Goal: Task Accomplishment & Management: Manage account settings

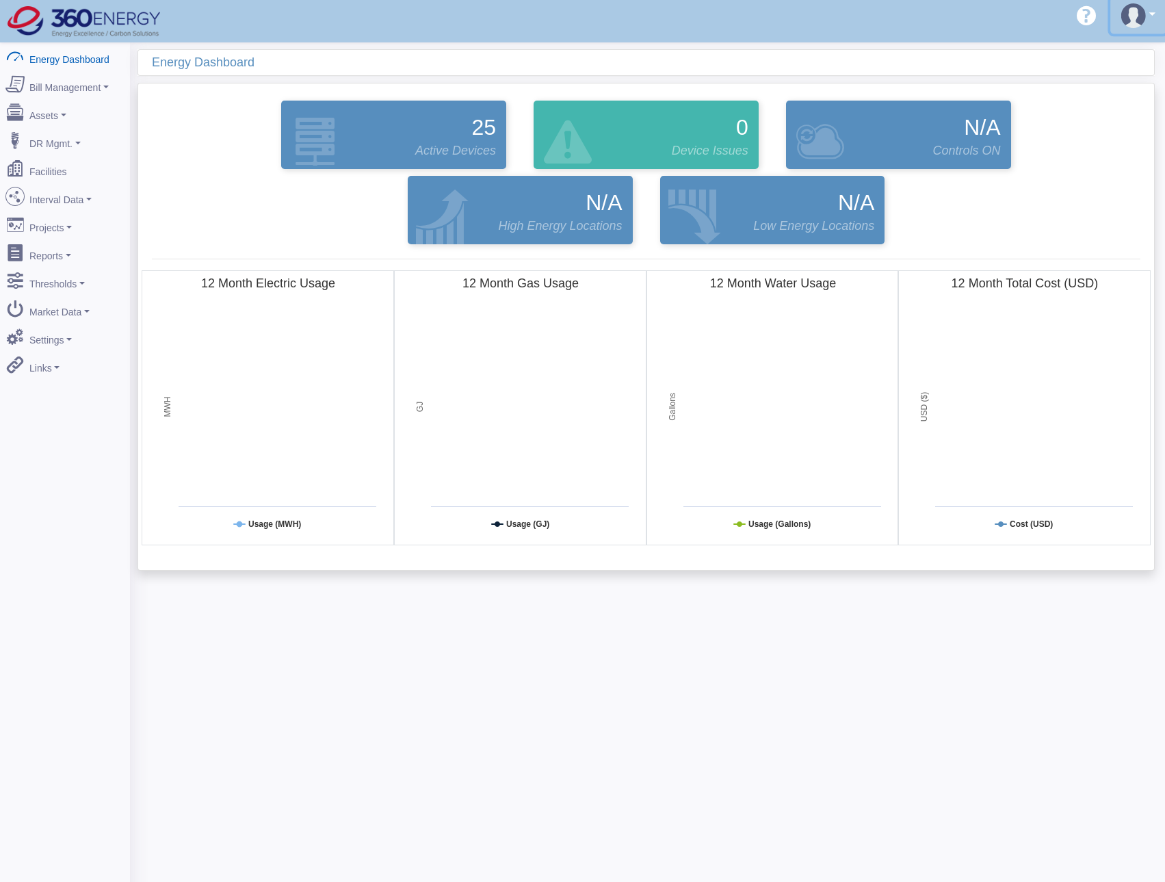
click at [1141, 26] on img at bounding box center [1134, 15] width 25 height 25
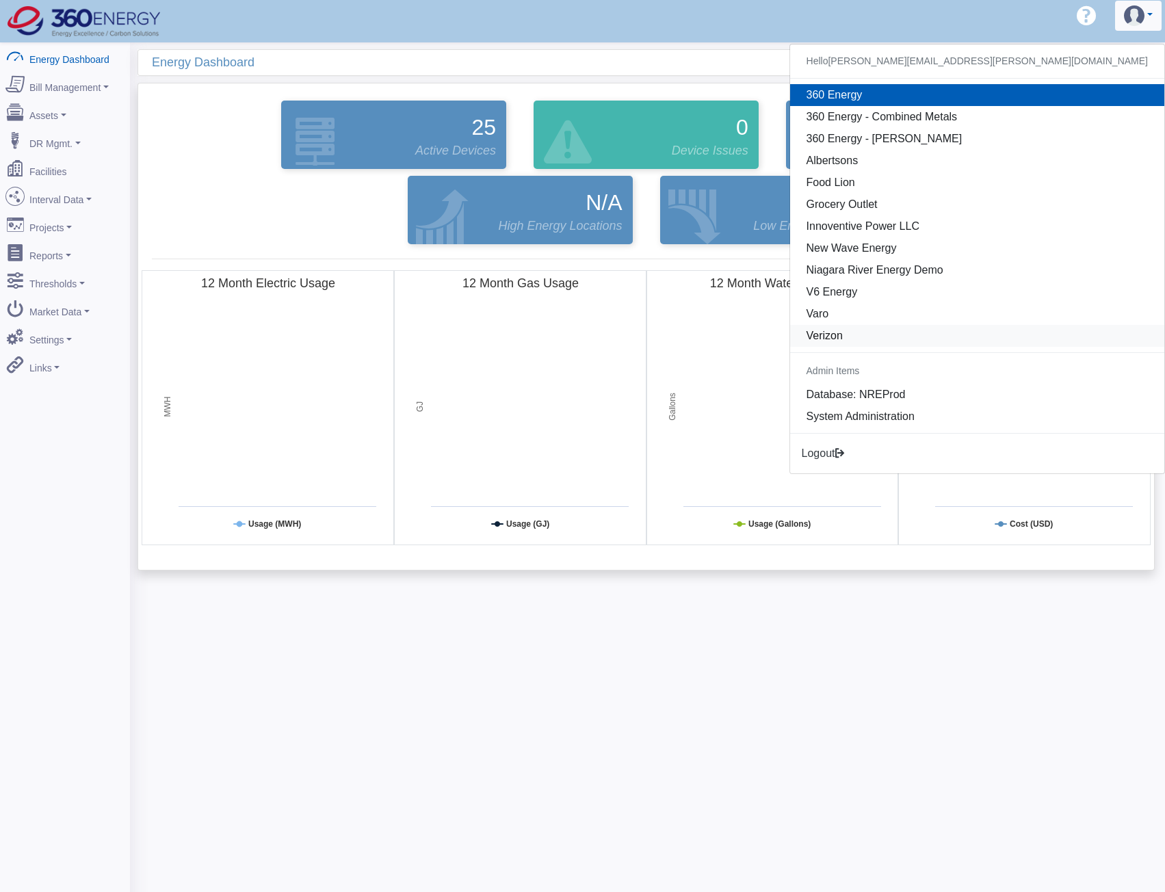
click at [1024, 333] on link "Verizon" at bounding box center [977, 336] width 374 height 22
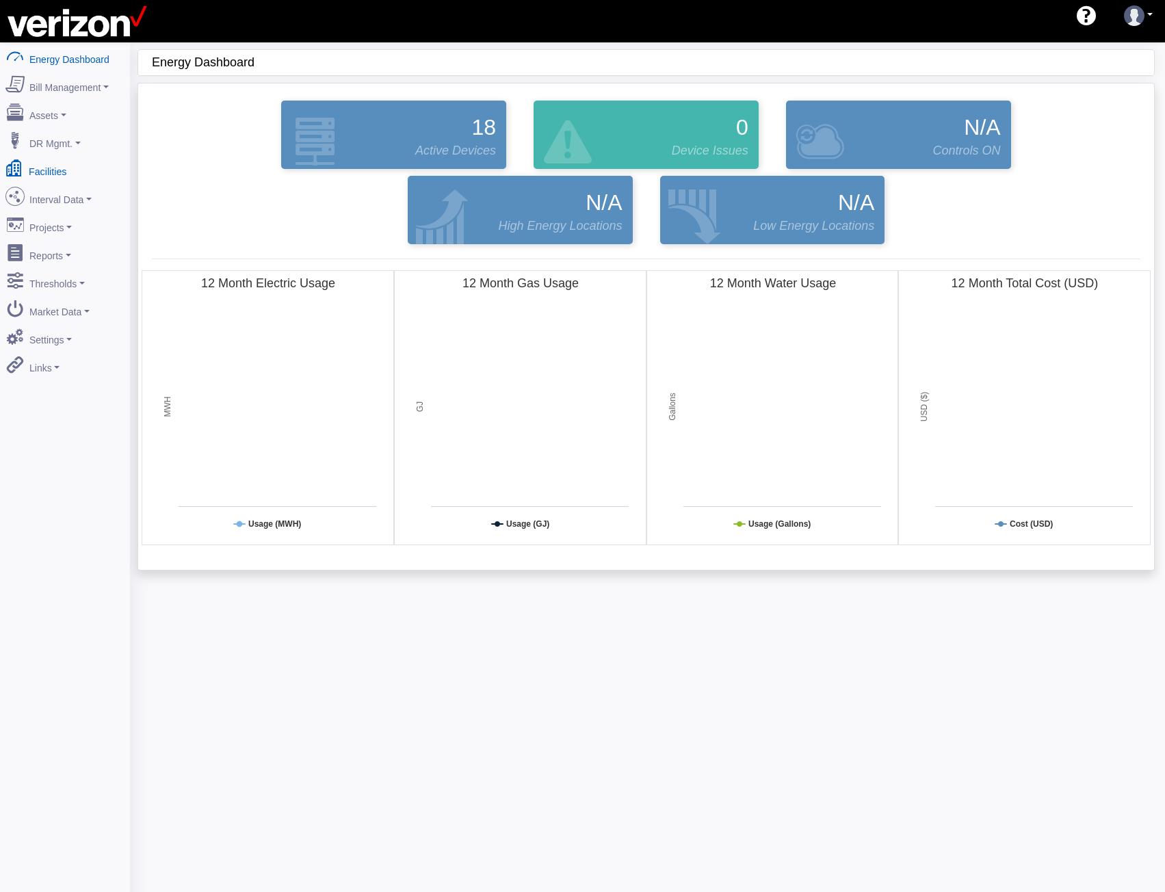
click at [63, 164] on link "Facilities" at bounding box center [65, 169] width 133 height 29
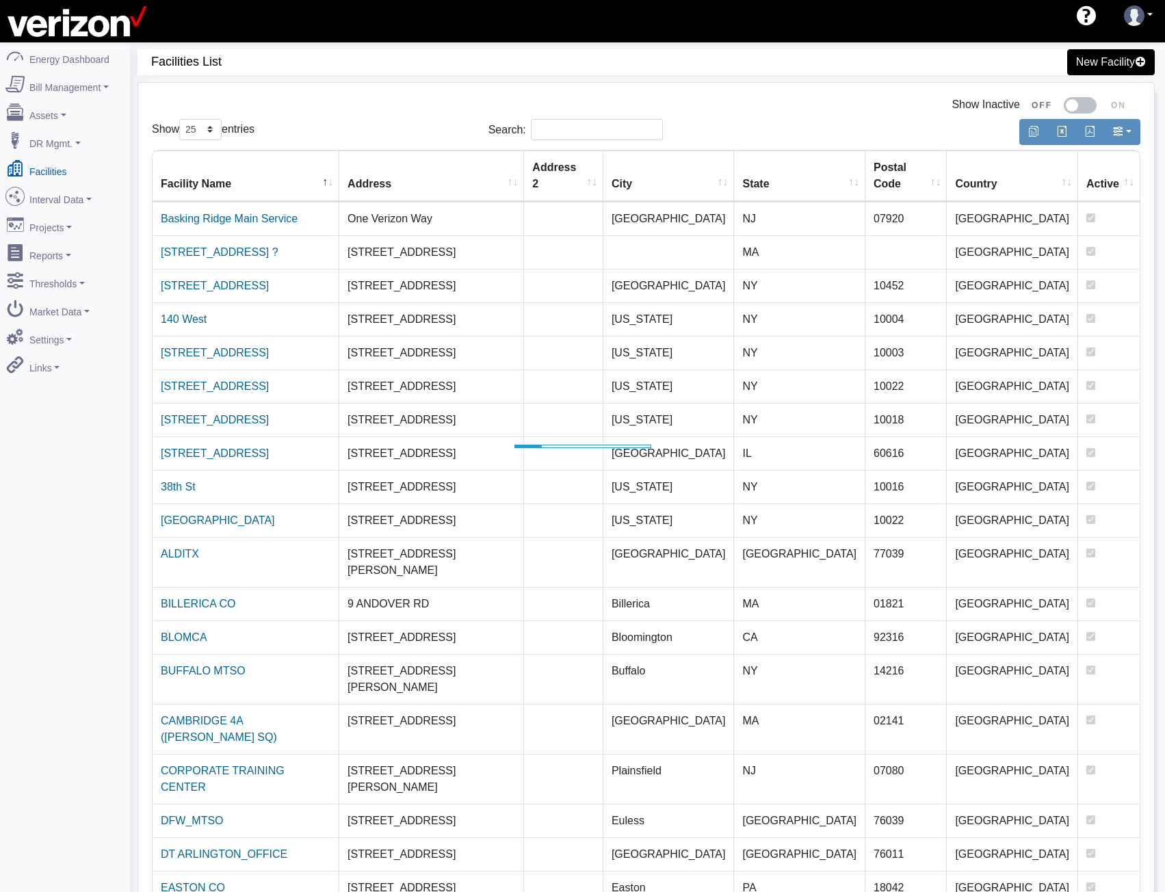
select select "25"
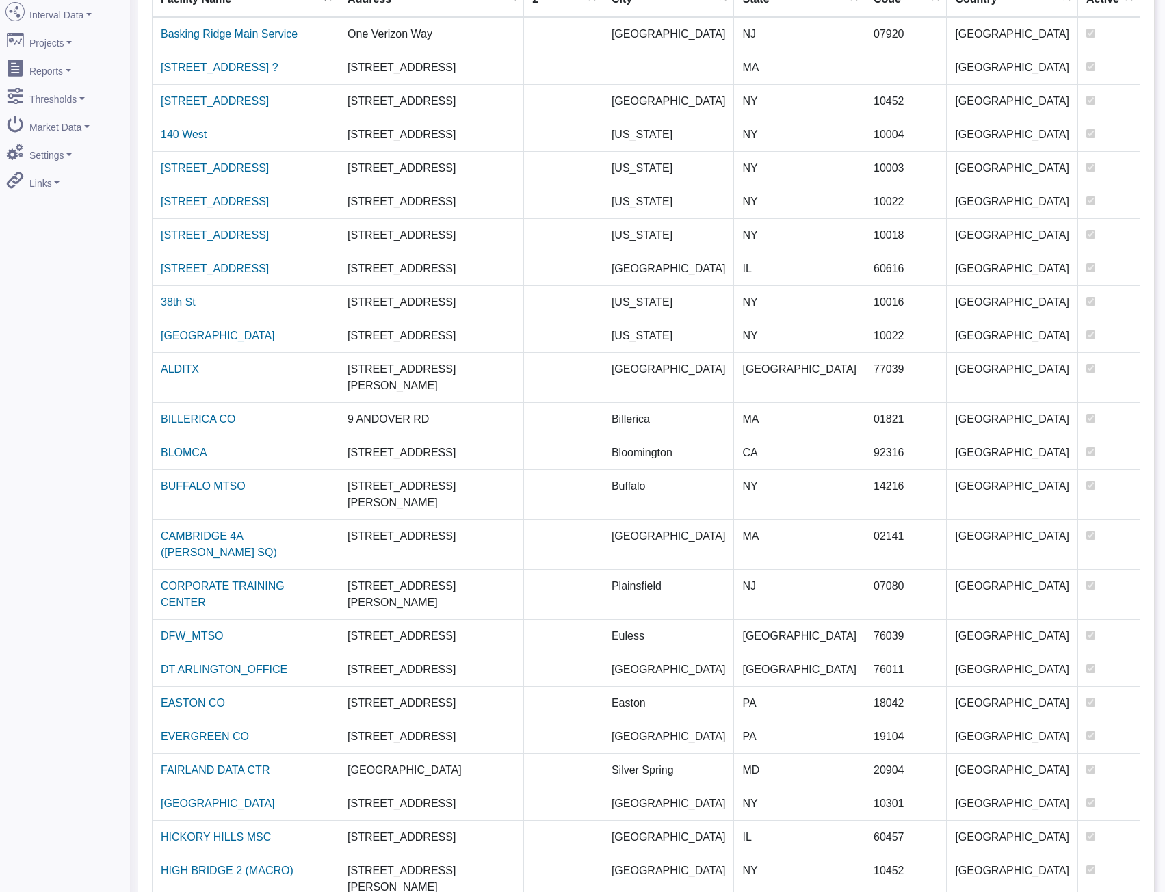
scroll to position [187, 0]
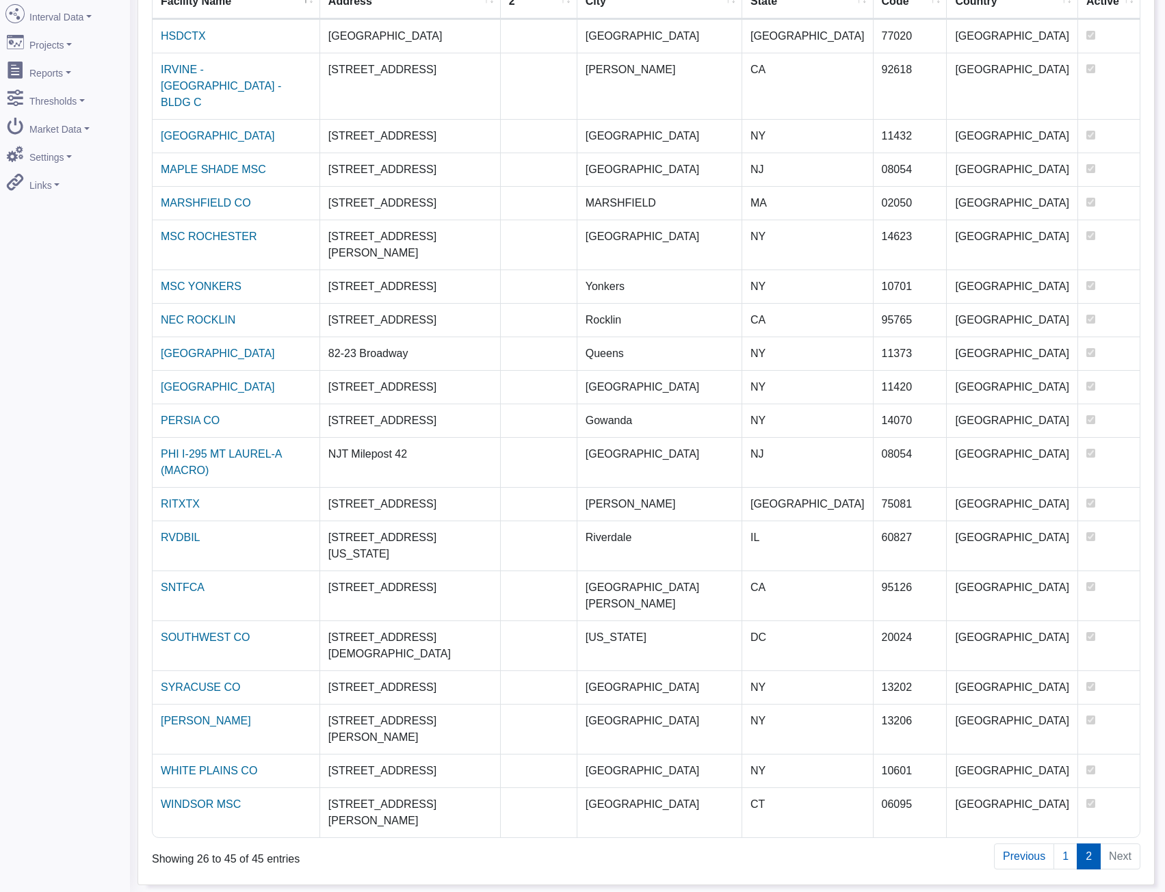
scroll to position [42, 0]
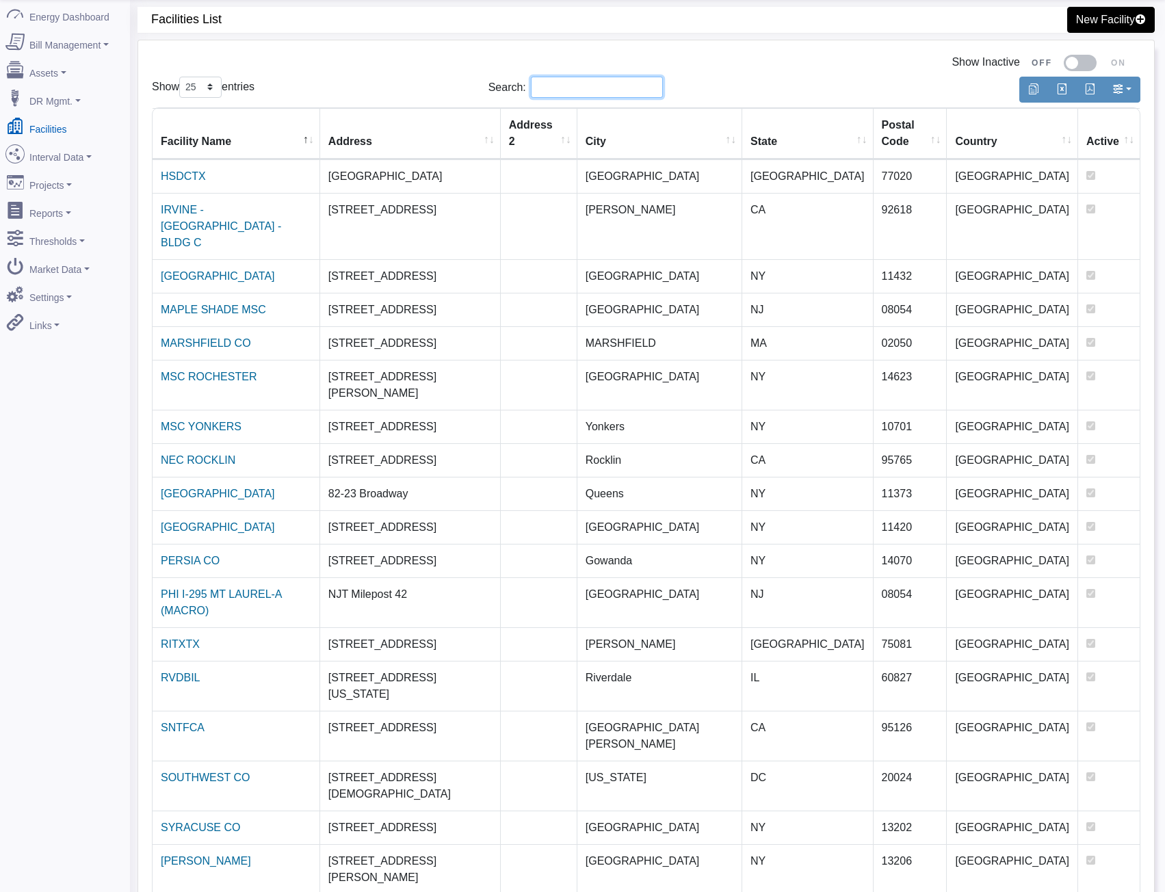
click at [614, 94] on input "Search:" at bounding box center [597, 87] width 132 height 21
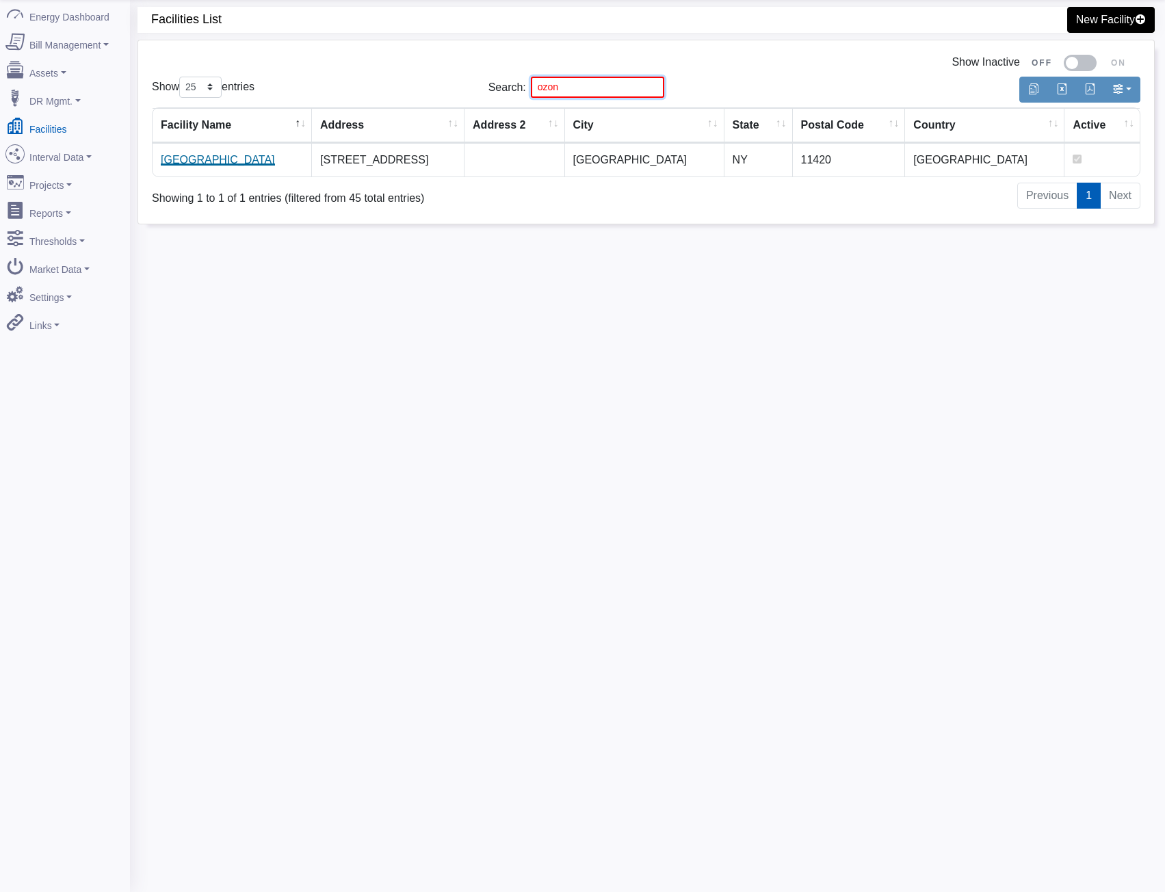
type input "ozon"
click at [206, 166] on link "Ozone Park" at bounding box center [218, 160] width 114 height 12
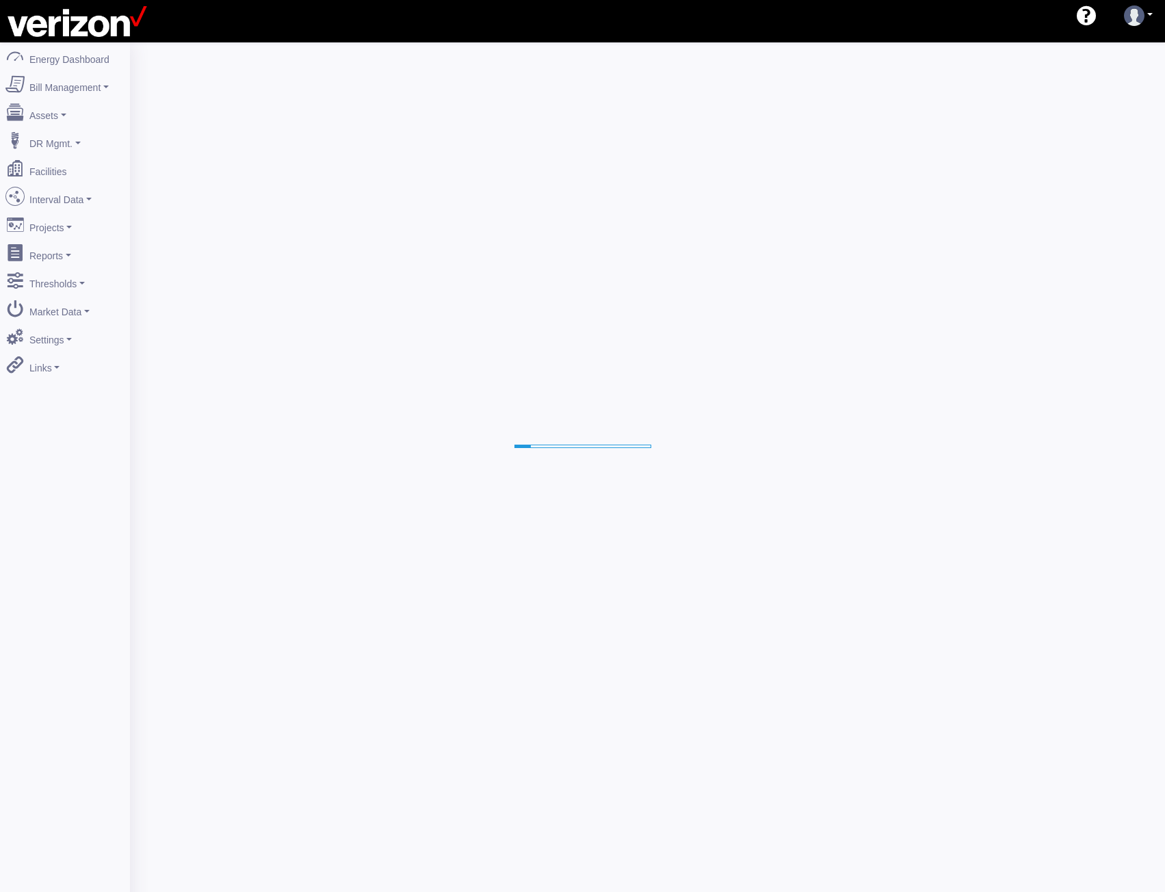
select select "25"
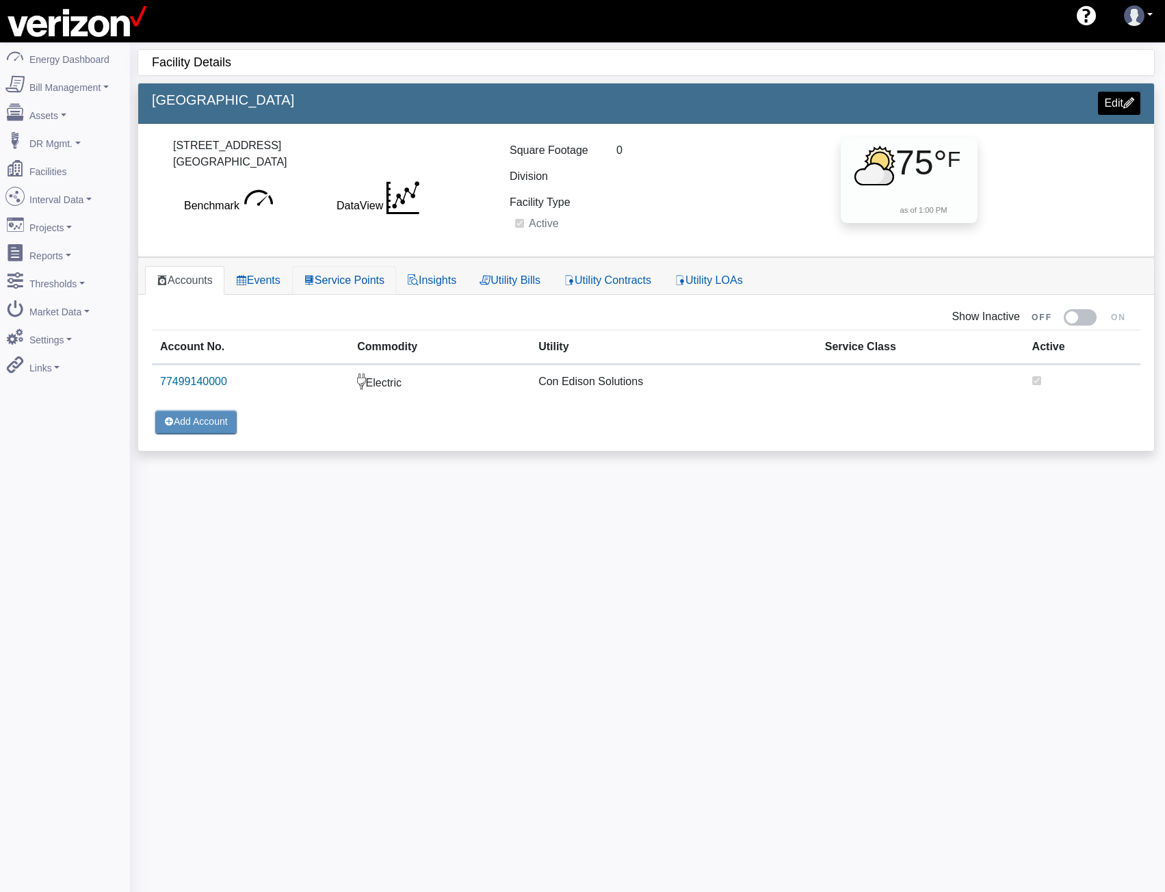
click at [350, 281] on link "Service Points" at bounding box center [344, 280] width 104 height 29
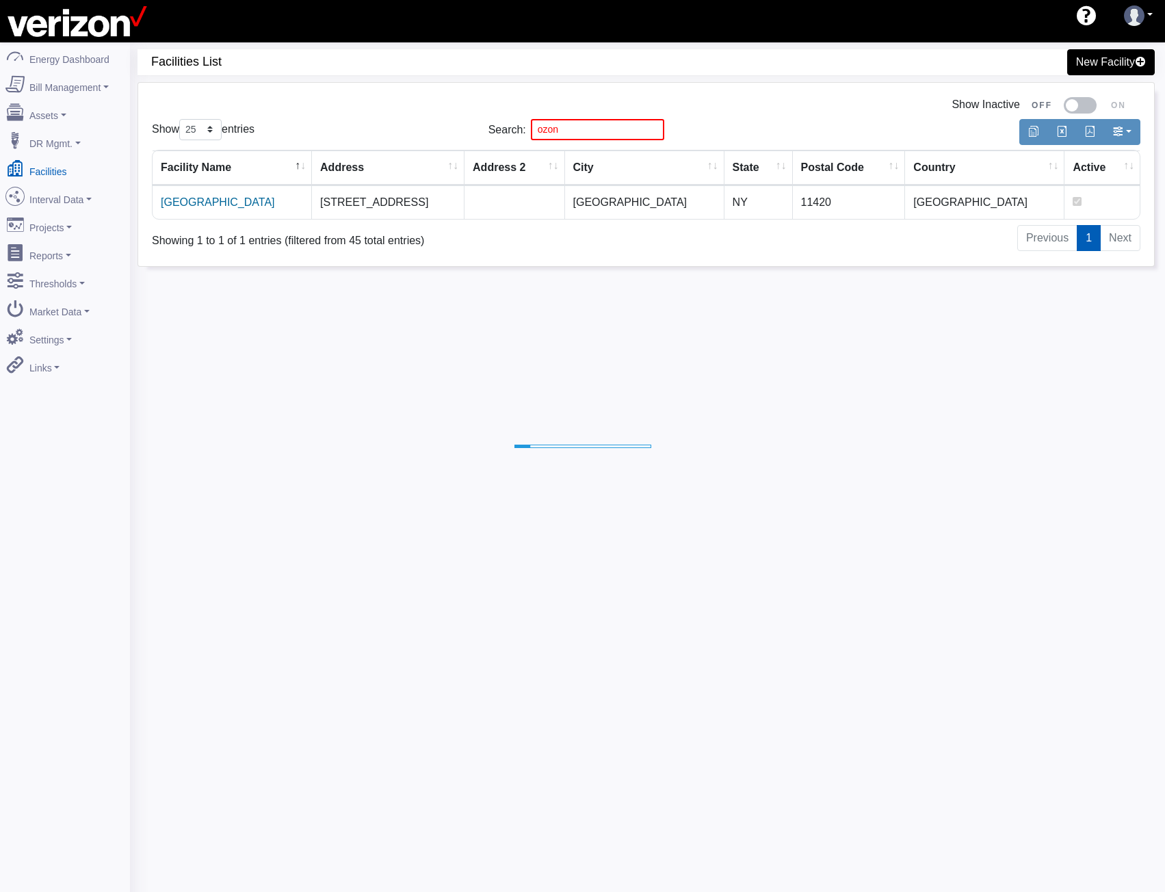
select select "25"
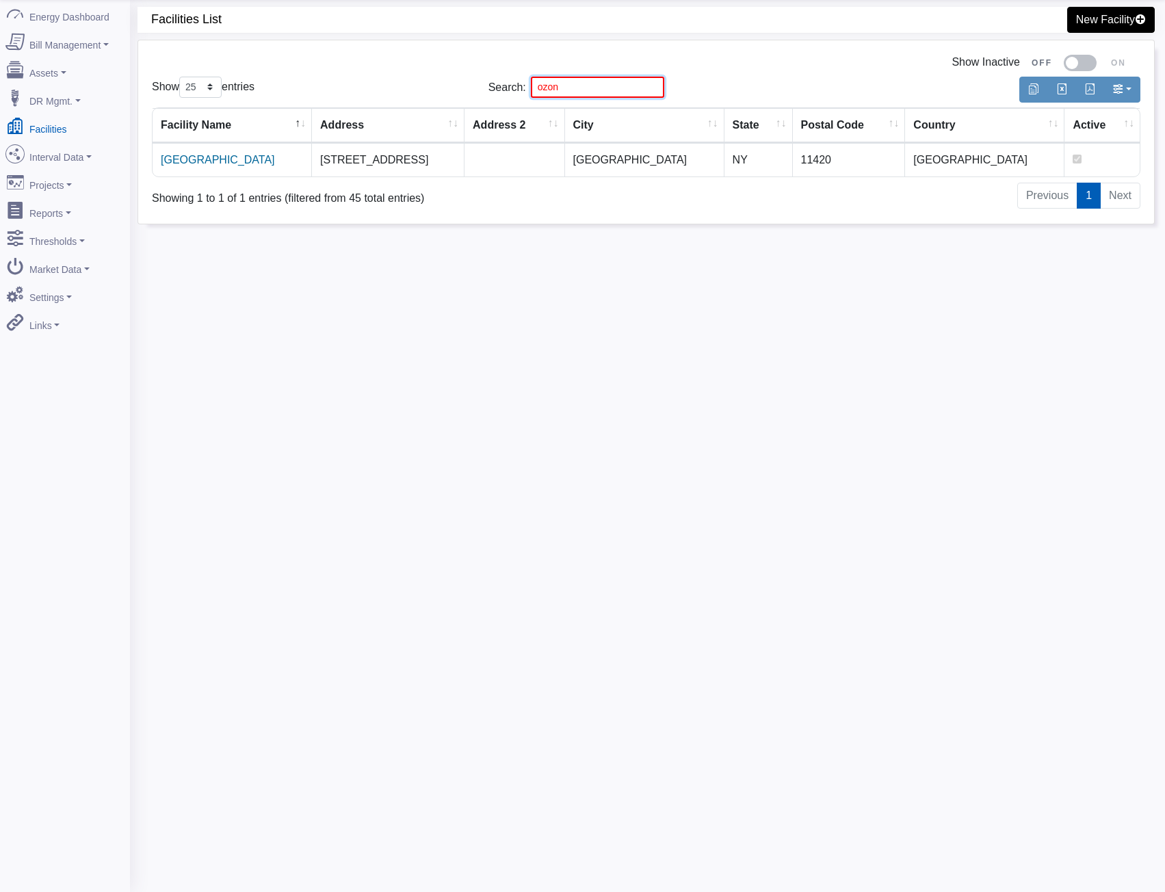
click at [361, 88] on div "Show 10 25 50 100 entries Search: ozon" at bounding box center [646, 87] width 1009 height 32
type input "forest"
click at [182, 162] on link "[GEOGRAPHIC_DATA]" at bounding box center [218, 160] width 114 height 12
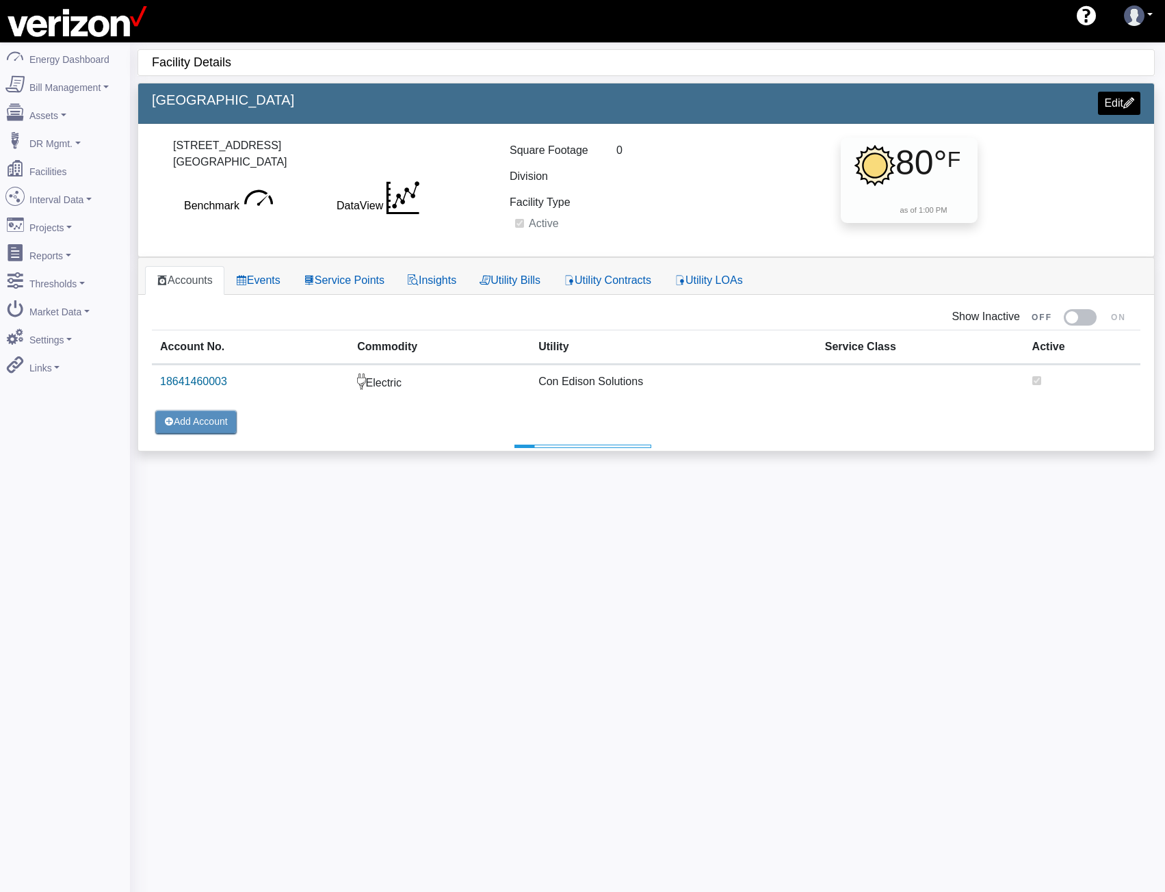
select select "25"
click at [367, 286] on link "Service Points" at bounding box center [344, 280] width 104 height 29
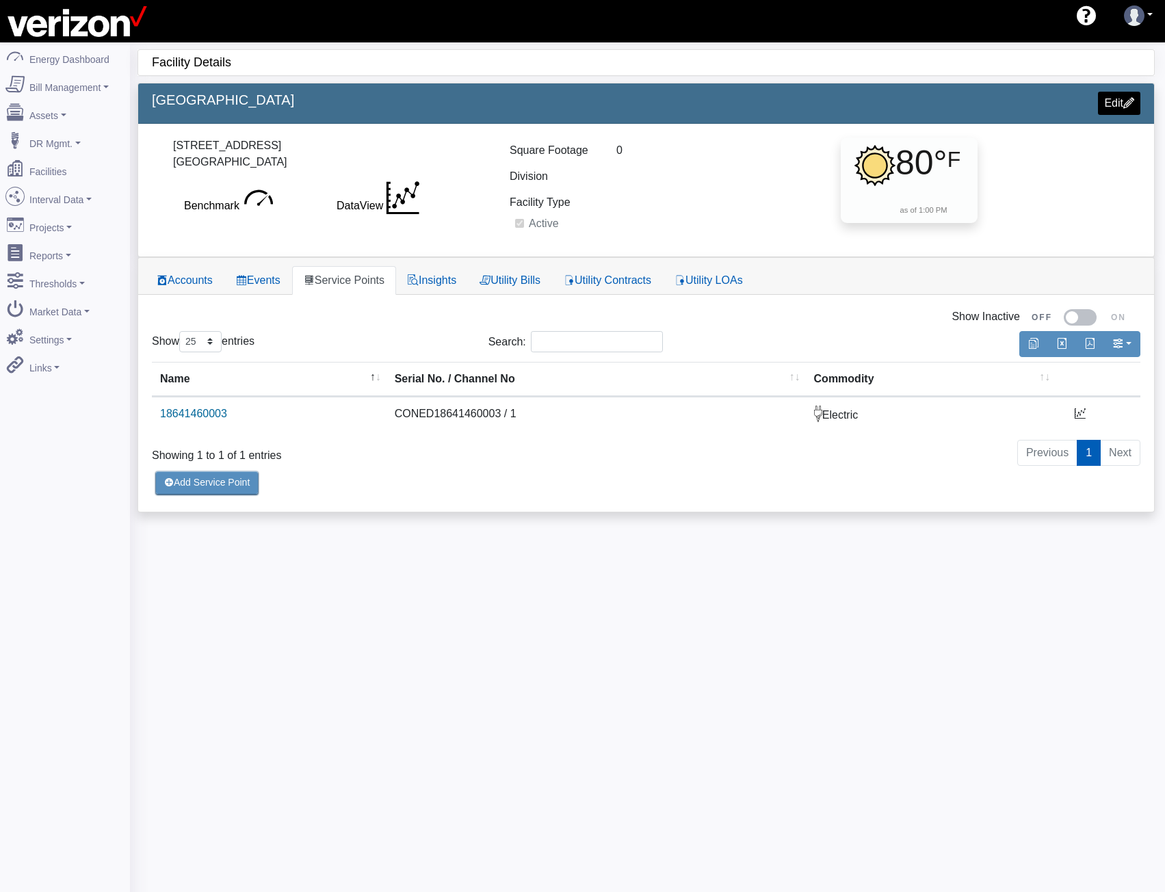
click at [222, 110] on div "[GEOGRAPHIC_DATA]" at bounding box center [394, 103] width 505 height 23
click at [47, 167] on link "Facilities" at bounding box center [65, 169] width 133 height 29
click at [297, 281] on link "Service Points" at bounding box center [344, 280] width 104 height 29
click at [64, 211] on link "Projects" at bounding box center [65, 225] width 133 height 29
click at [78, 200] on link "Interval Data" at bounding box center [65, 197] width 133 height 29
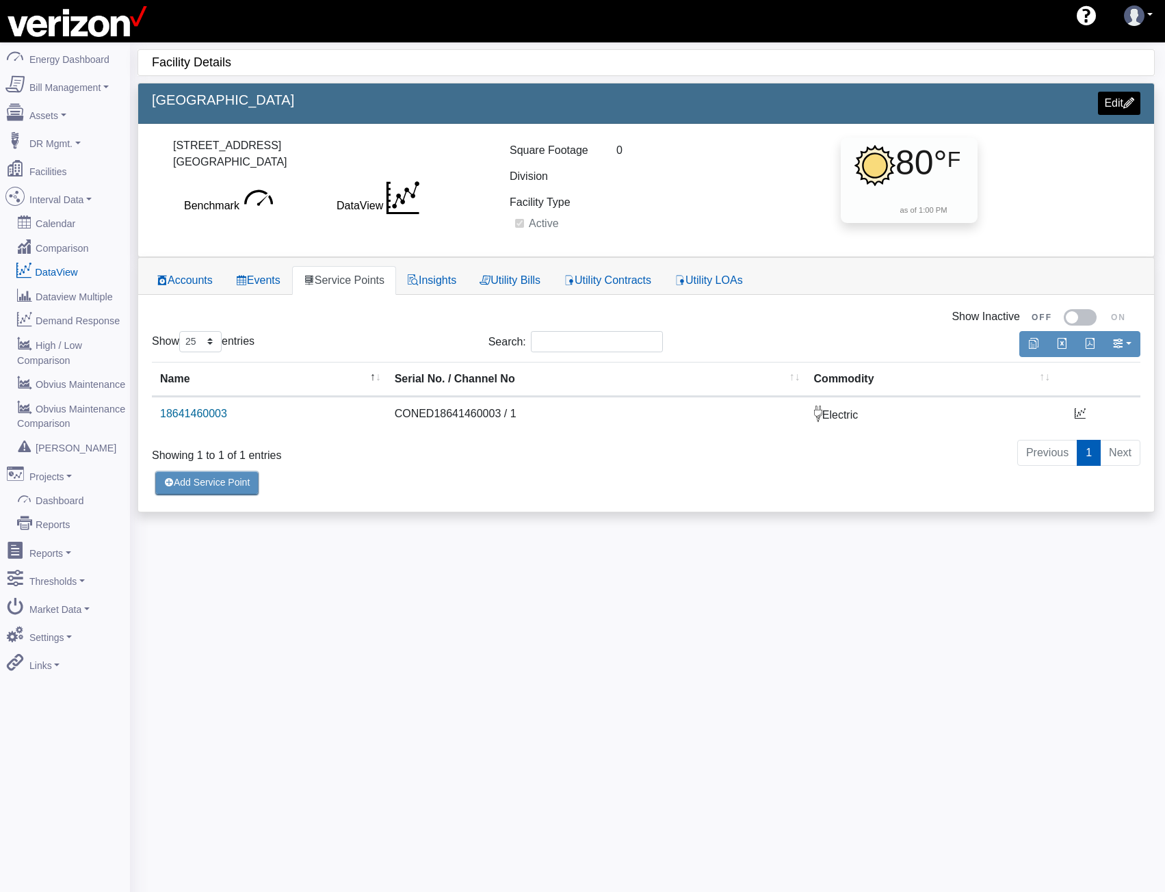
click at [76, 260] on link "DataView" at bounding box center [65, 271] width 133 height 25
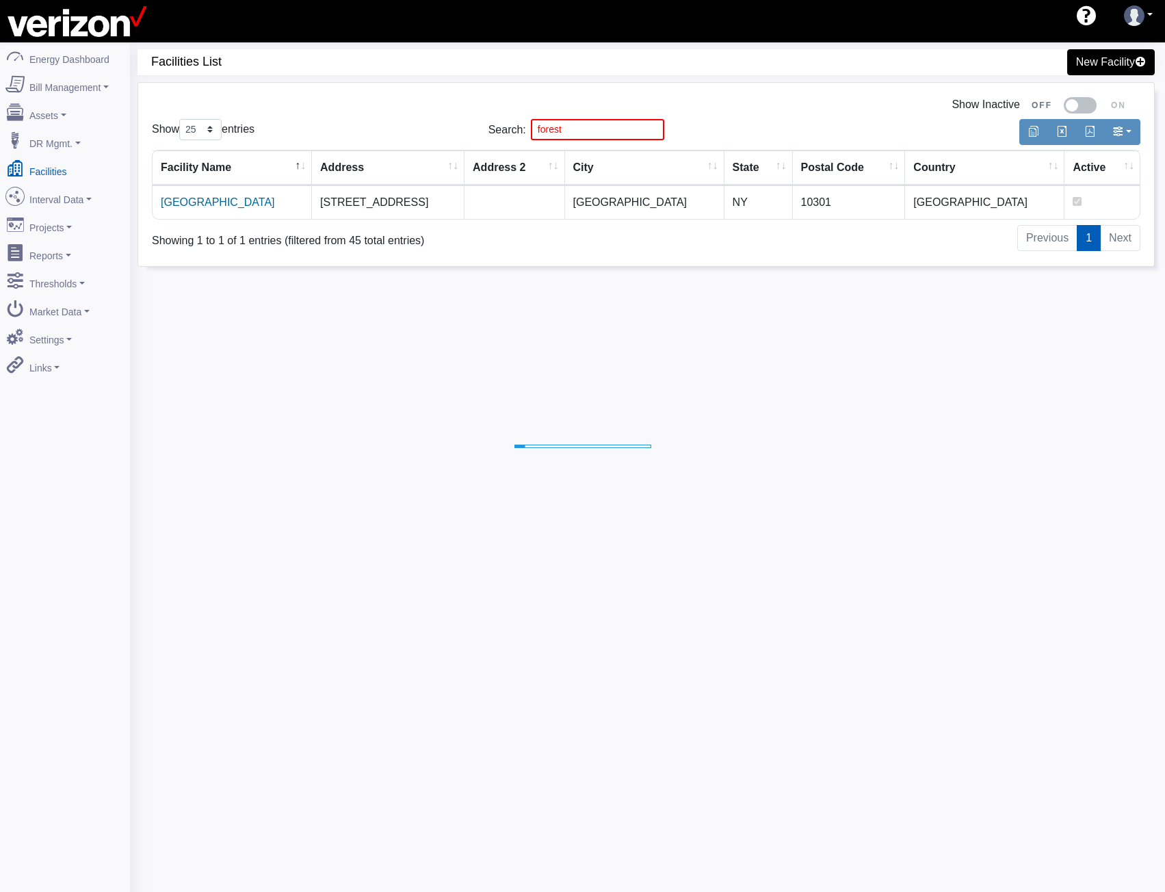
select select "25"
drag, startPoint x: 573, startPoint y: 131, endPoint x: 329, endPoint y: 144, distance: 244.0
click at [462, 134] on div "Show 10 25 50 100 entries Search: forest" at bounding box center [646, 130] width 1009 height 32
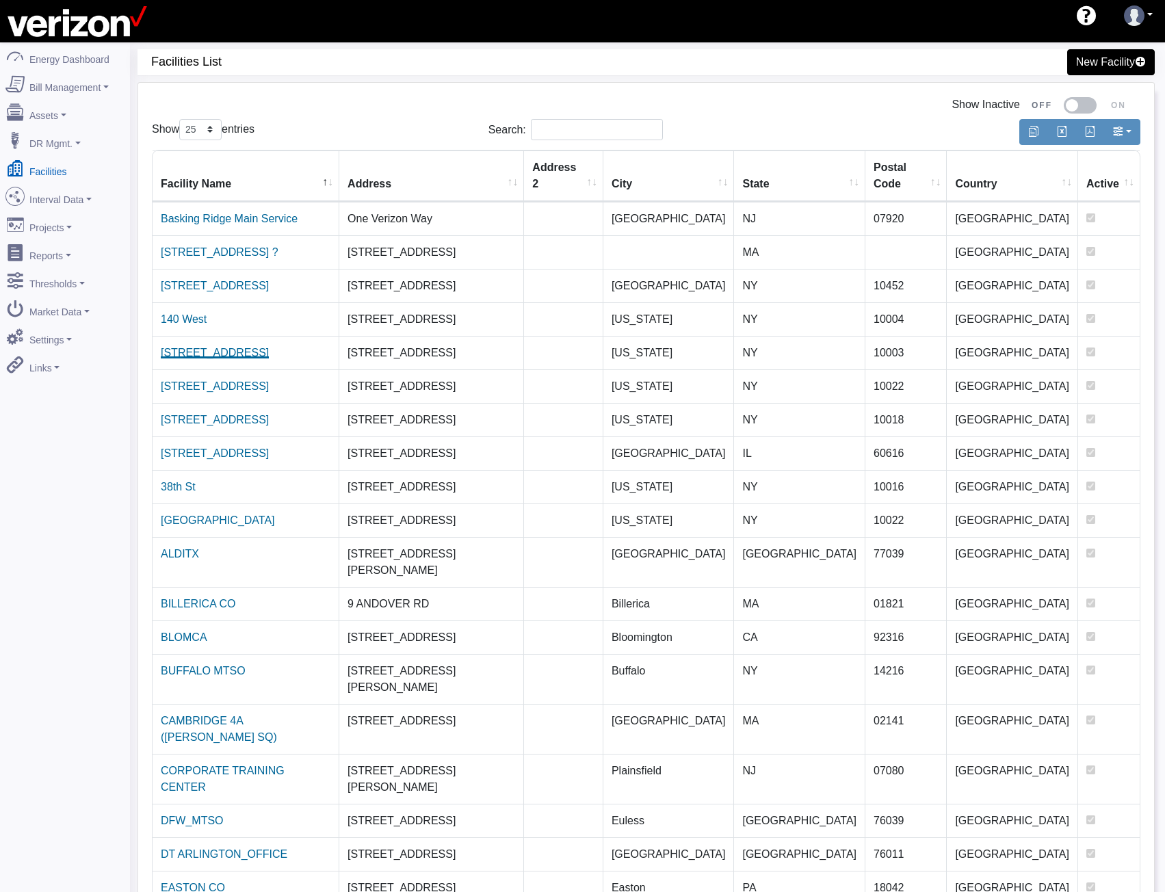
click at [206, 347] on link "204 SECOND AVE CO" at bounding box center [215, 353] width 108 height 12
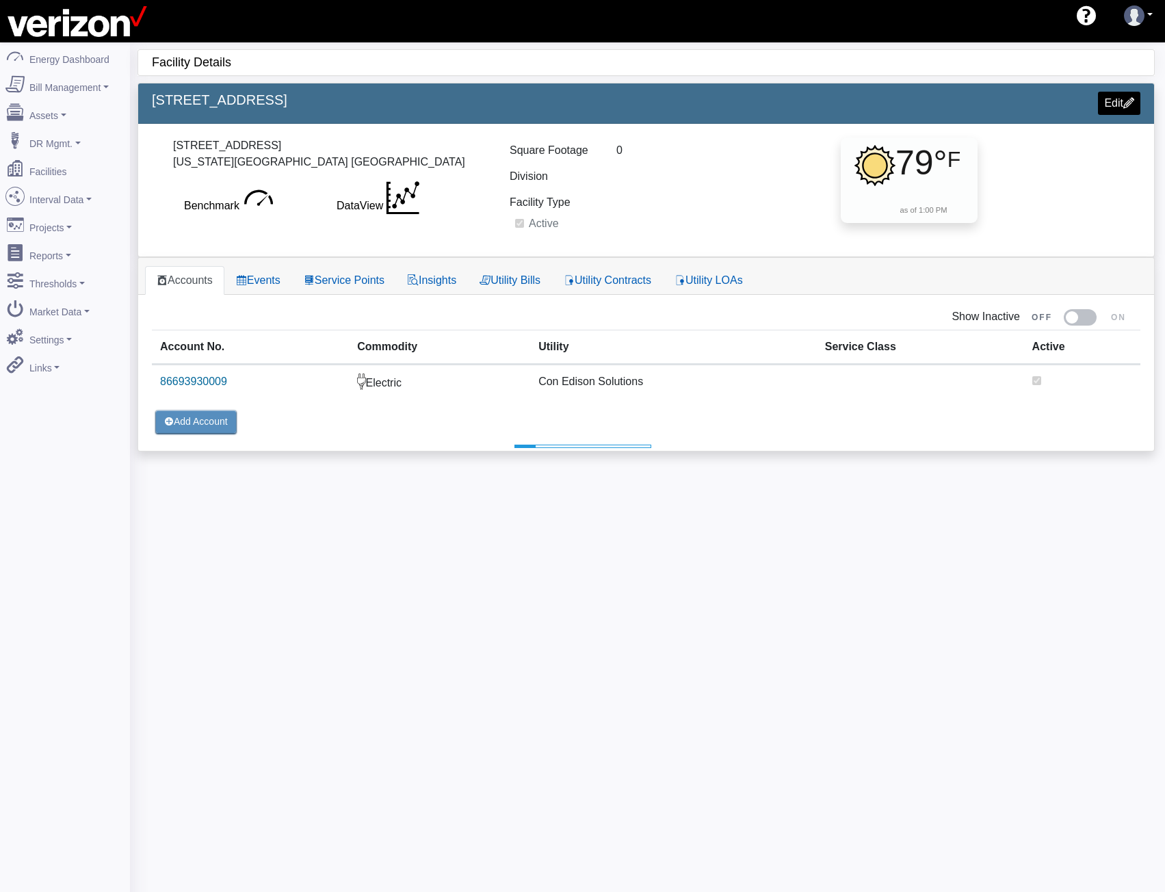
select select "25"
click at [346, 280] on link "Service Points" at bounding box center [344, 280] width 104 height 29
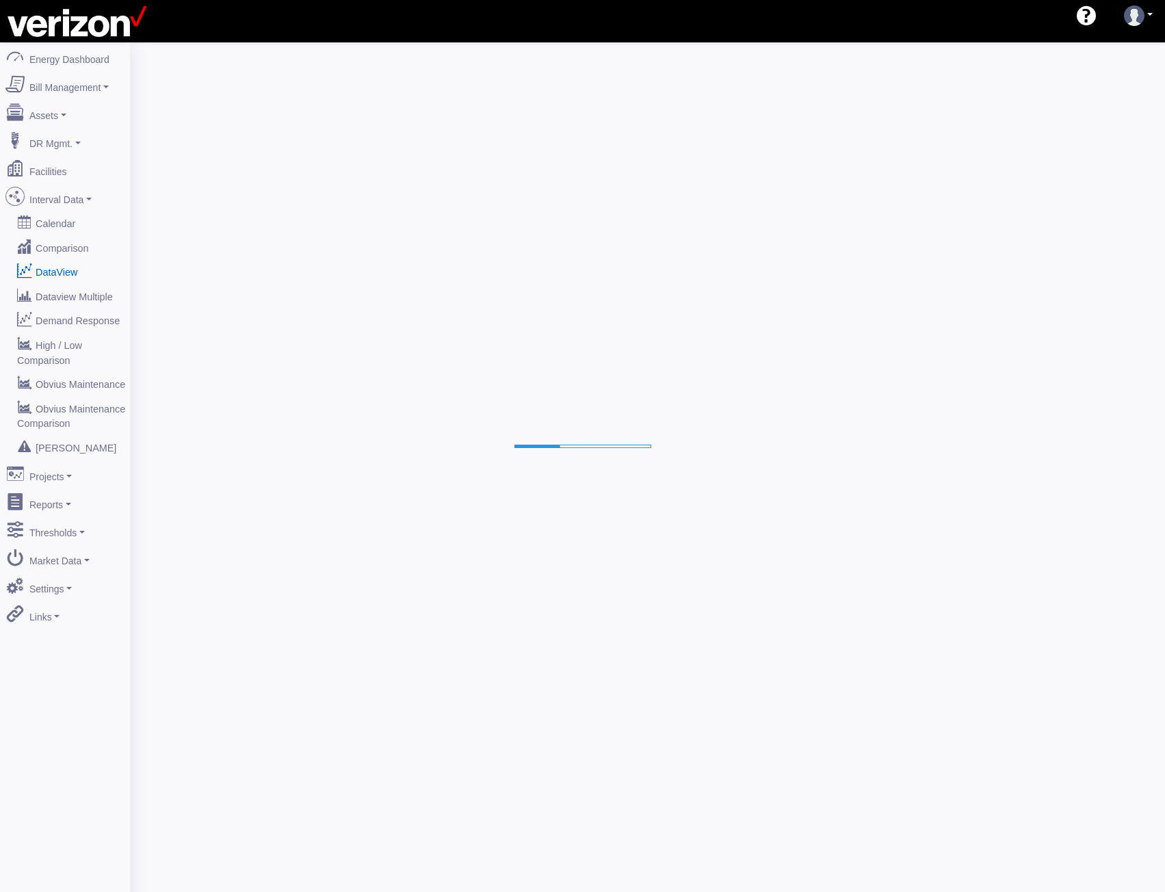
select select "25"
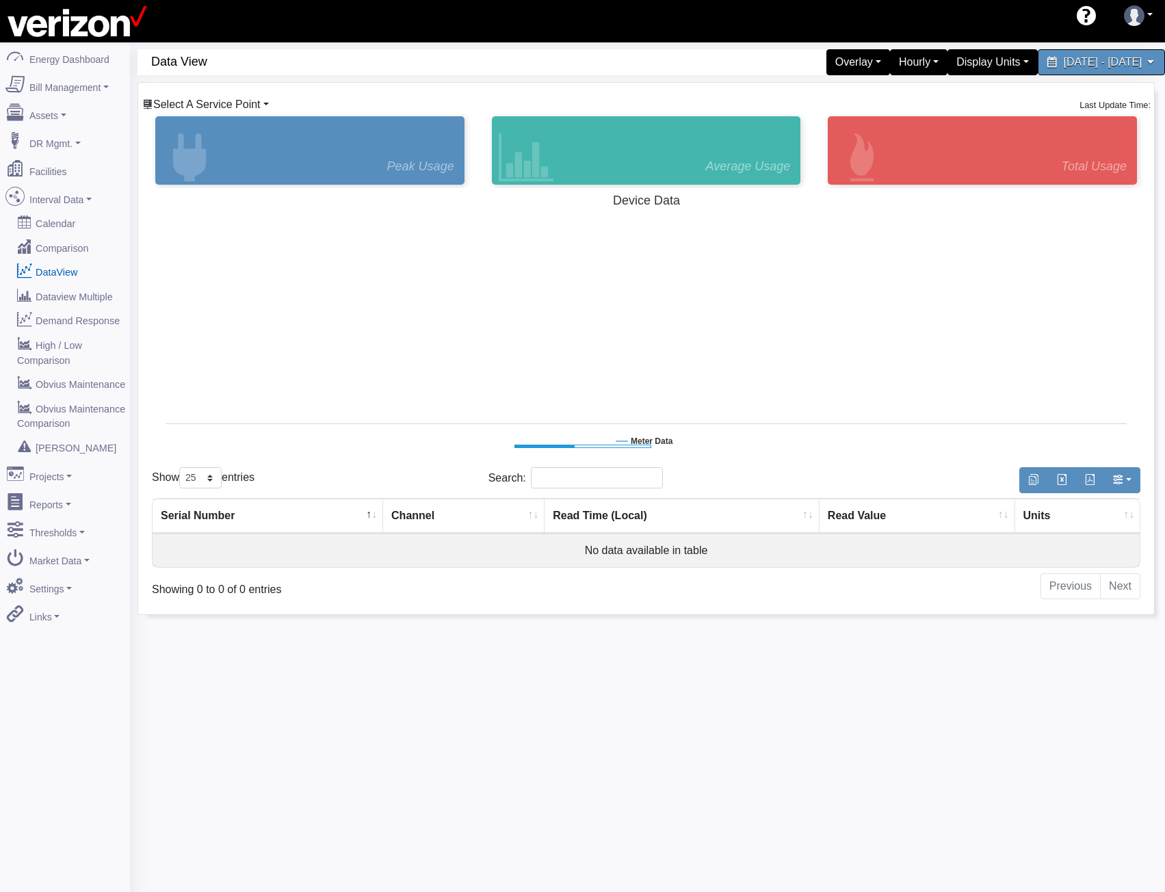
click at [223, 99] on span "Select A Service Point" at bounding box center [206, 105] width 107 height 12
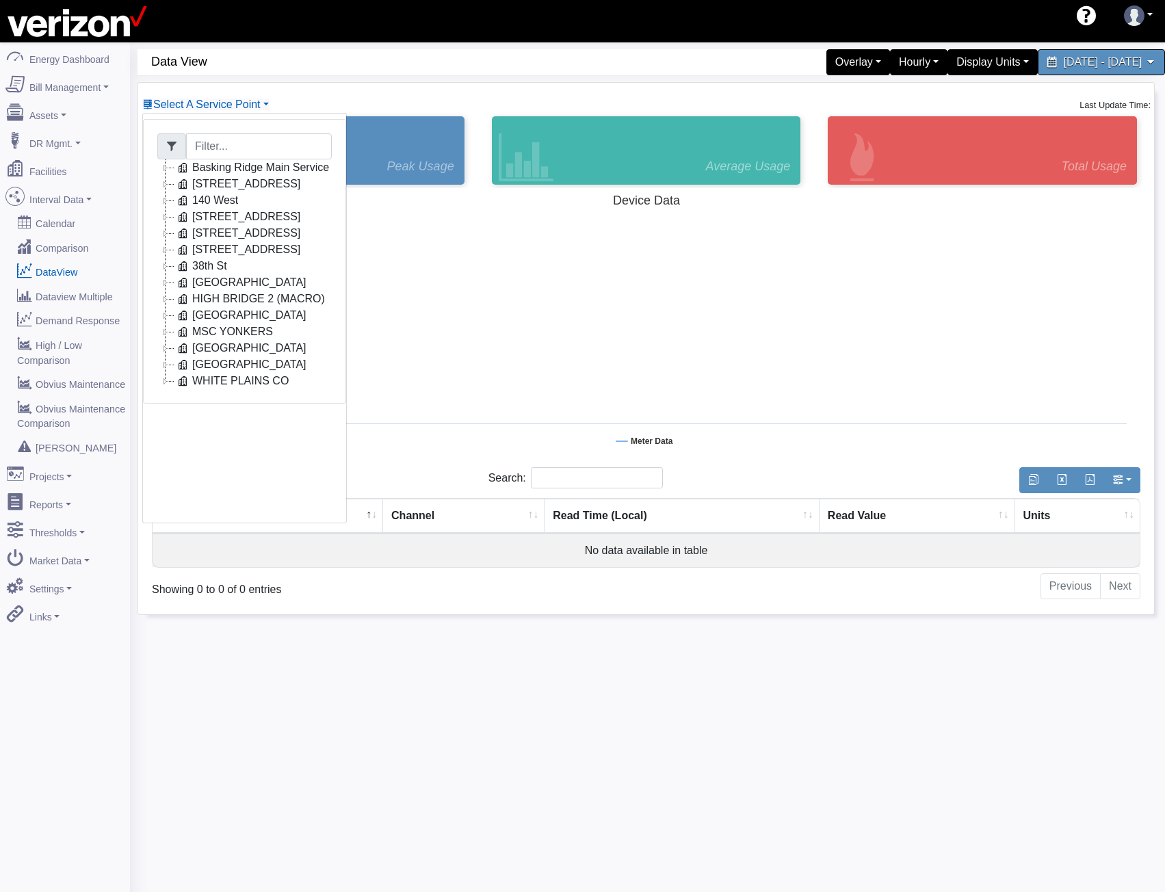
click at [163, 168] on icon at bounding box center [165, 167] width 16 height 16
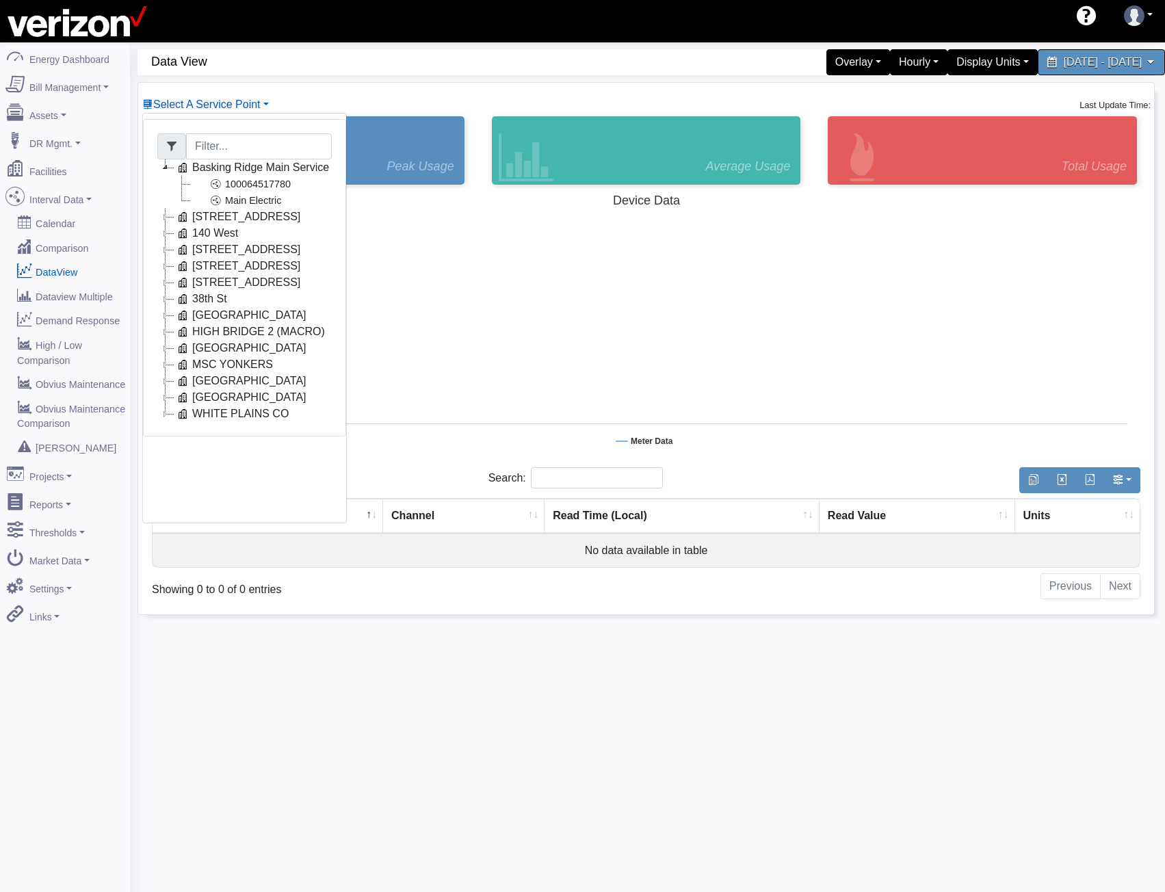
click at [170, 220] on icon at bounding box center [165, 217] width 16 height 16
click at [166, 253] on icon at bounding box center [165, 250] width 16 height 16
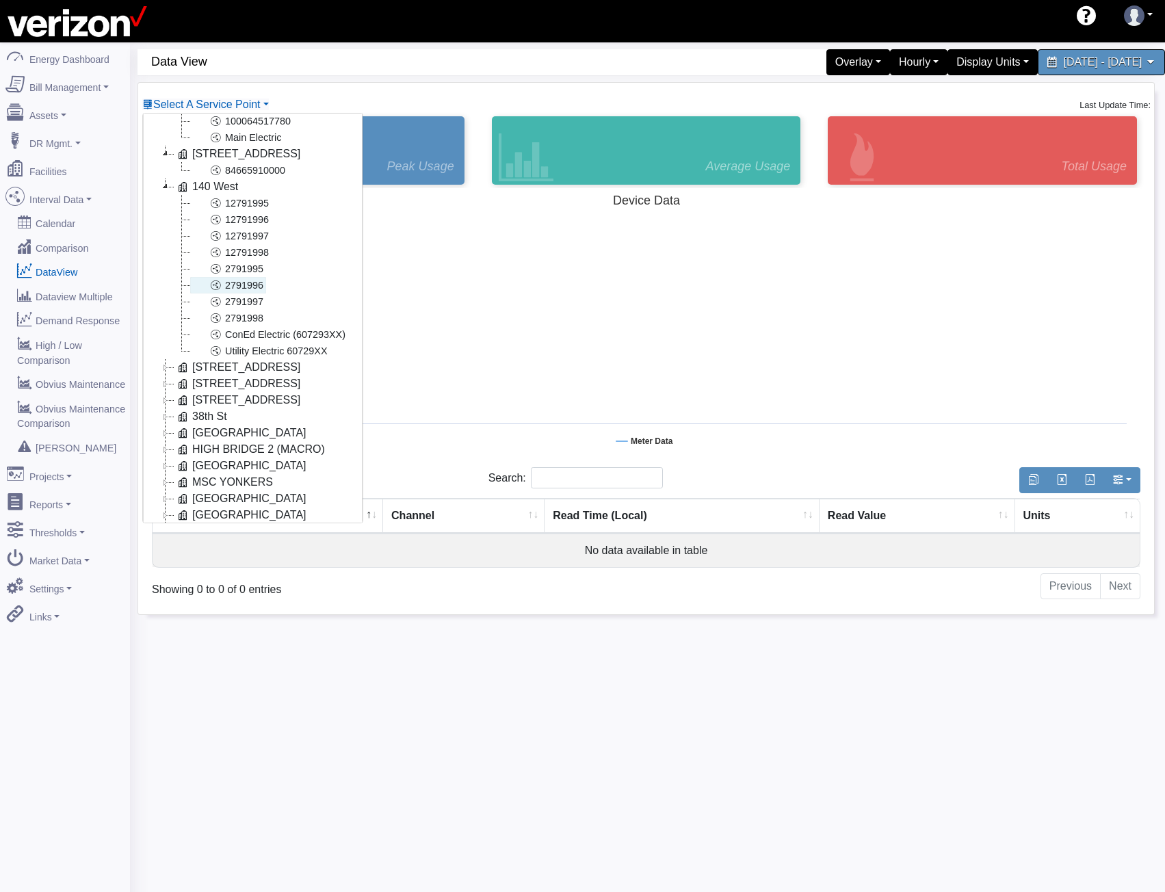
scroll to position [110, 0]
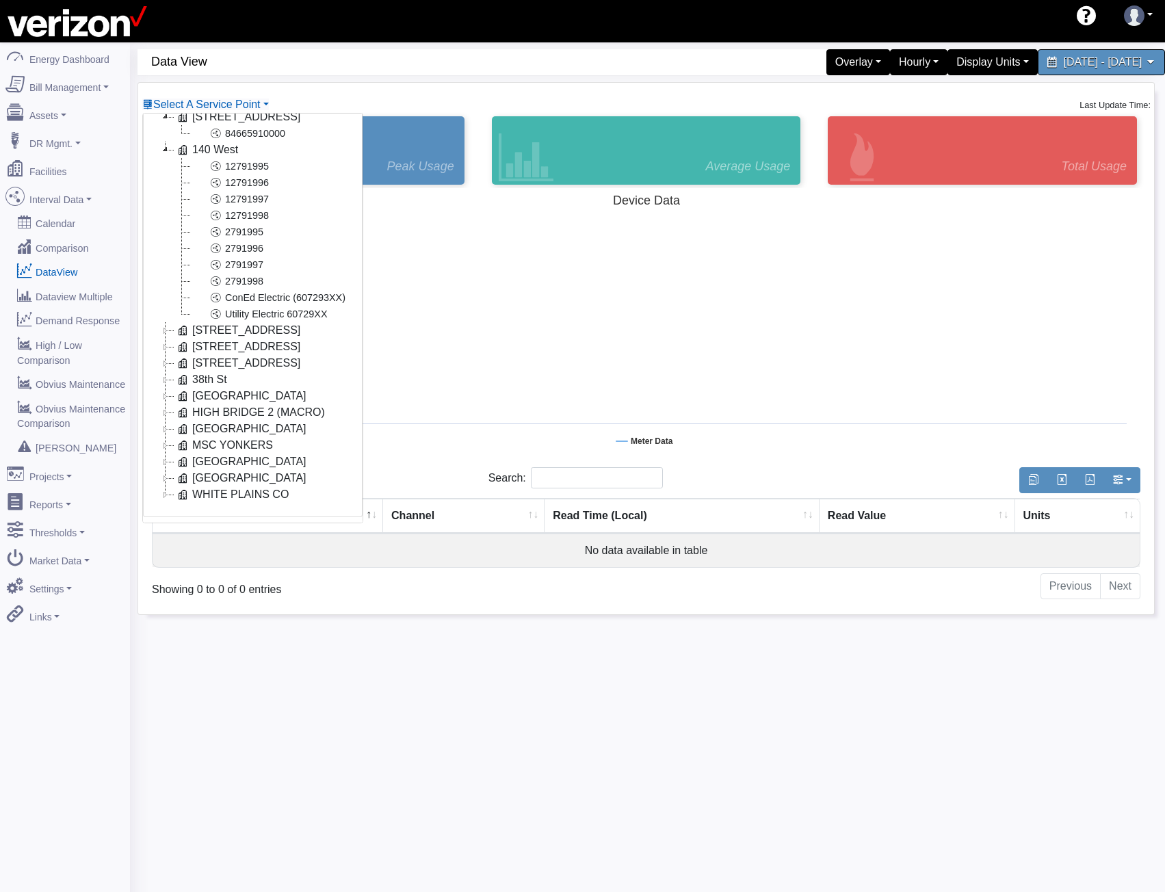
click at [168, 322] on icon at bounding box center [165, 330] width 16 height 16
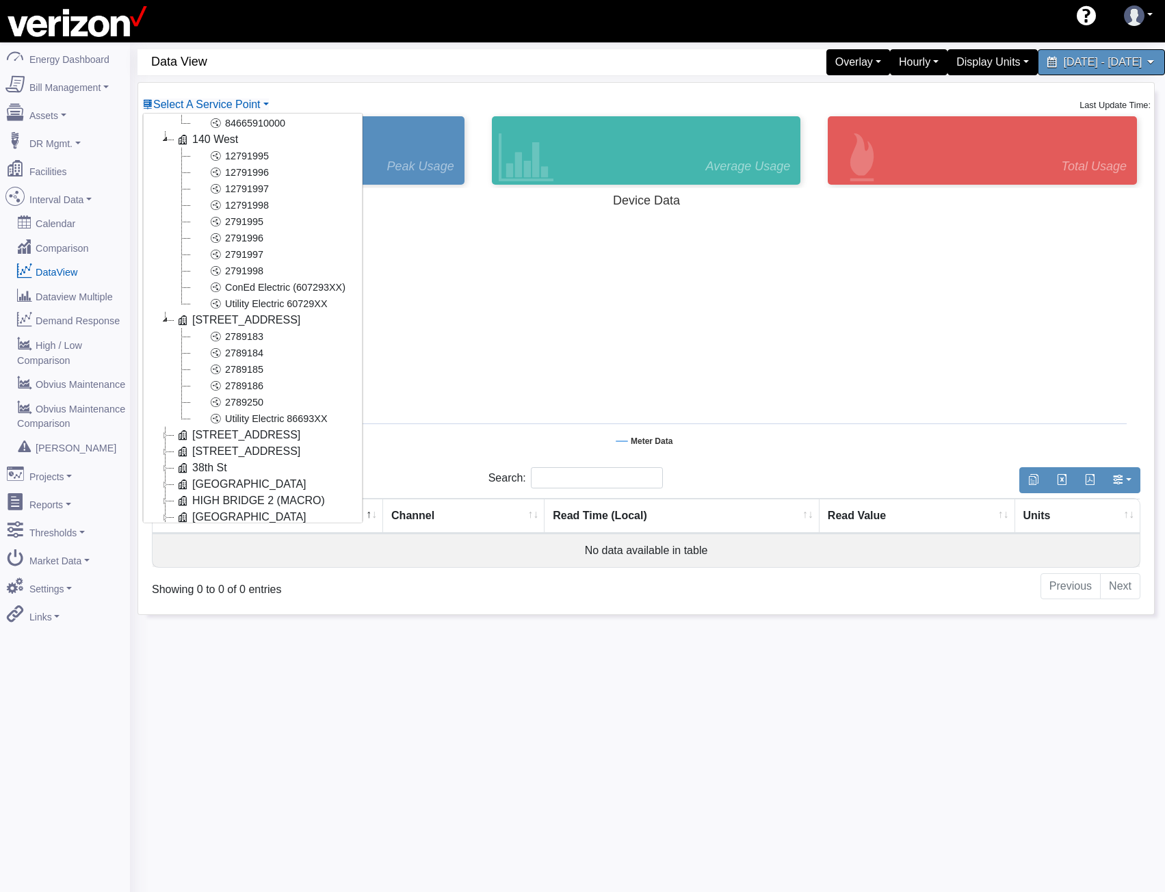
scroll to position [209, 0]
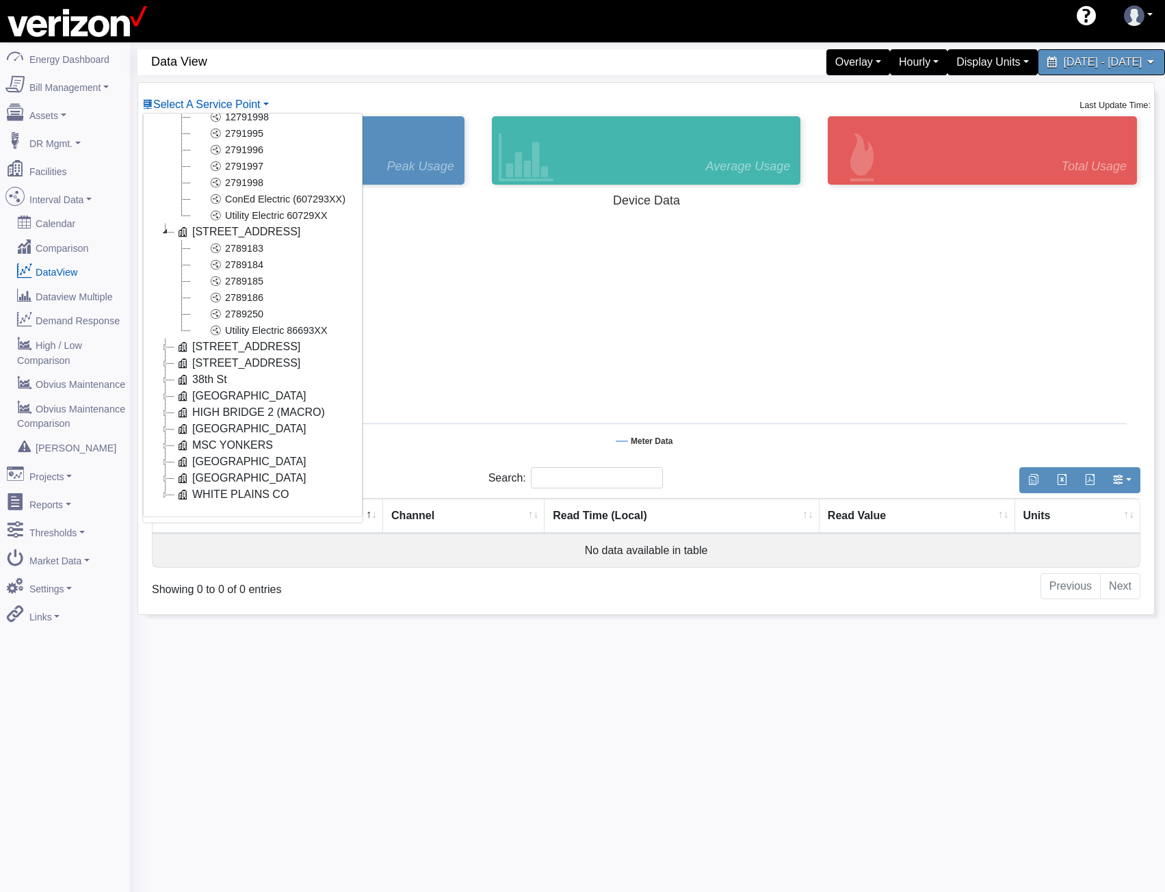
click at [164, 339] on icon at bounding box center [165, 347] width 16 height 16
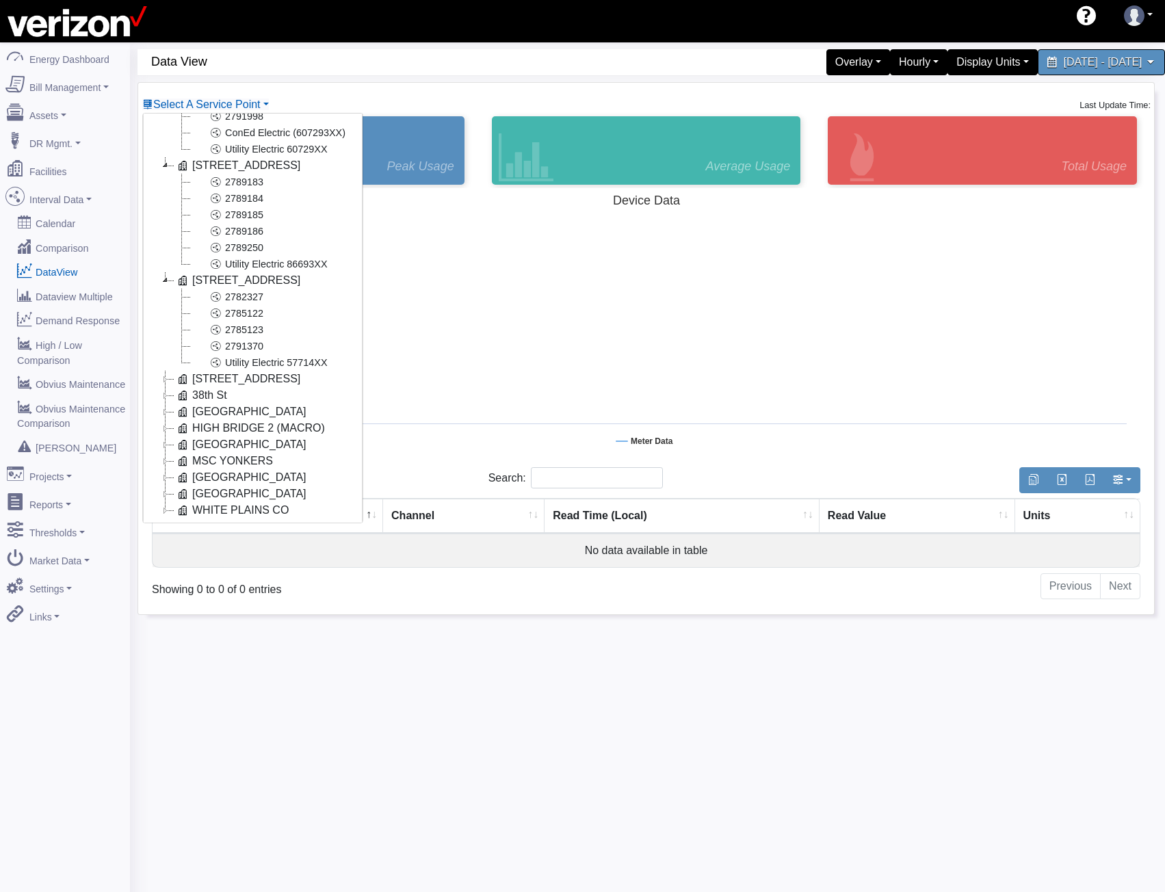
scroll to position [291, 0]
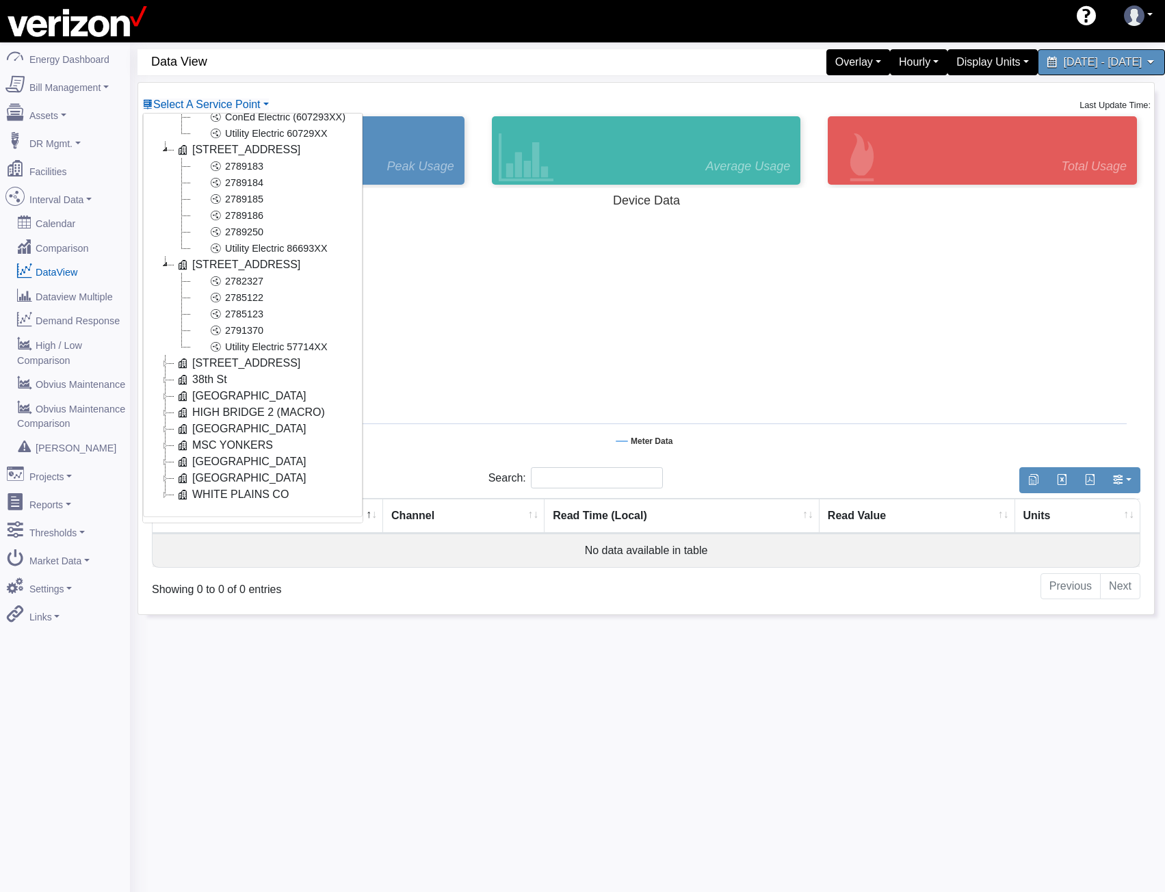
click at [166, 355] on icon at bounding box center [165, 363] width 16 height 16
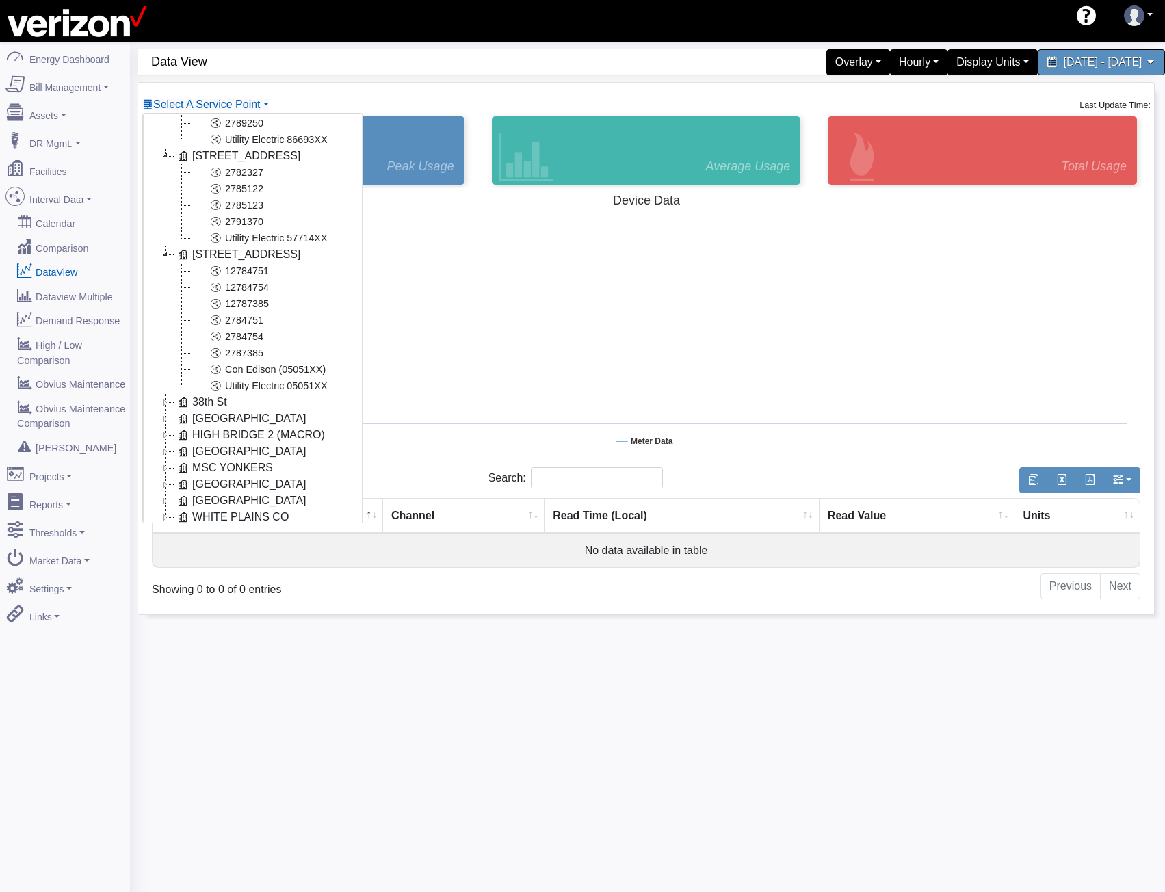
scroll to position [422, 0]
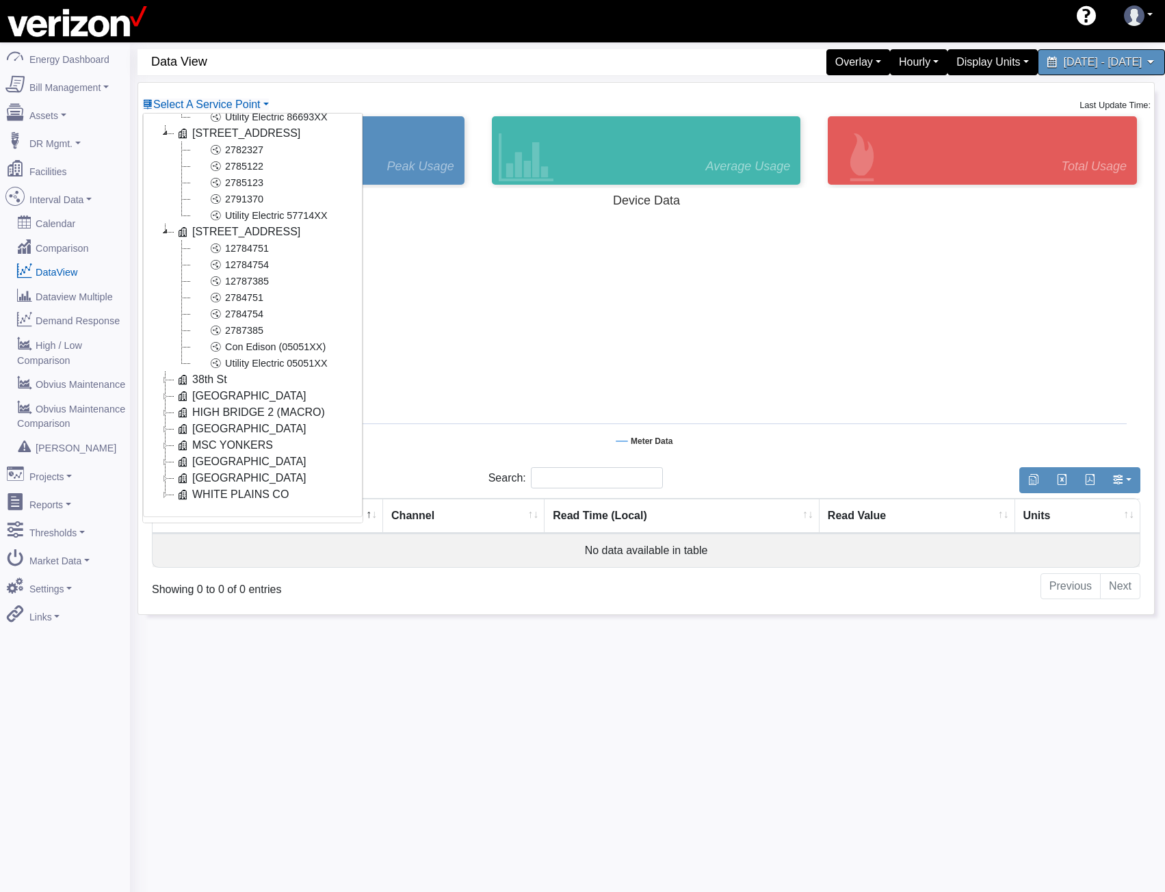
click at [168, 372] on icon at bounding box center [165, 380] width 16 height 16
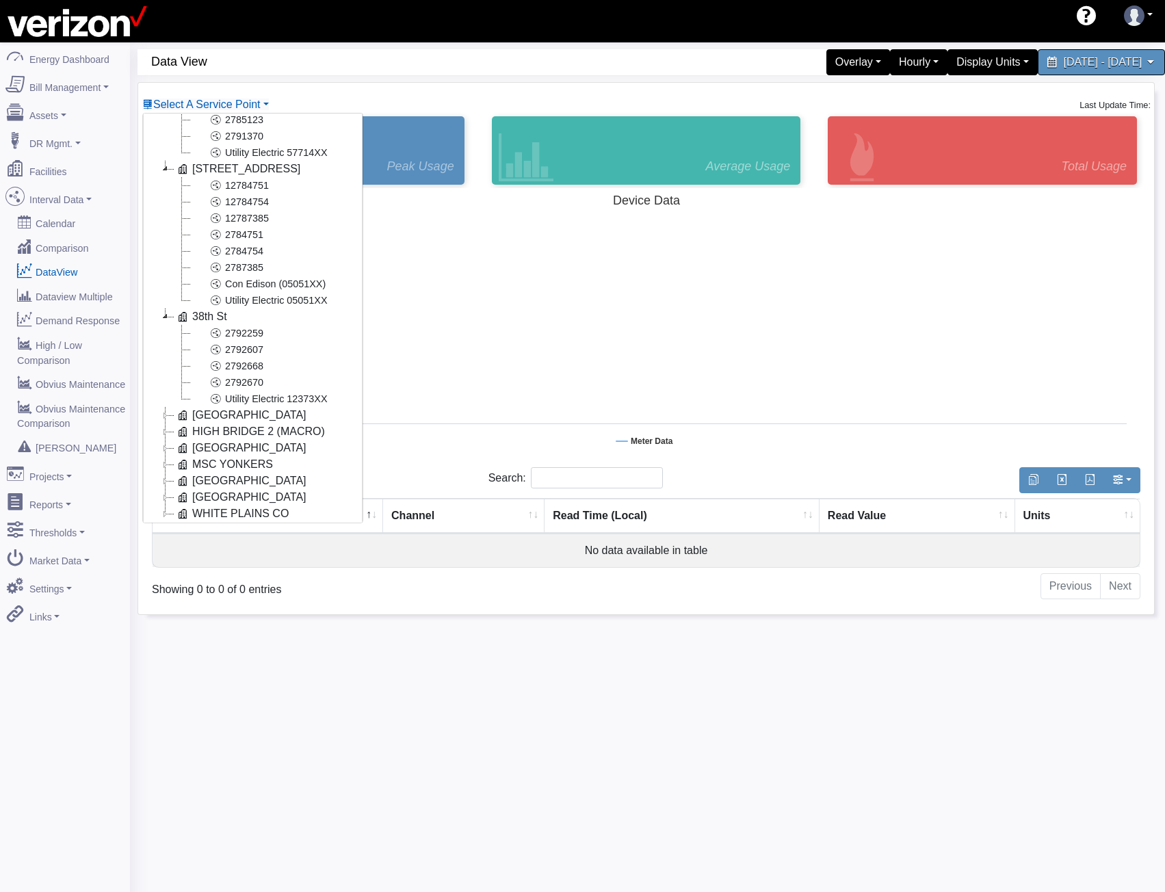
scroll to position [504, 0]
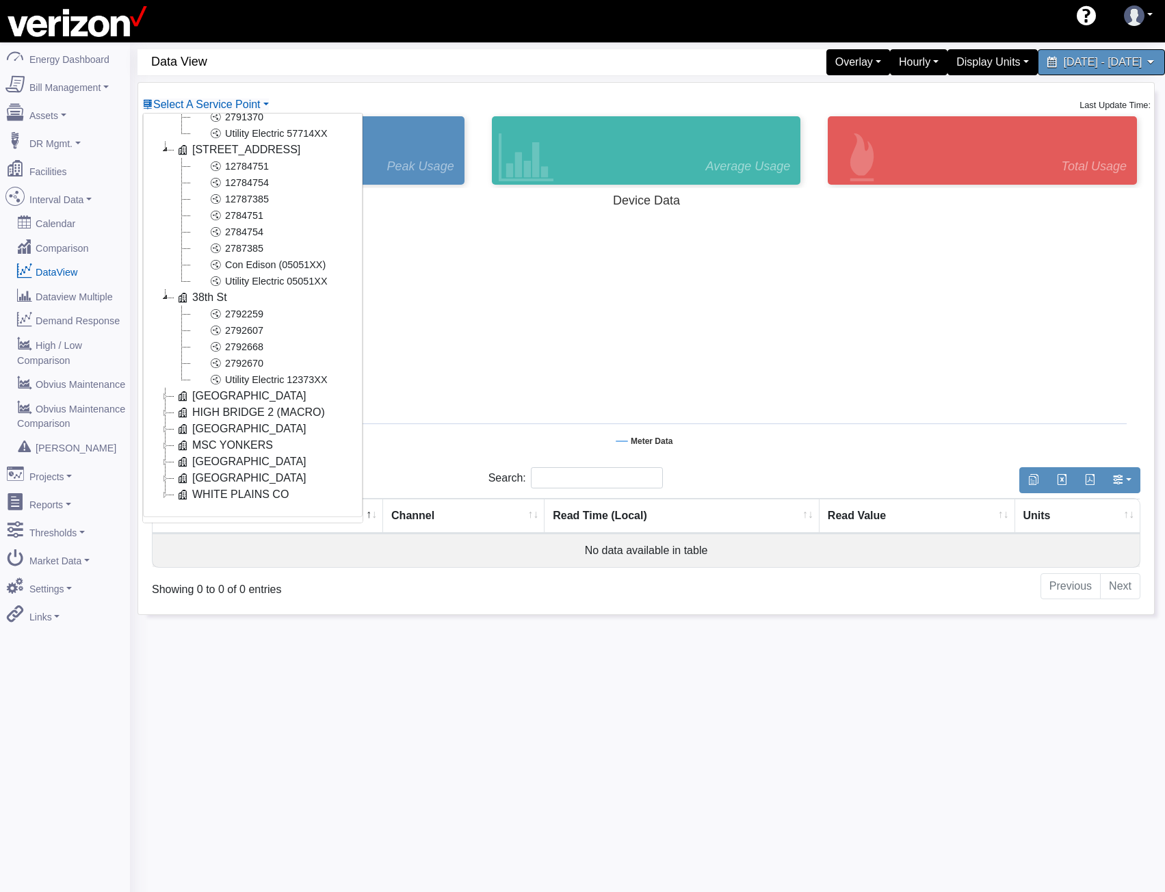
click at [172, 388] on icon at bounding box center [165, 396] width 16 height 16
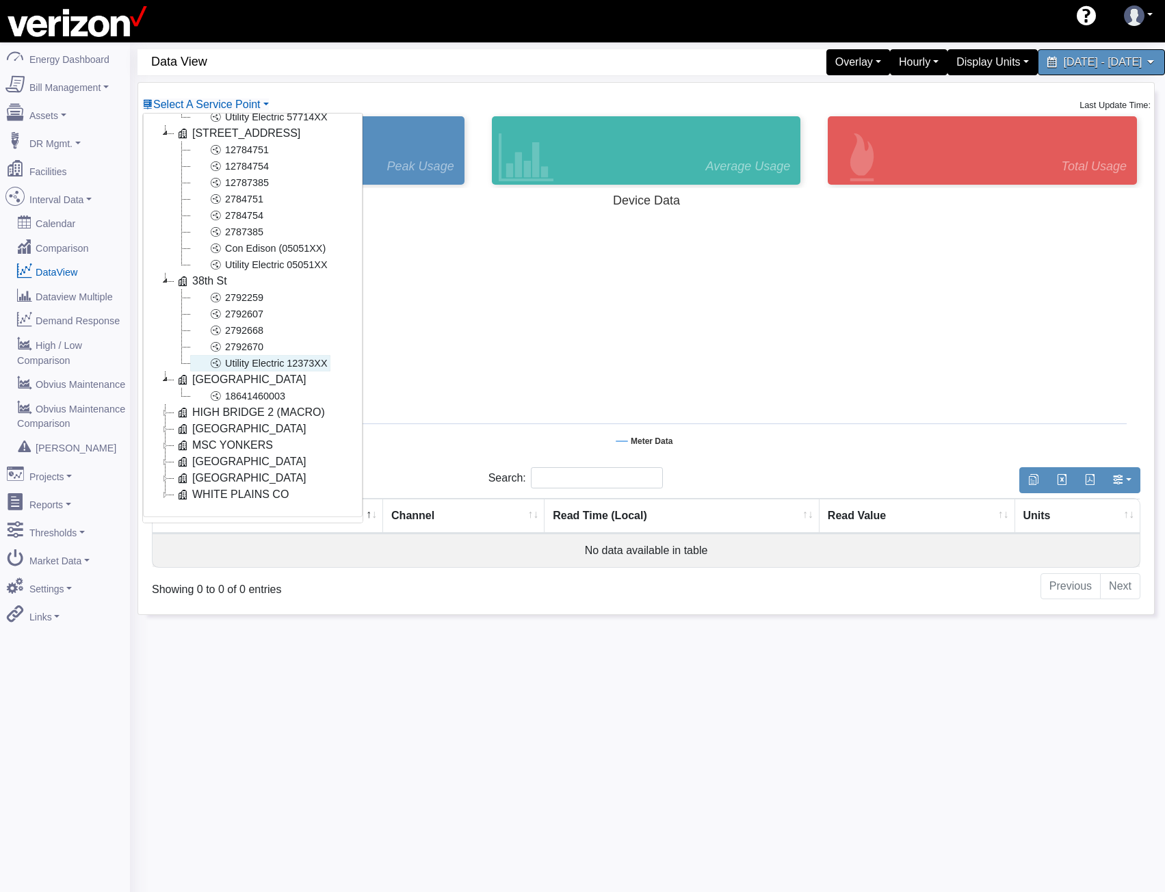
scroll to position [521, 0]
click at [173, 404] on icon at bounding box center [165, 412] width 16 height 16
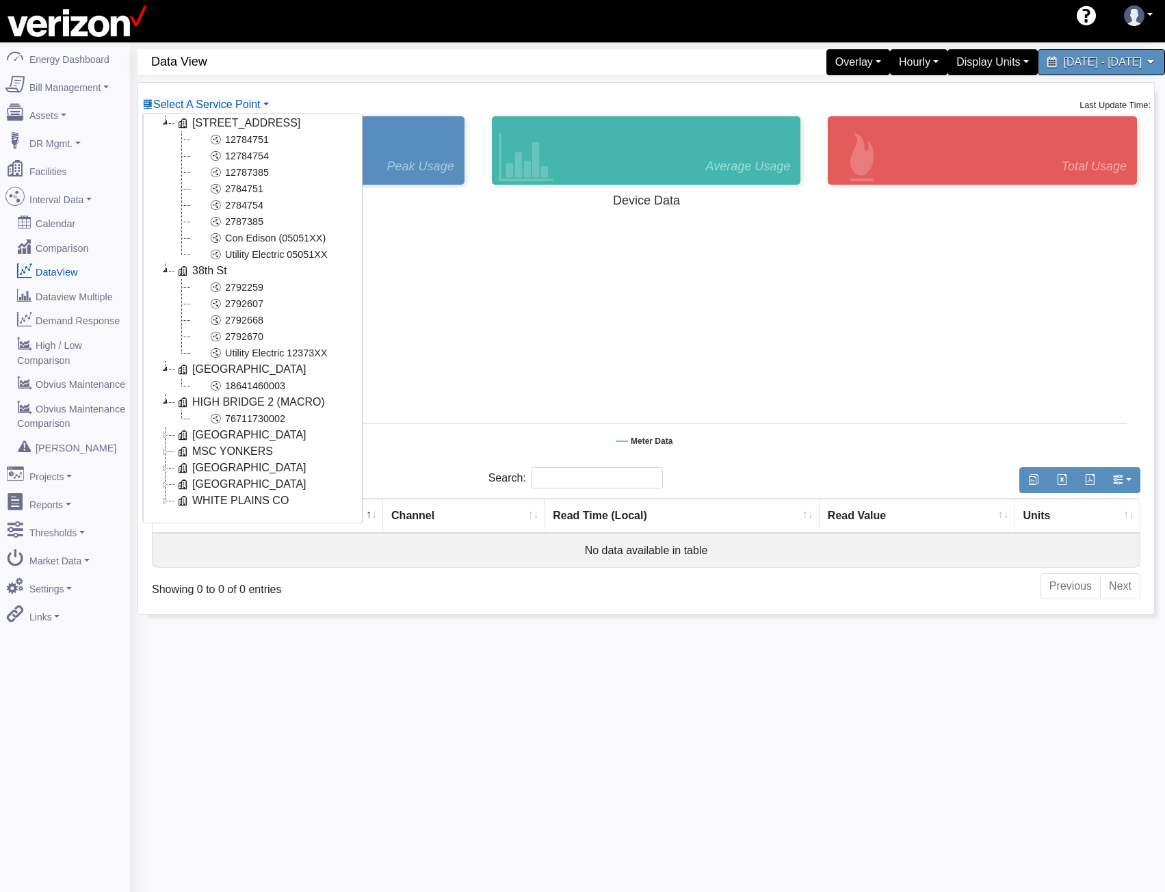
scroll to position [537, 0]
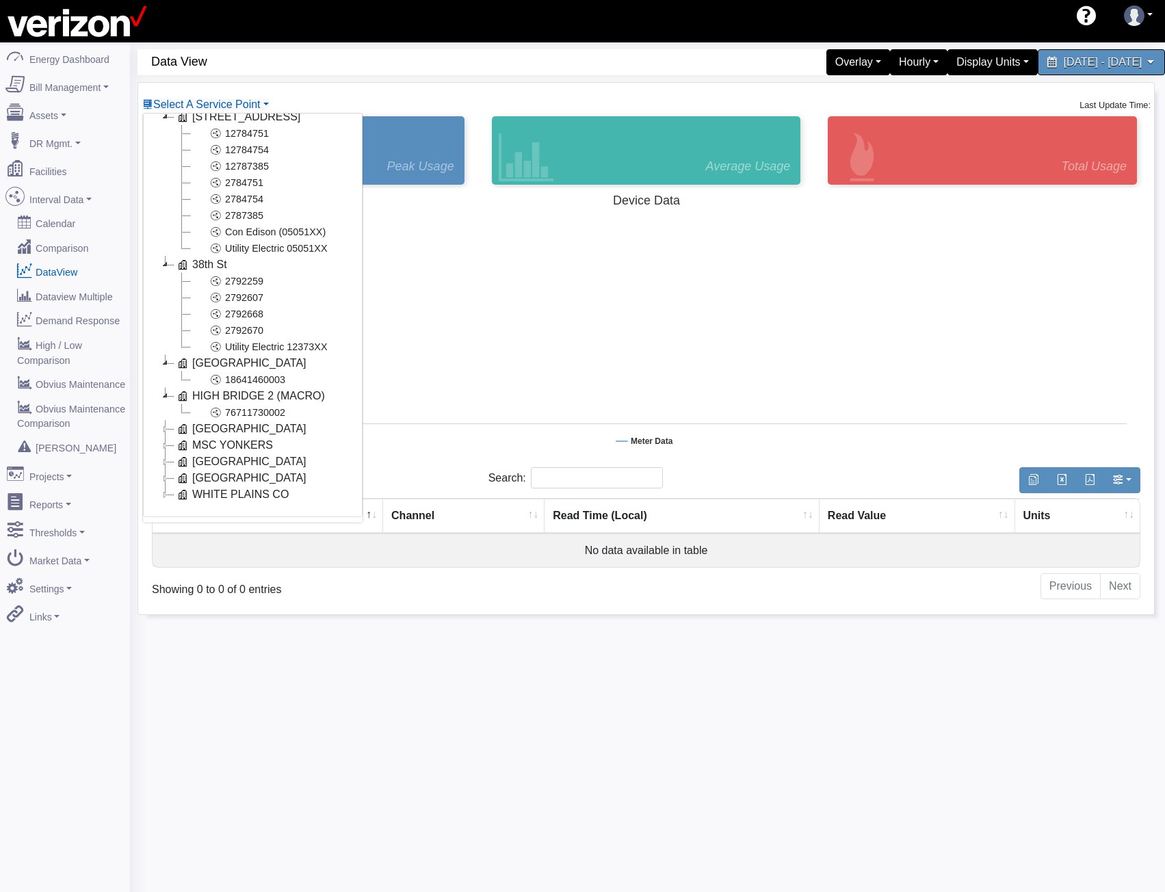
click at [172, 421] on icon at bounding box center [165, 429] width 16 height 16
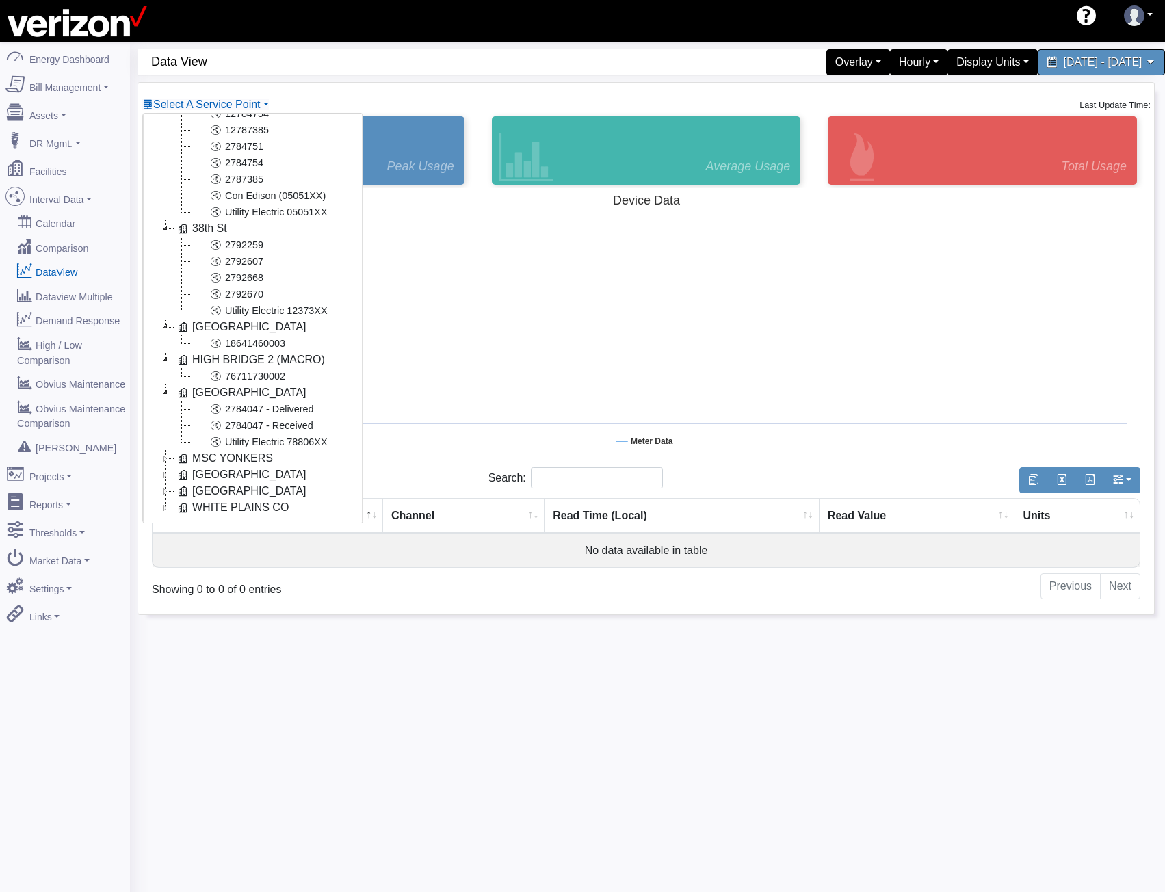
scroll to position [586, 0]
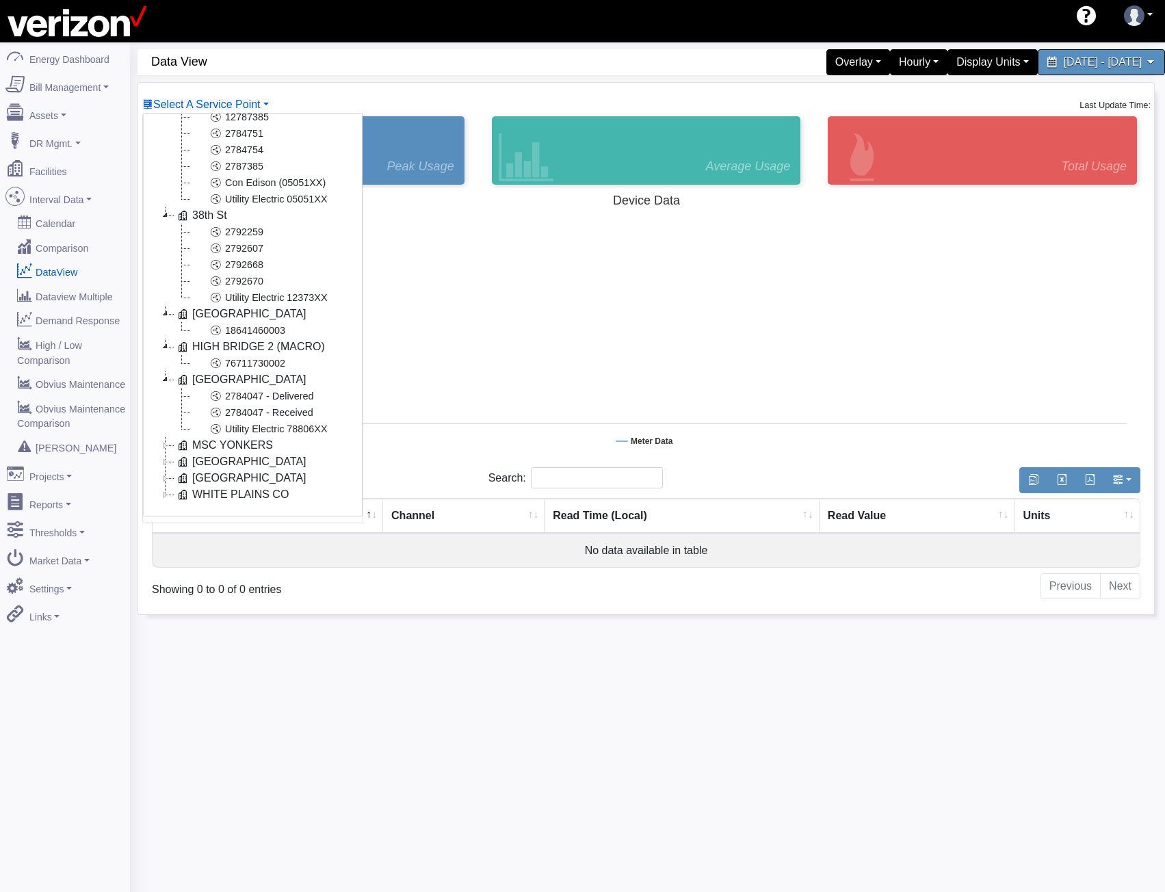
click at [173, 438] on icon at bounding box center [165, 445] width 16 height 16
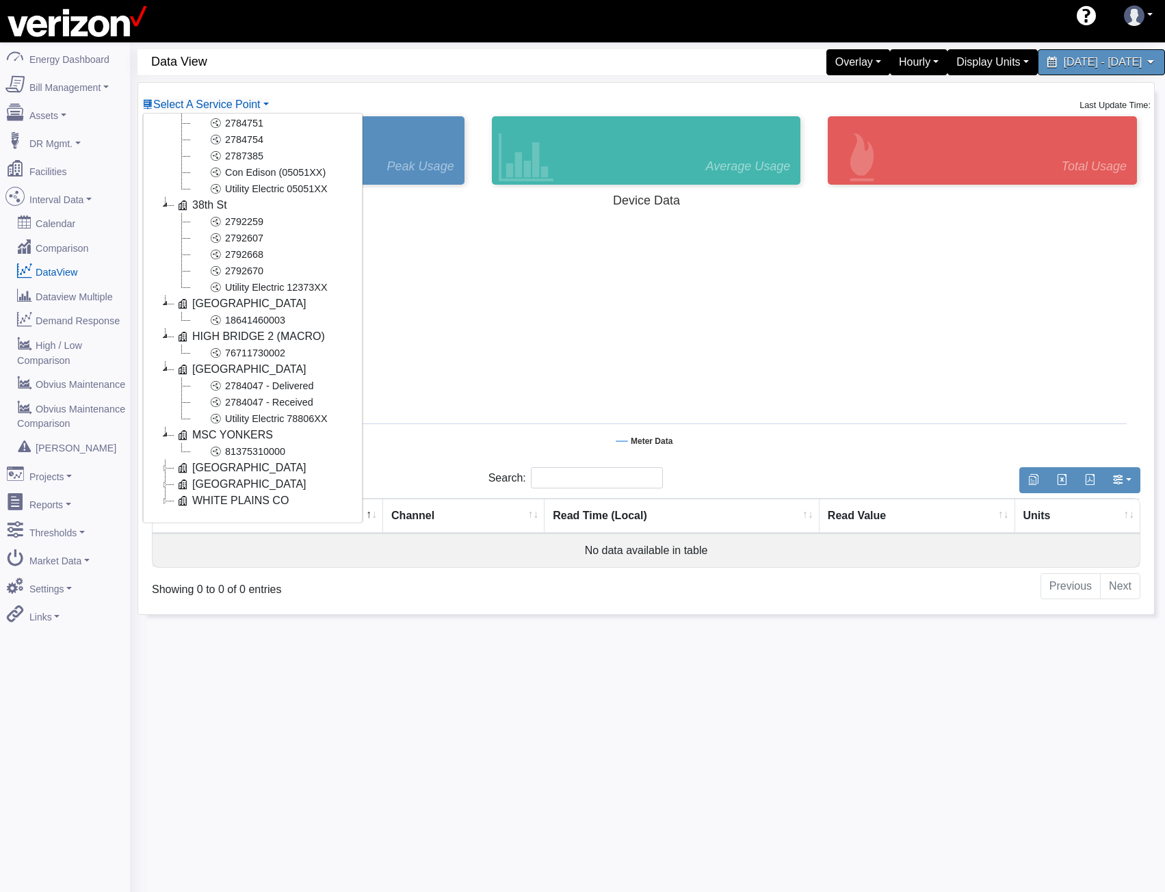
scroll to position [603, 0]
click at [172, 454] on icon at bounding box center [165, 462] width 16 height 16
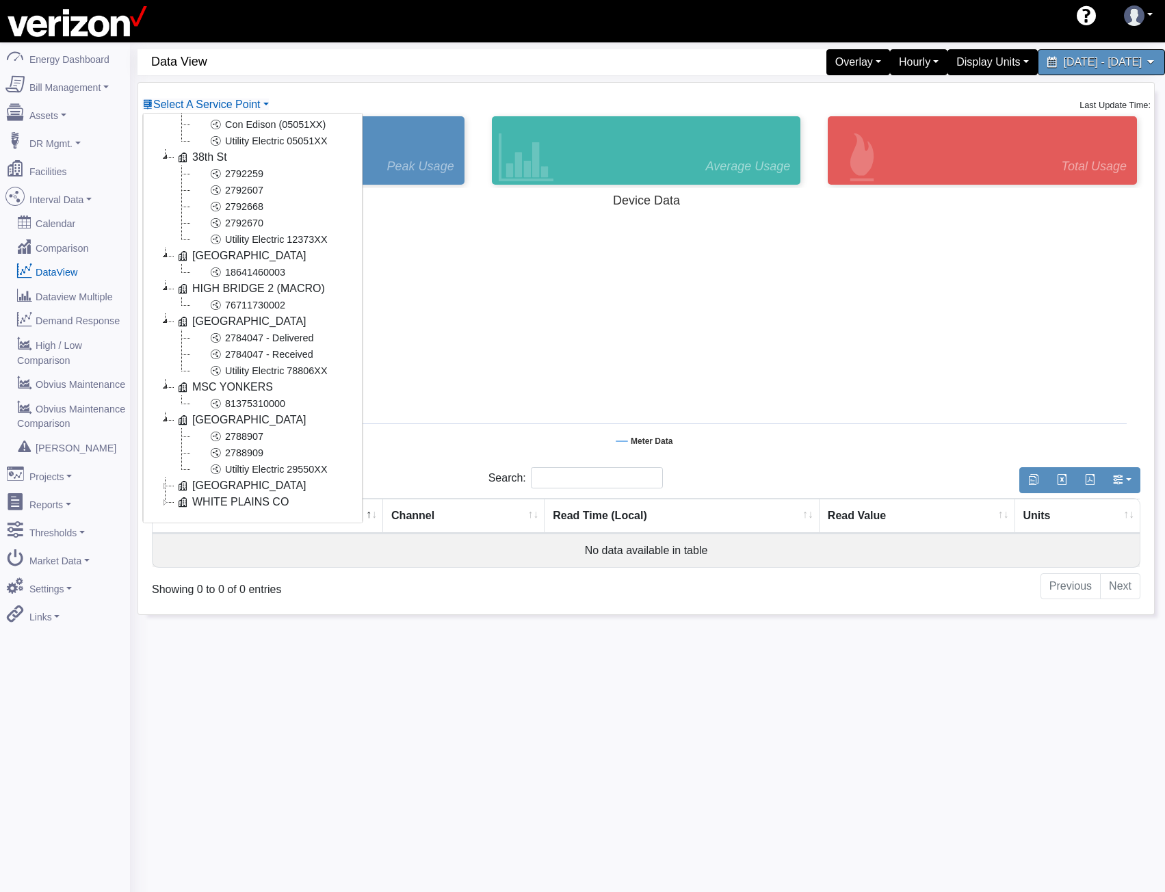
scroll to position [652, 0]
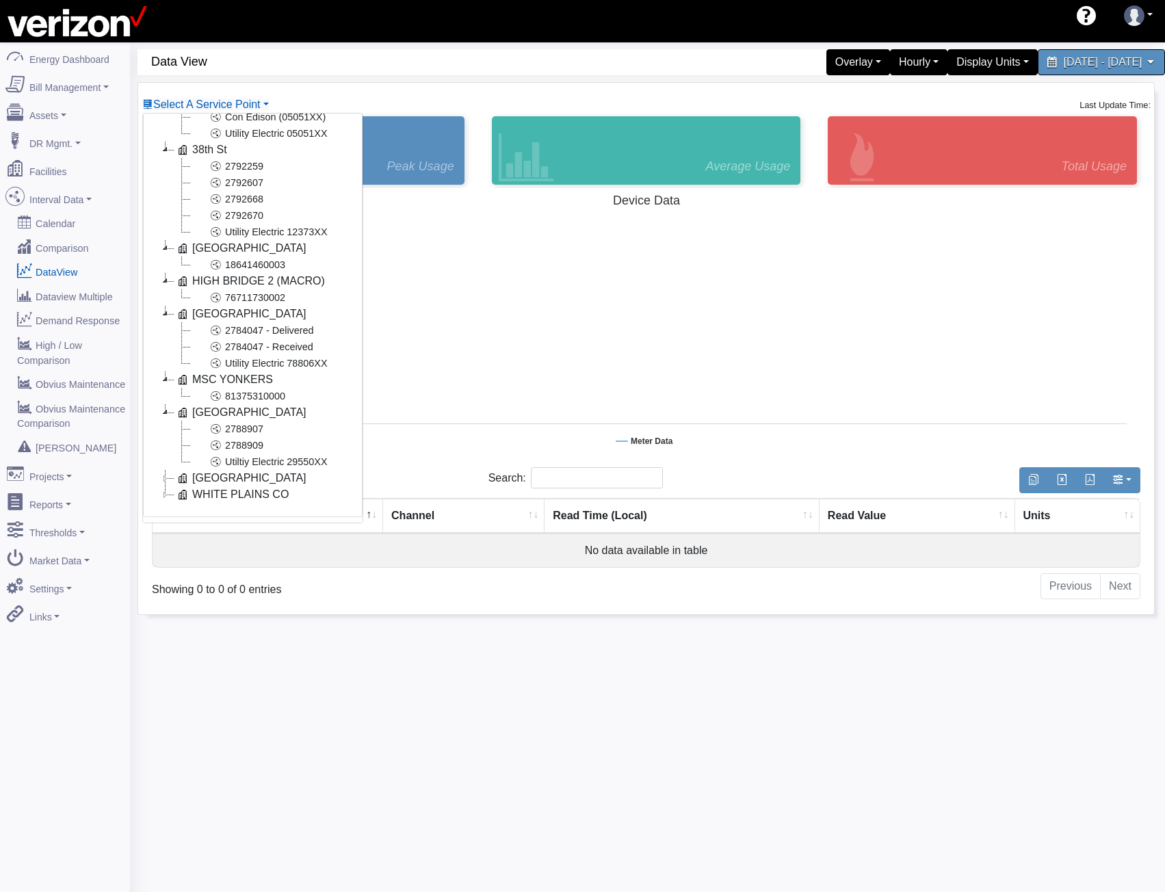
click at [169, 470] on icon at bounding box center [165, 478] width 16 height 16
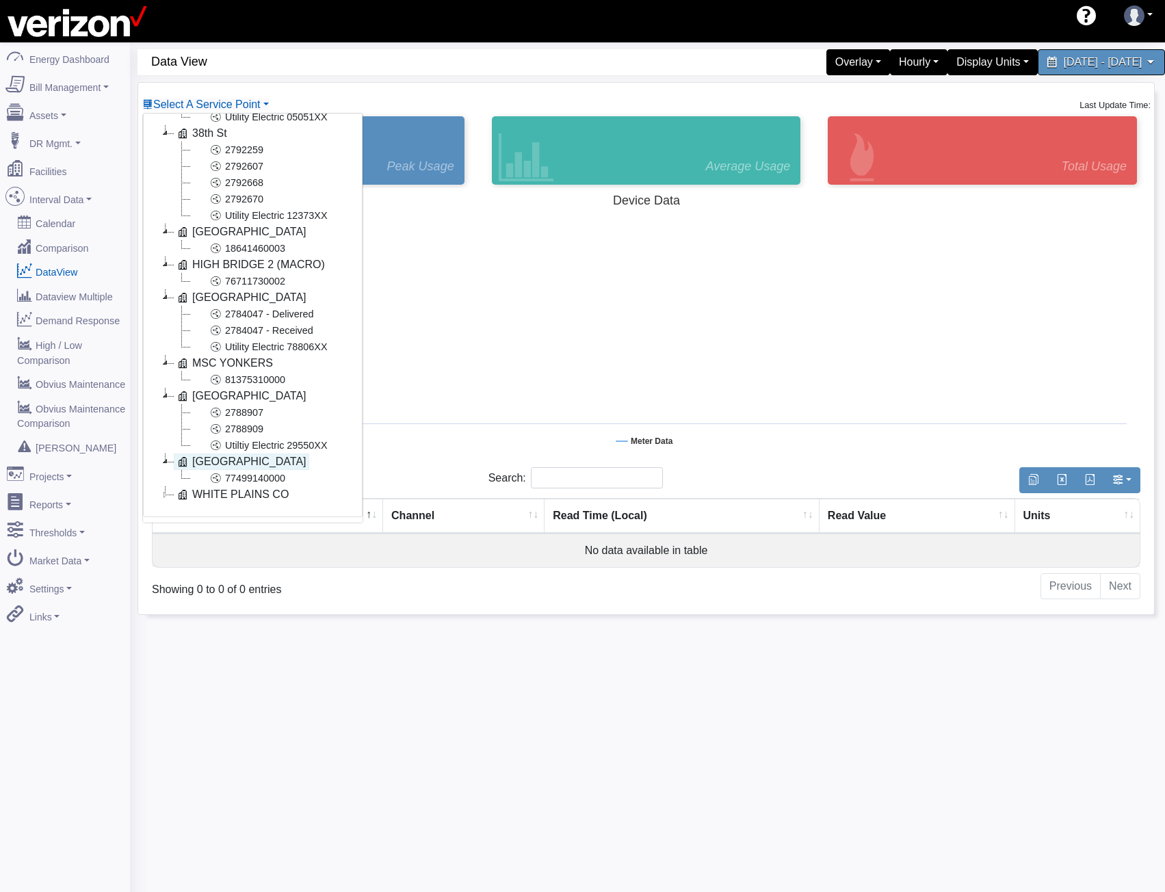
scroll to position [669, 0]
click at [164, 487] on icon at bounding box center [165, 495] width 16 height 16
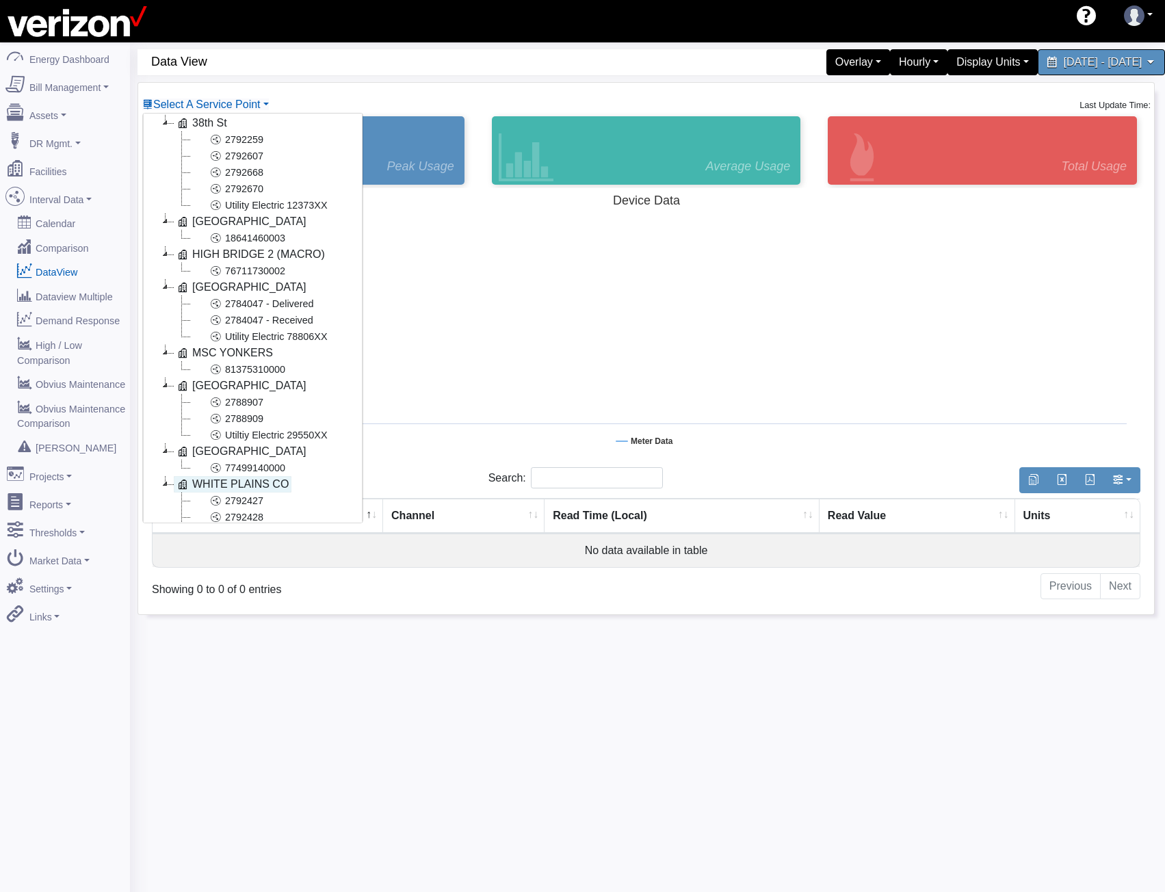
scroll to position [751, 0]
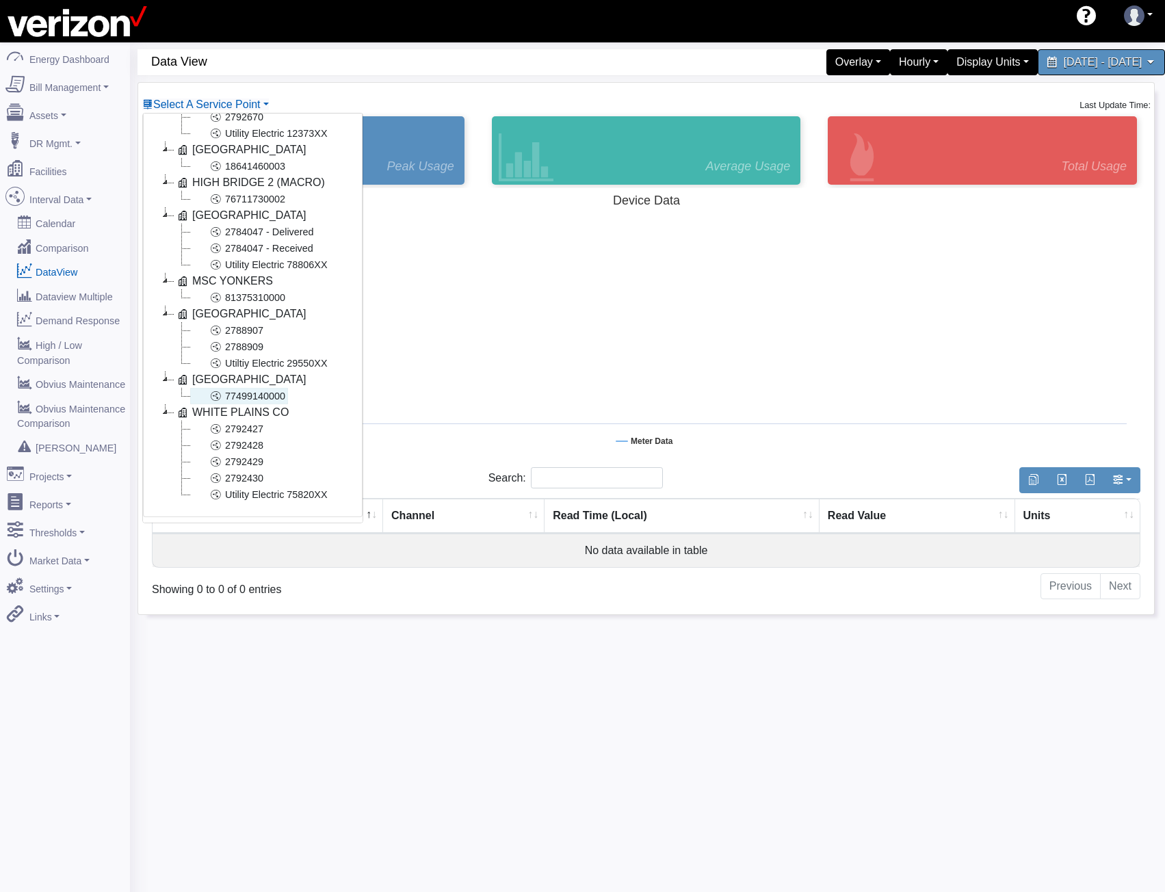
click at [263, 388] on link "77499140000" at bounding box center [239, 396] width 98 height 16
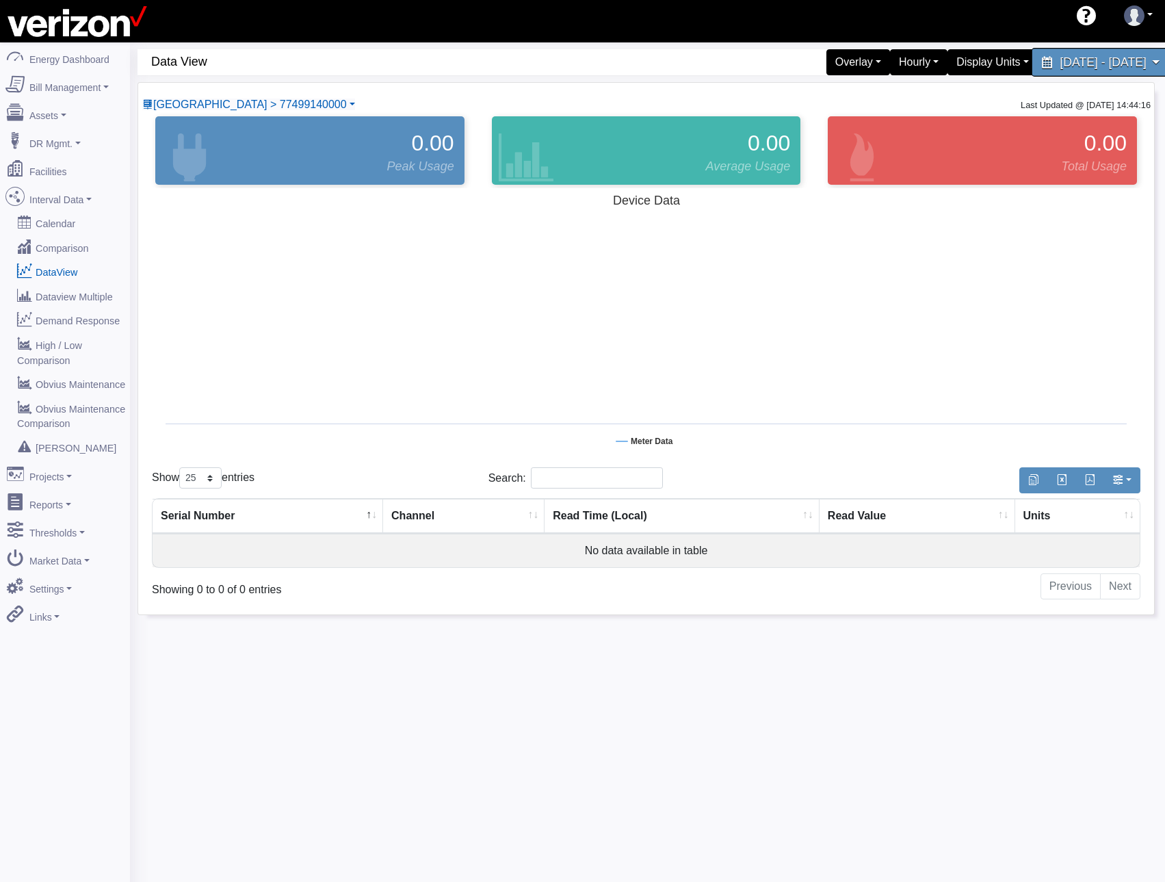
click at [1060, 61] on span "September 29, 2025 - October 6, 2025" at bounding box center [1103, 61] width 86 height 13
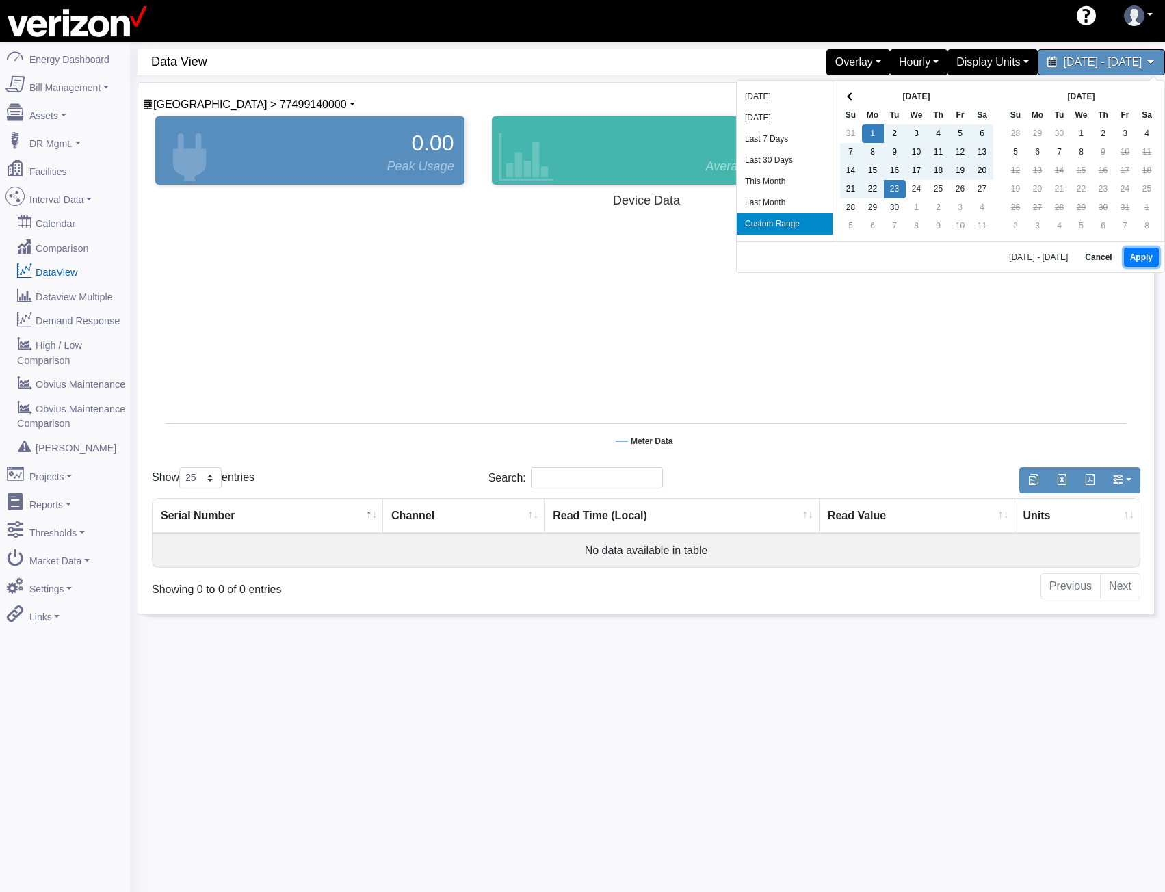
click at [1139, 257] on button "Apply" at bounding box center [1141, 257] width 35 height 19
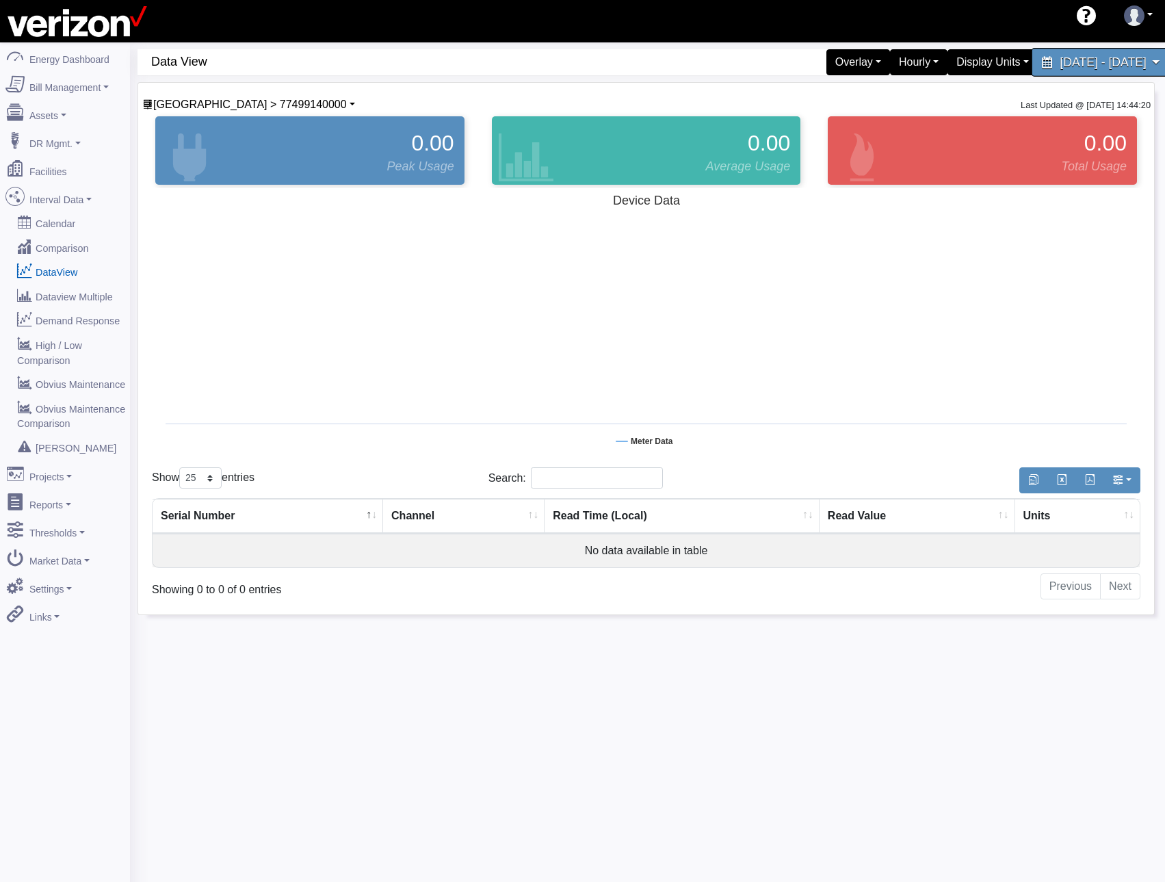
click at [1060, 55] on span "September 1, 2025 - September 23, 2025" at bounding box center [1103, 61] width 86 height 13
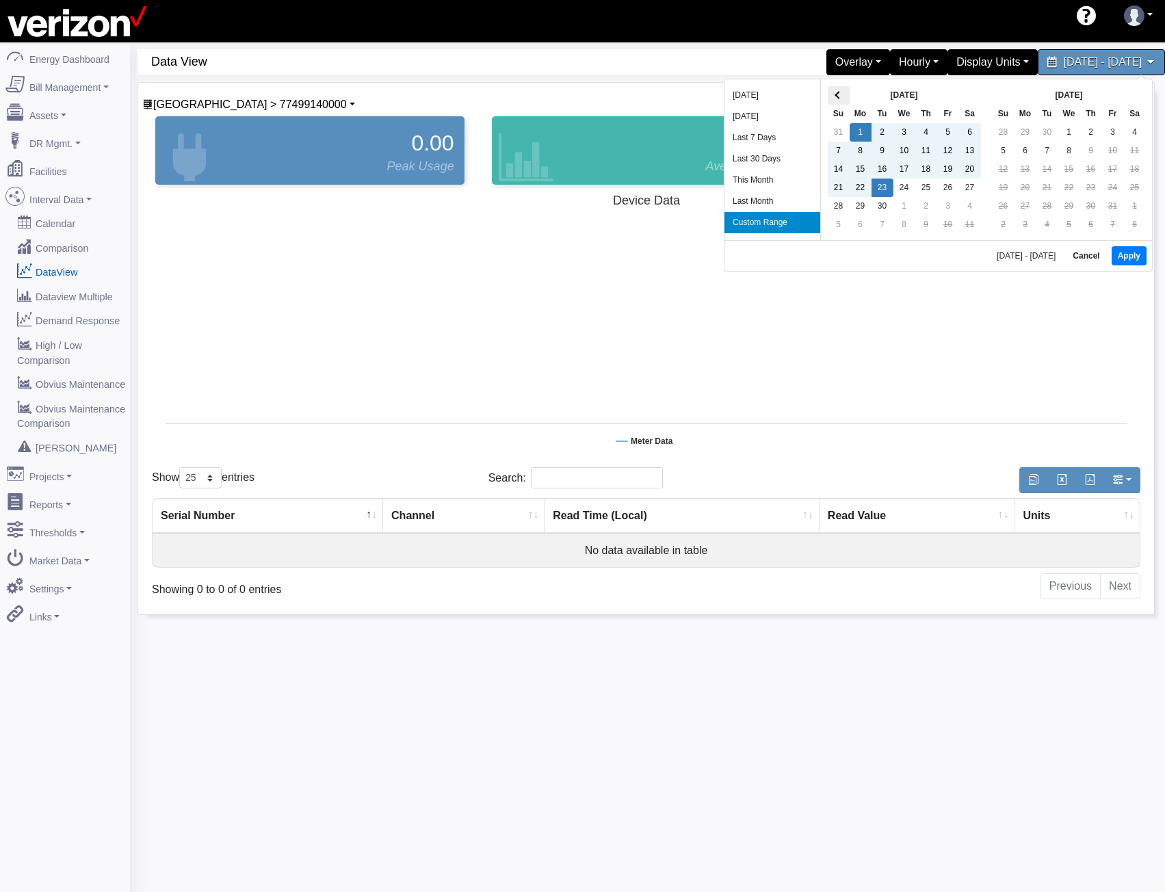
click at [840, 93] on span at bounding box center [839, 95] width 8 height 8
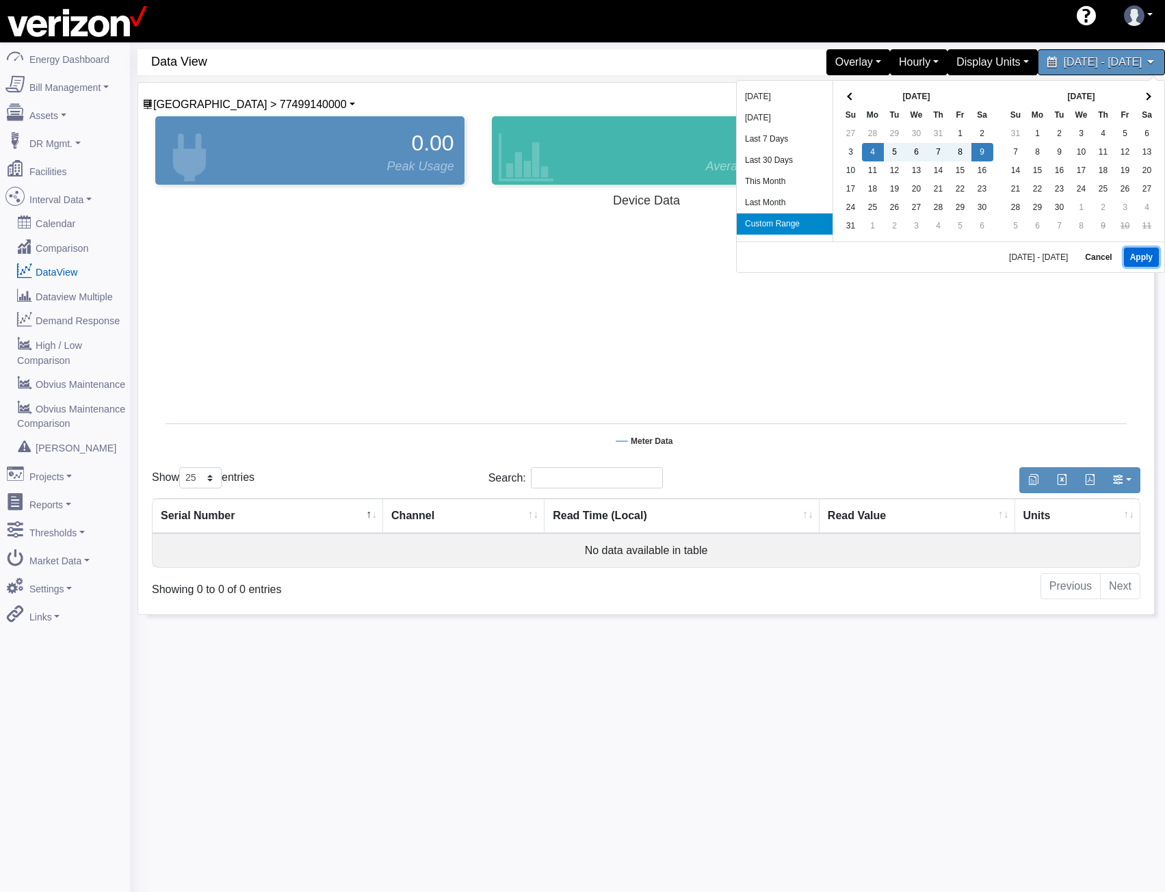
click at [1142, 266] on button "Apply" at bounding box center [1141, 257] width 35 height 19
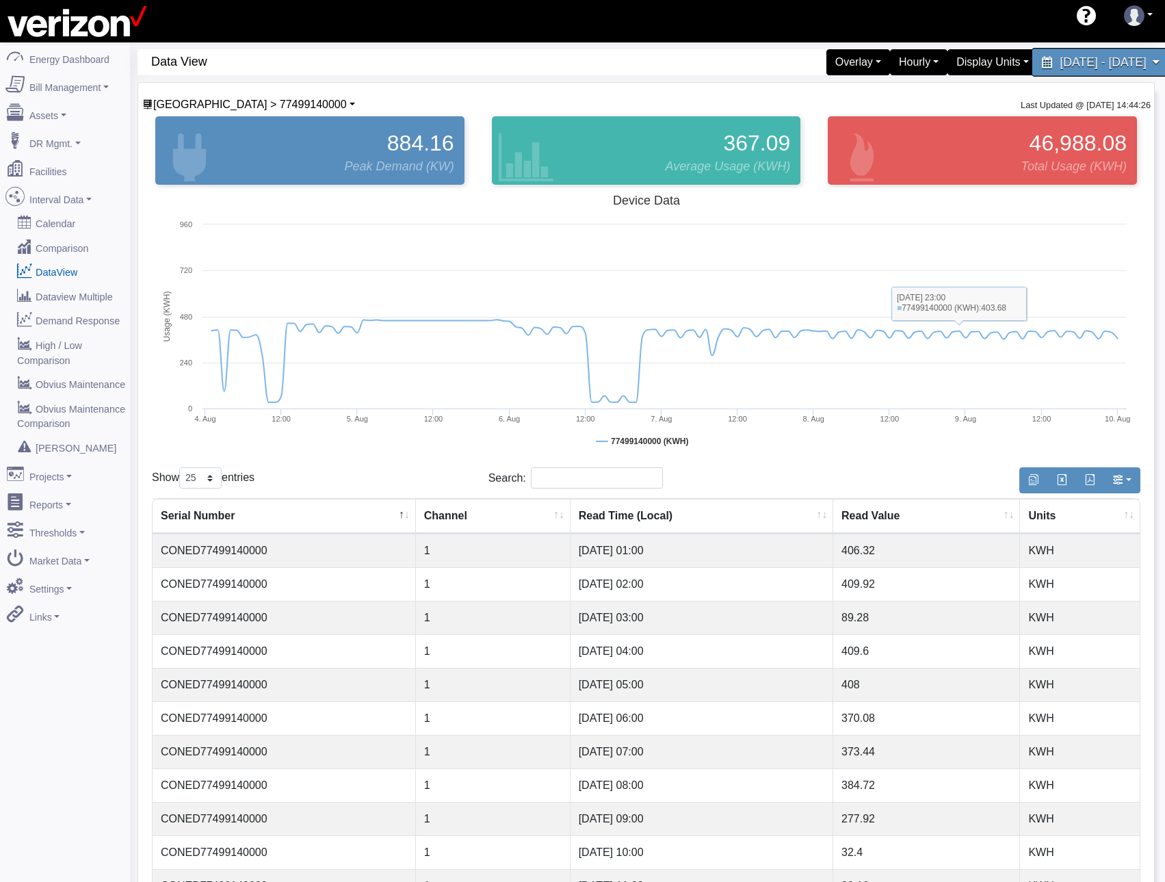
click at [1060, 60] on span "August 4, 2025 - August 9, 2025" at bounding box center [1103, 61] width 86 height 13
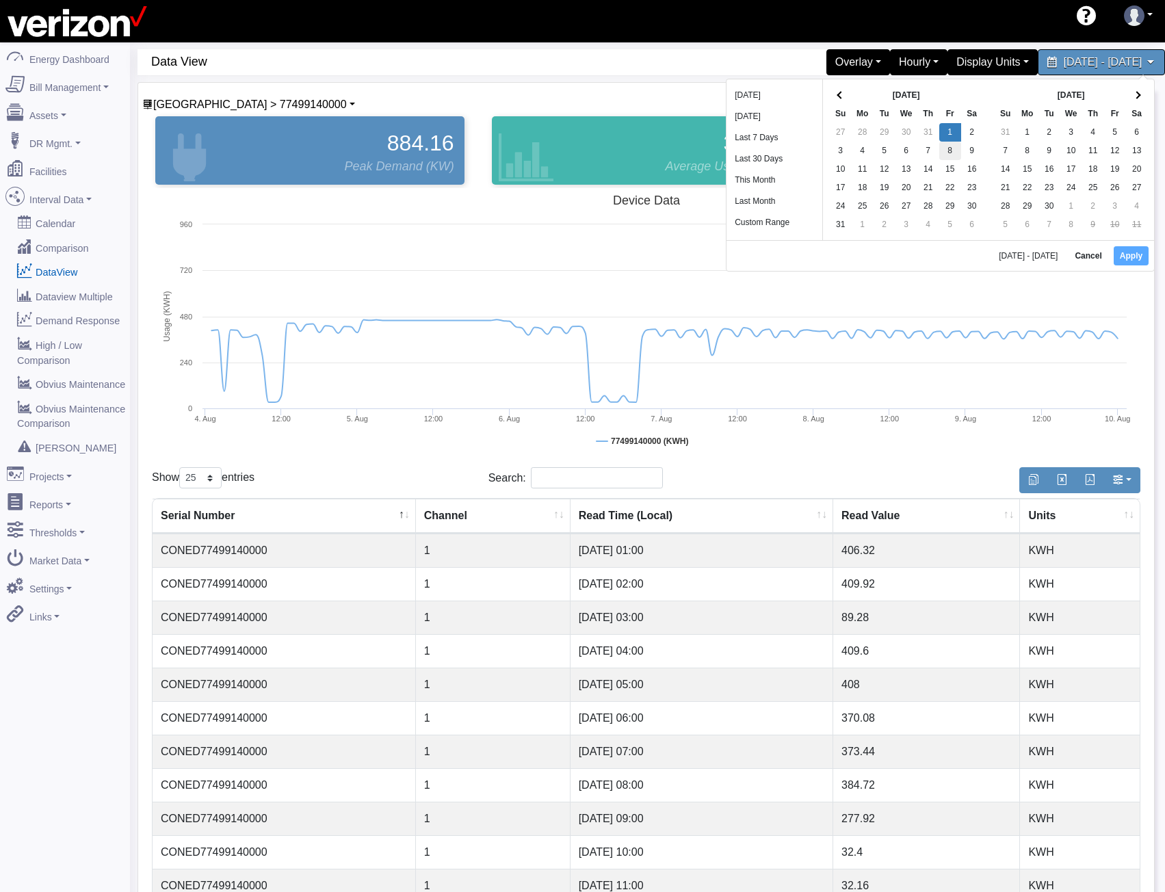
drag, startPoint x: 949, startPoint y: 131, endPoint x: 950, endPoint y: 142, distance: 11.0
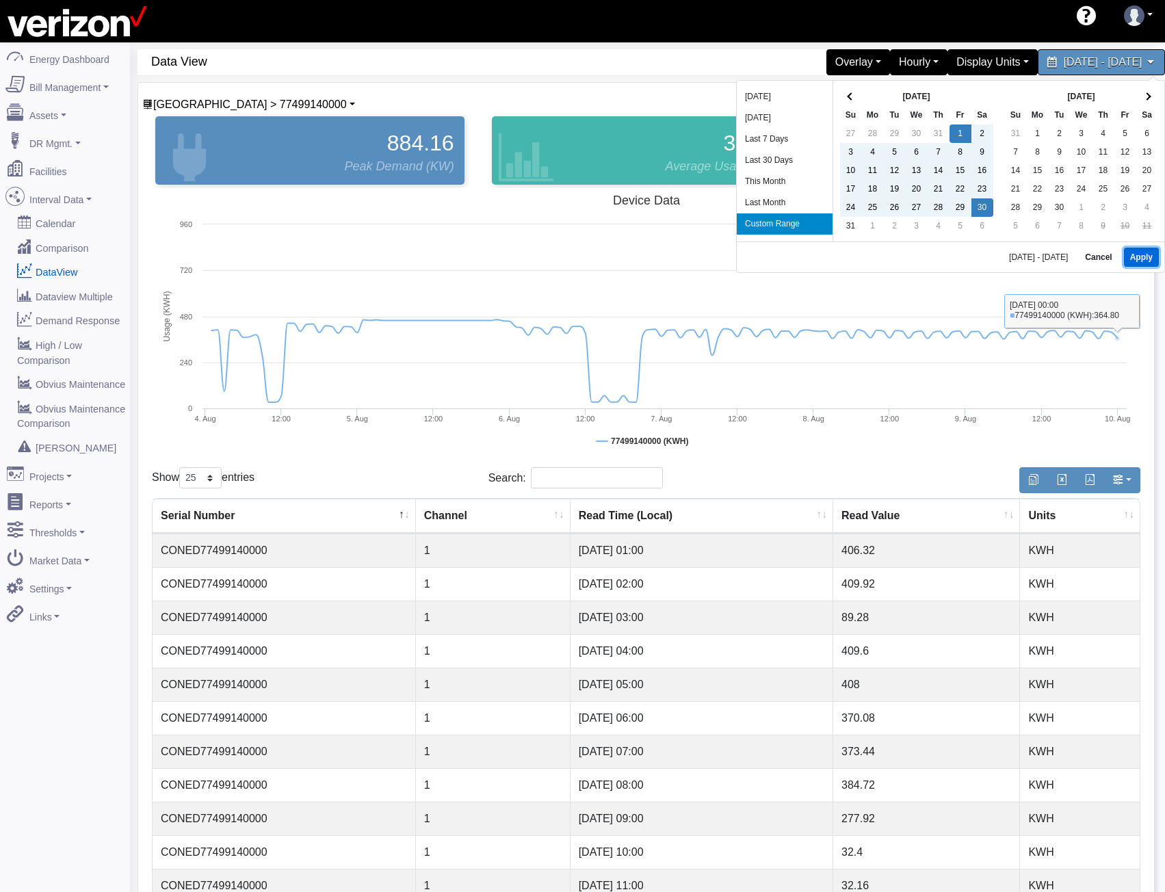
click at [1136, 248] on button "Apply" at bounding box center [1141, 257] width 35 height 19
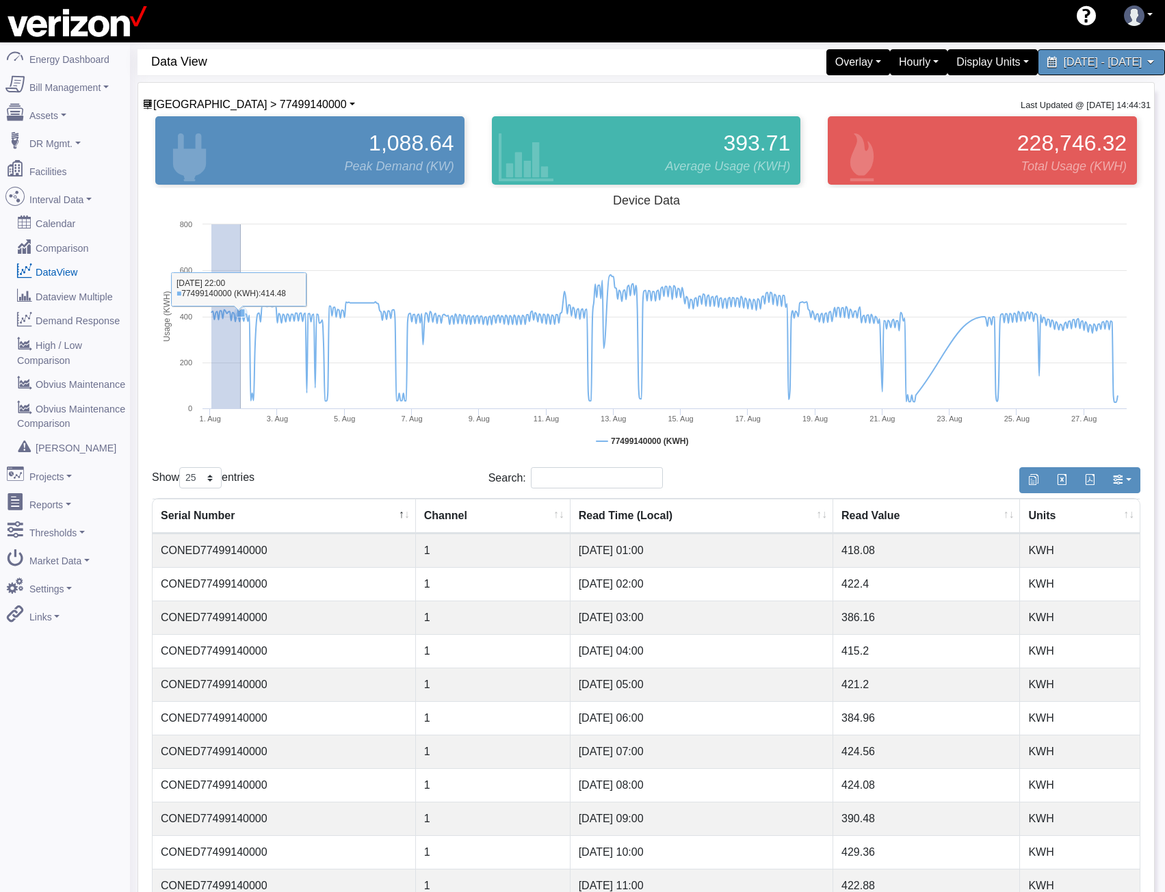
drag, startPoint x: 211, startPoint y: 315, endPoint x: 245, endPoint y: 317, distance: 33.6
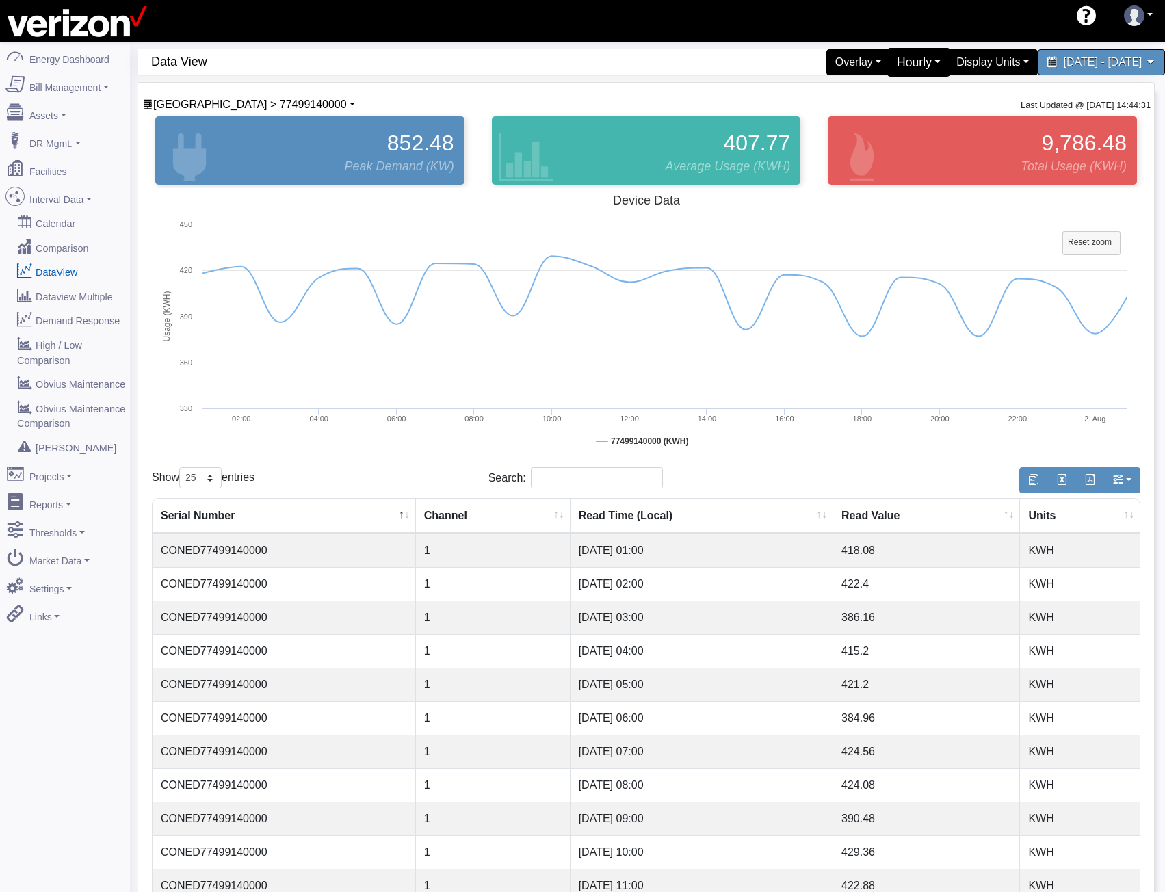
click at [888, 62] on div "Hourly" at bounding box center [920, 62] width 64 height 29
click at [842, 120] on link "5 Minute" at bounding box center [896, 117] width 108 height 22
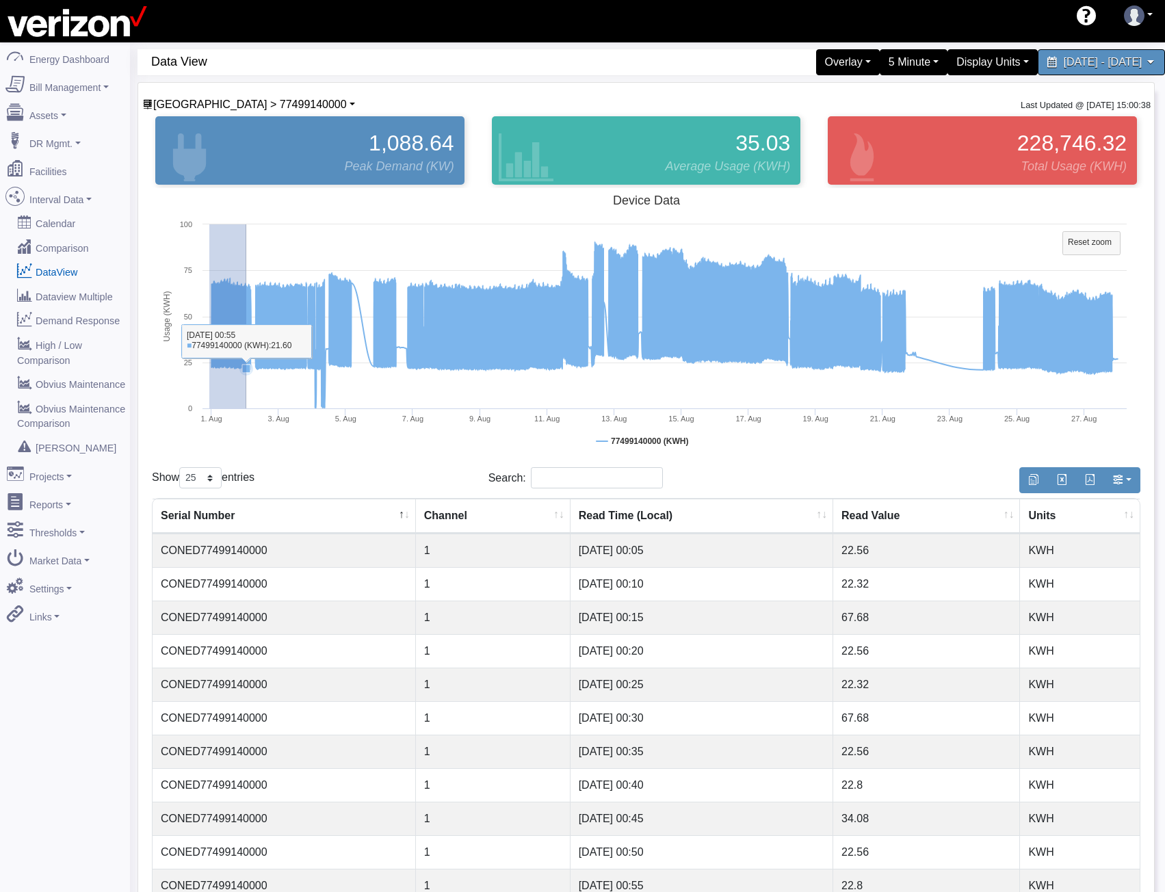
drag, startPoint x: 209, startPoint y: 322, endPoint x: 246, endPoint y: 324, distance: 36.4
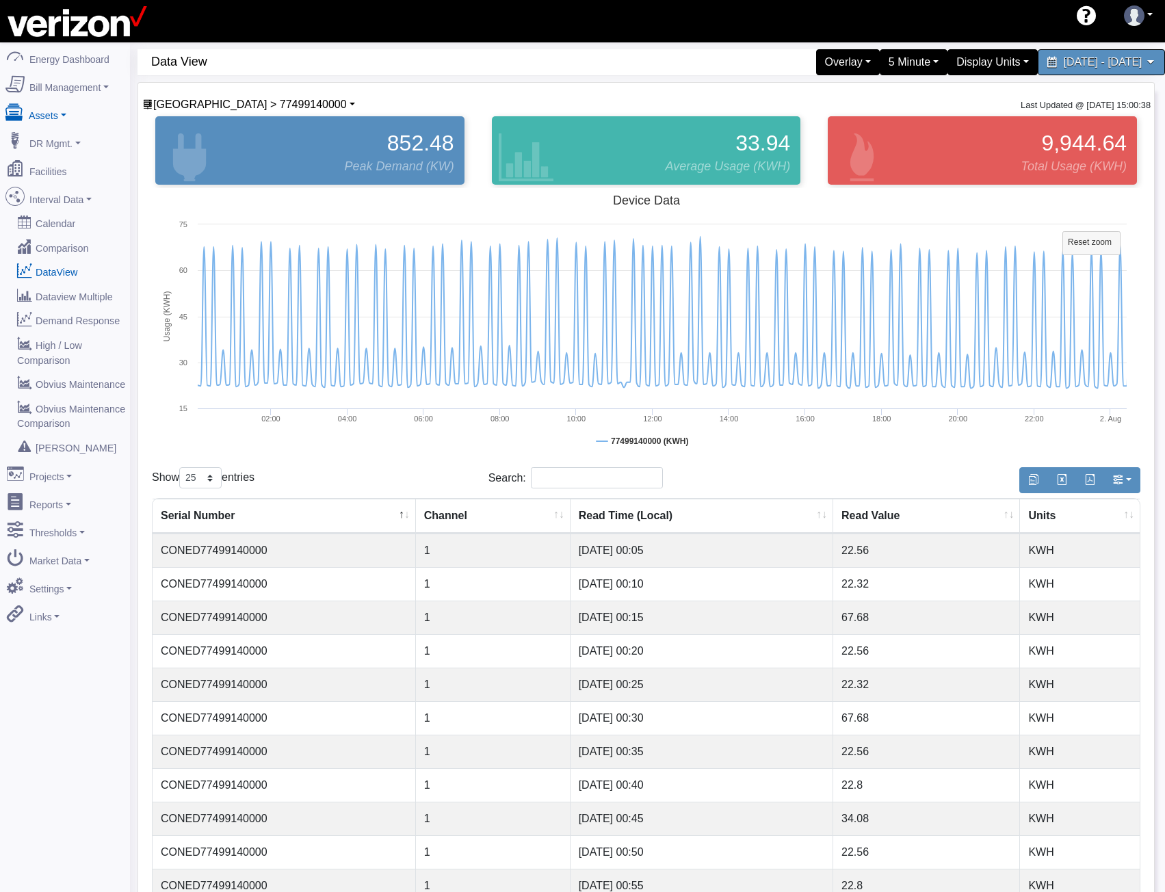
click at [70, 114] on link "Assets" at bounding box center [65, 113] width 133 height 29
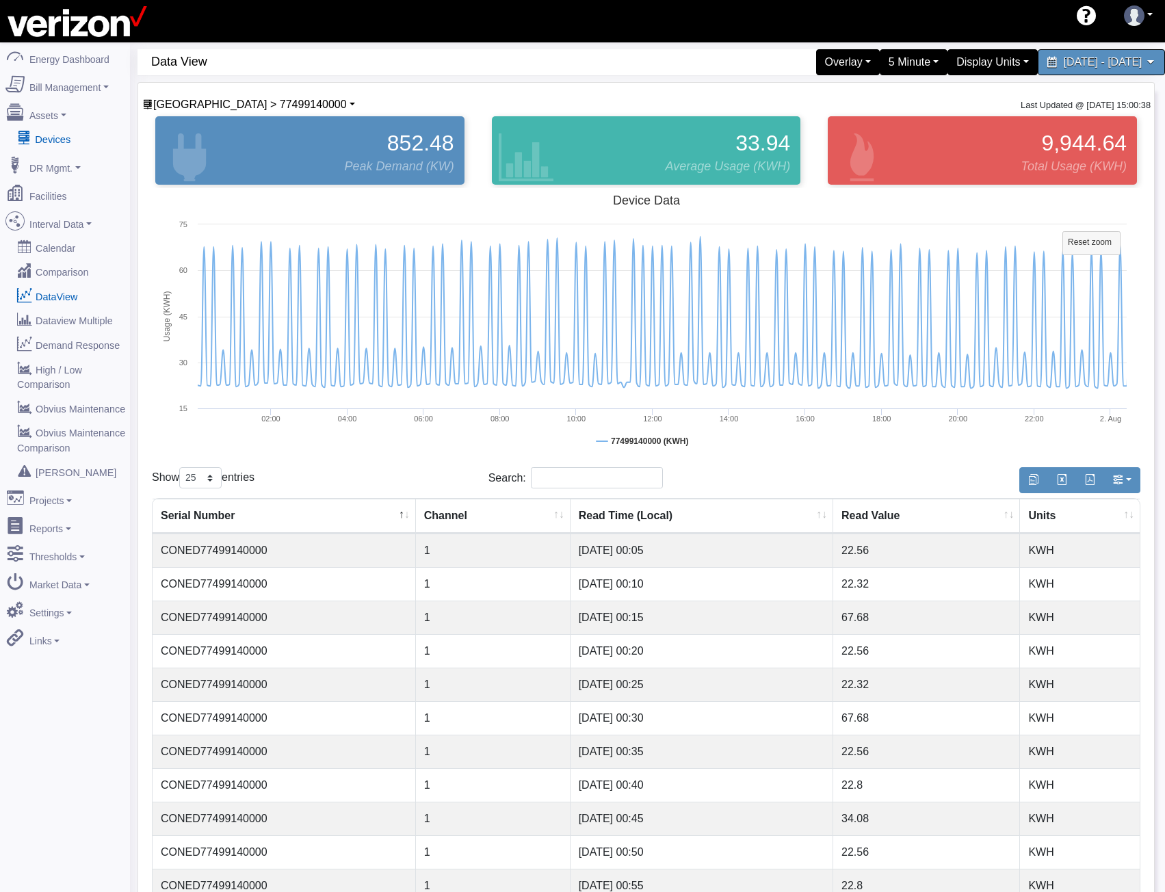
click at [66, 134] on link "Devices" at bounding box center [65, 139] width 133 height 25
click at [221, 102] on span "Ozone Park > 77499140000" at bounding box center [250, 105] width 194 height 12
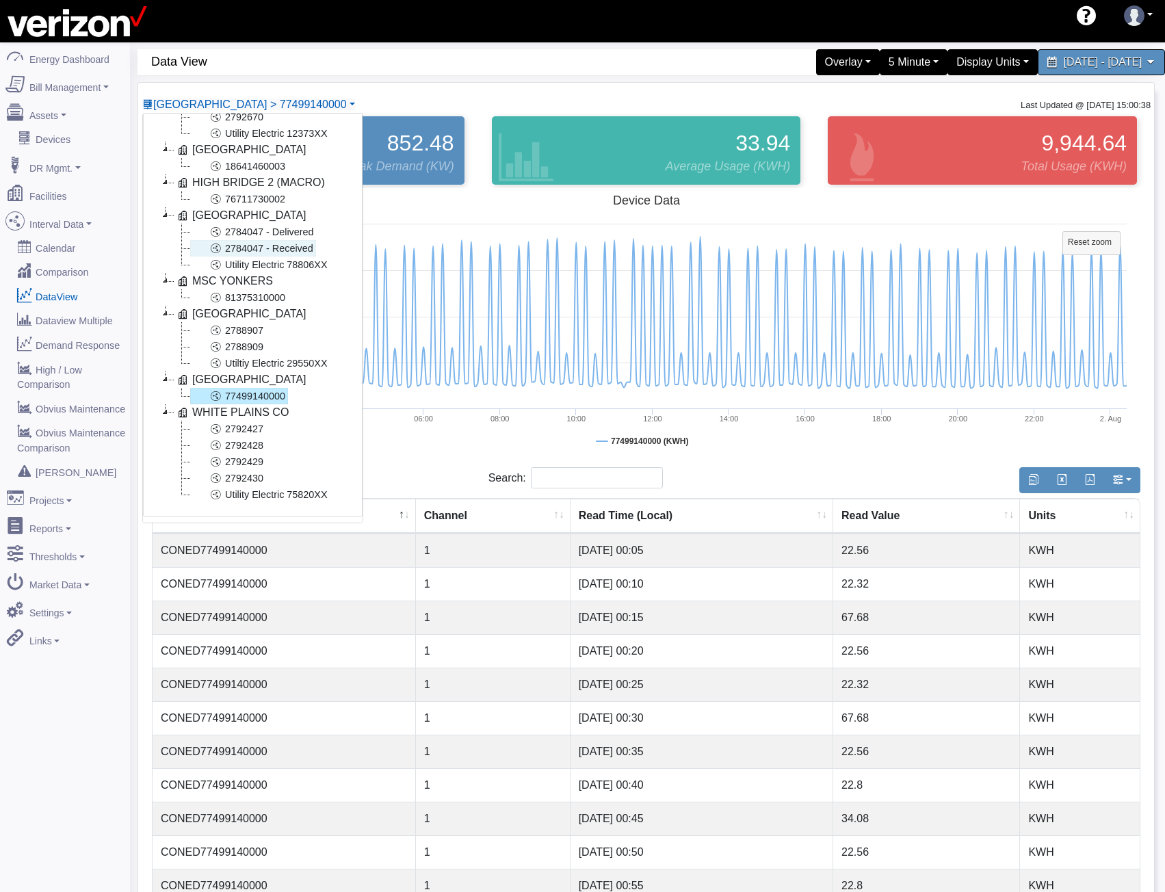
scroll to position [614, 0]
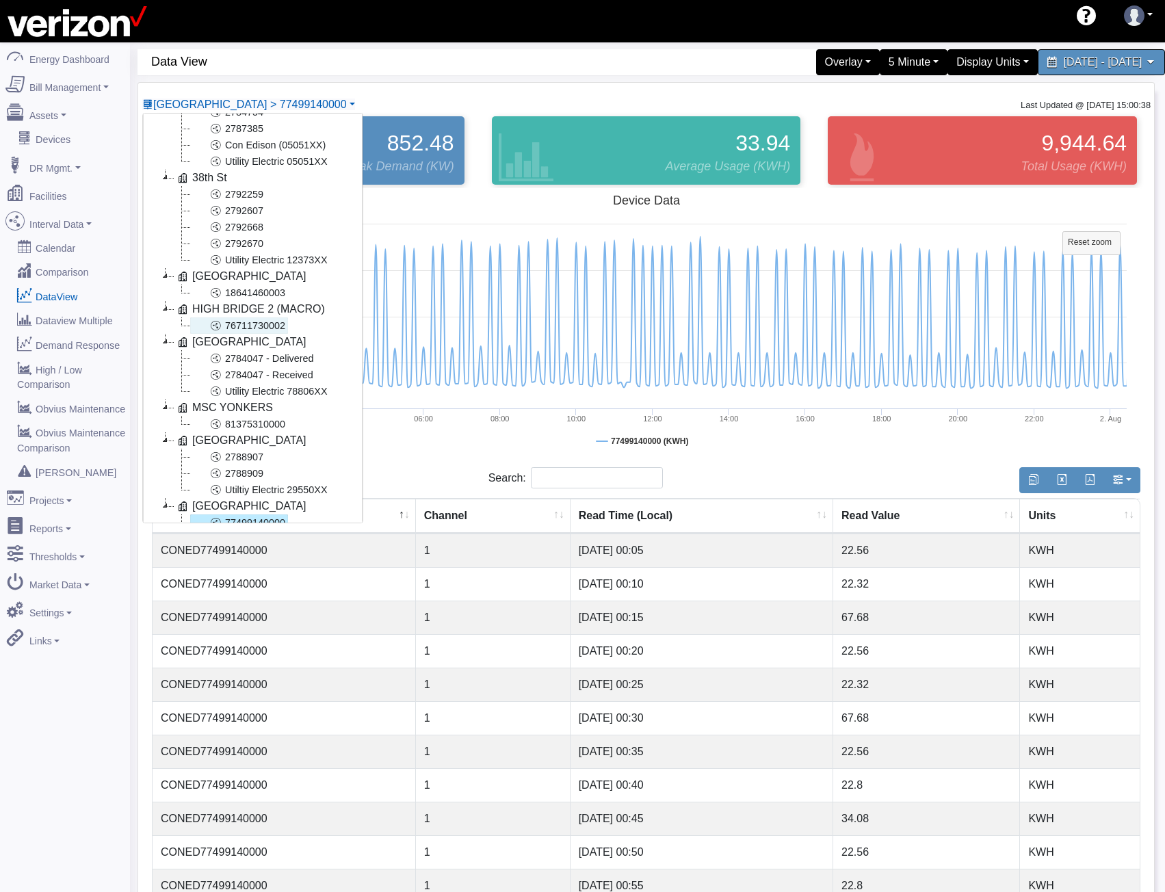
click at [253, 324] on link "76711730002" at bounding box center [239, 326] width 98 height 16
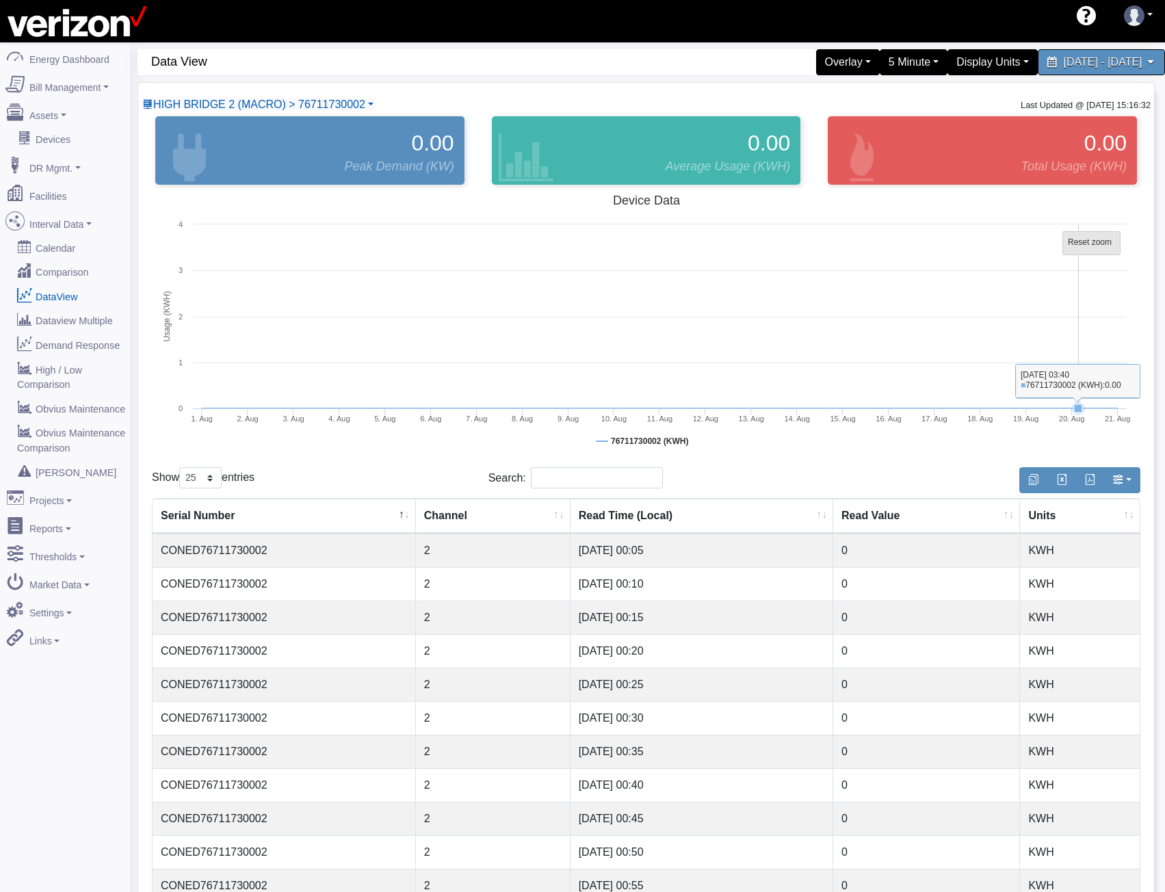
click at [1079, 237] on tspan "Reset zoom" at bounding box center [1090, 242] width 44 height 10
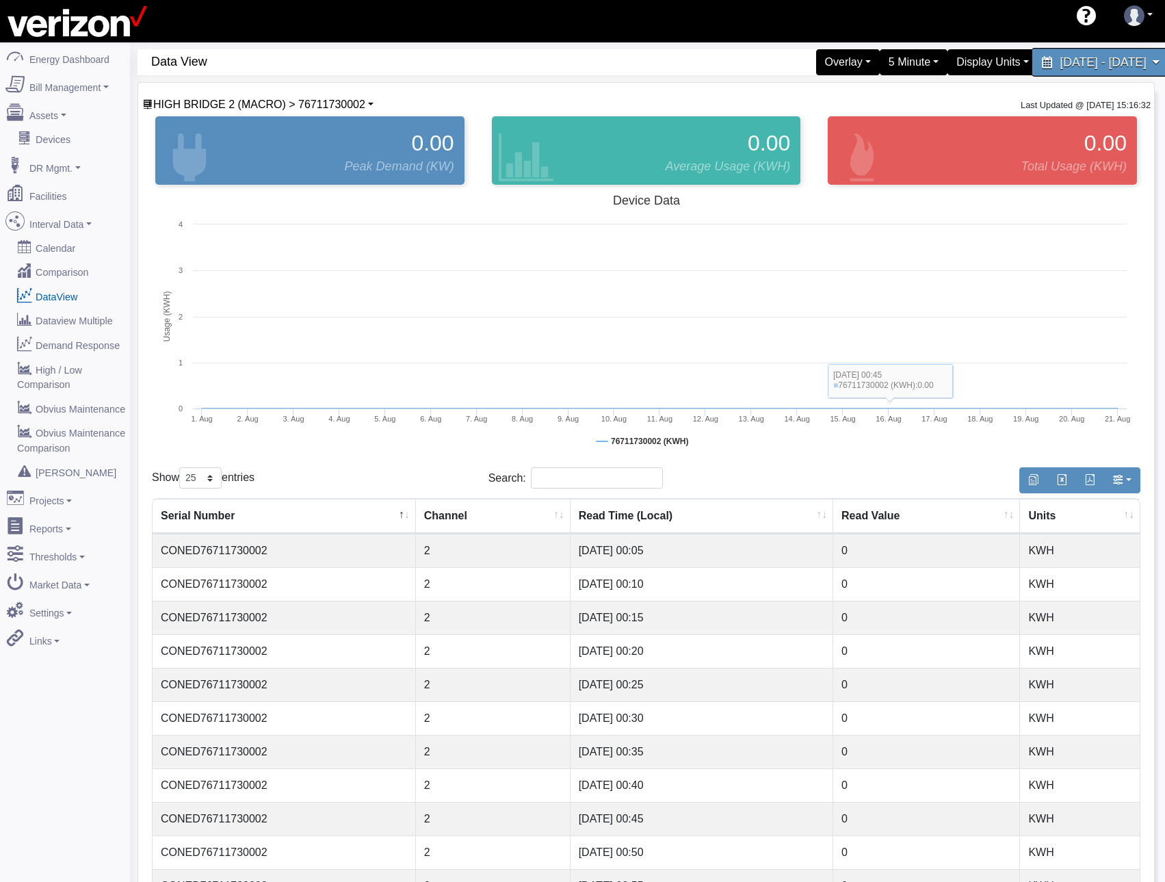
click at [1060, 62] on span "August 1, 2025 - August 30, 2025" at bounding box center [1103, 61] width 86 height 13
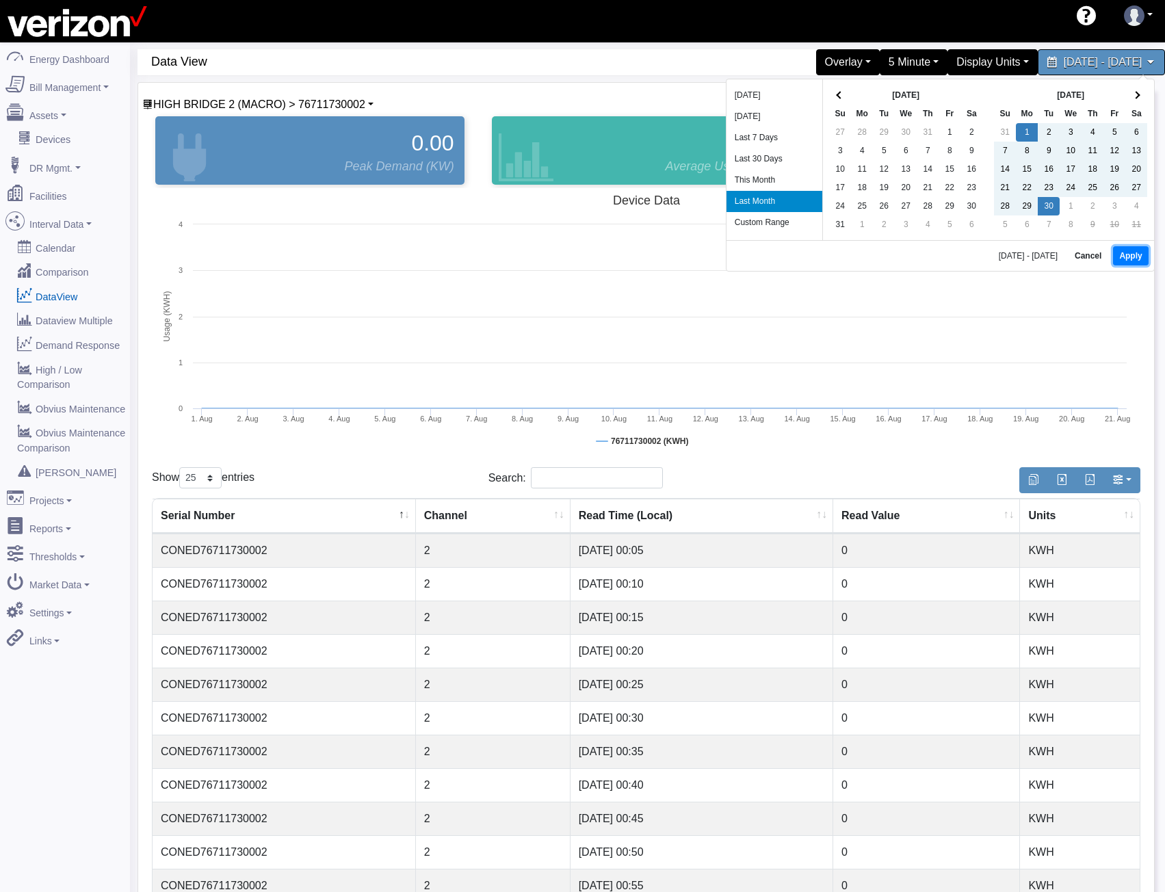
click at [1126, 256] on button "Apply" at bounding box center [1130, 255] width 35 height 19
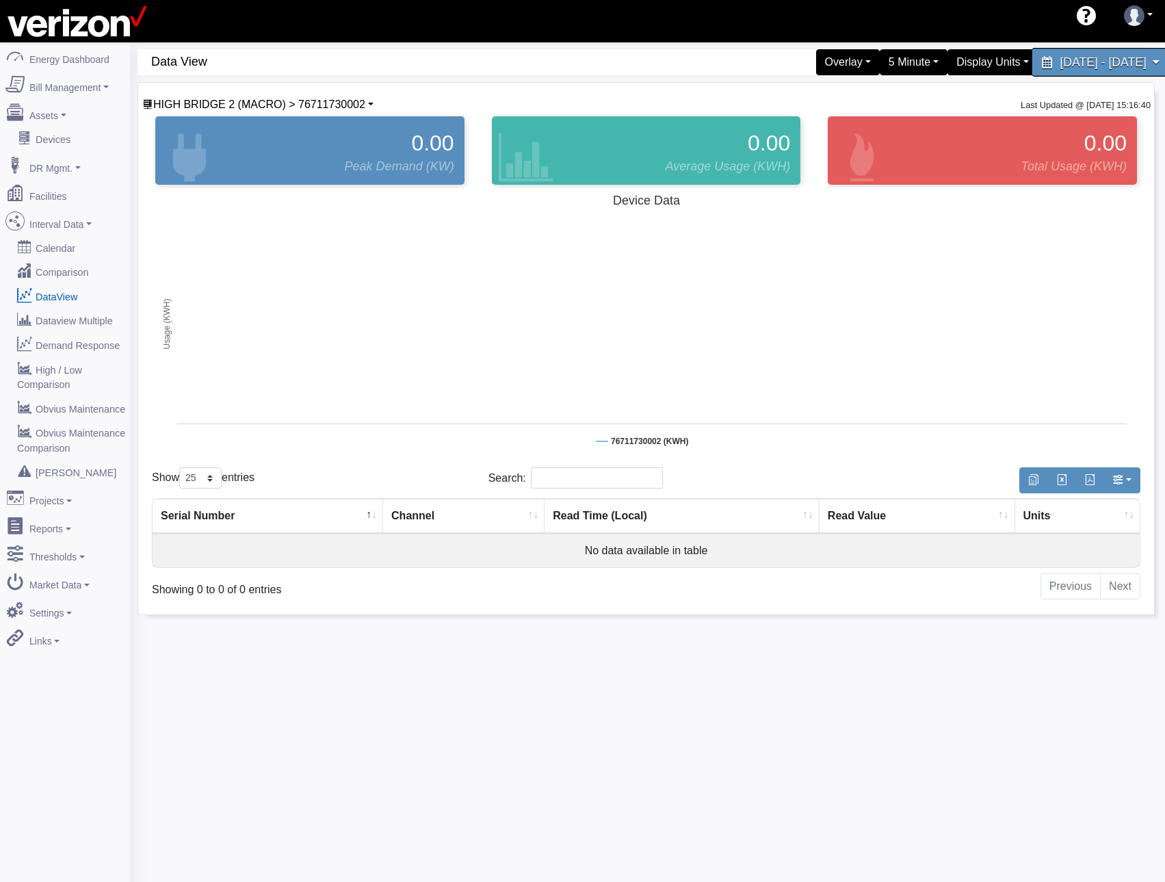
click at [1060, 66] on span "September 1, 2025 - September 30, 2025" at bounding box center [1103, 61] width 86 height 13
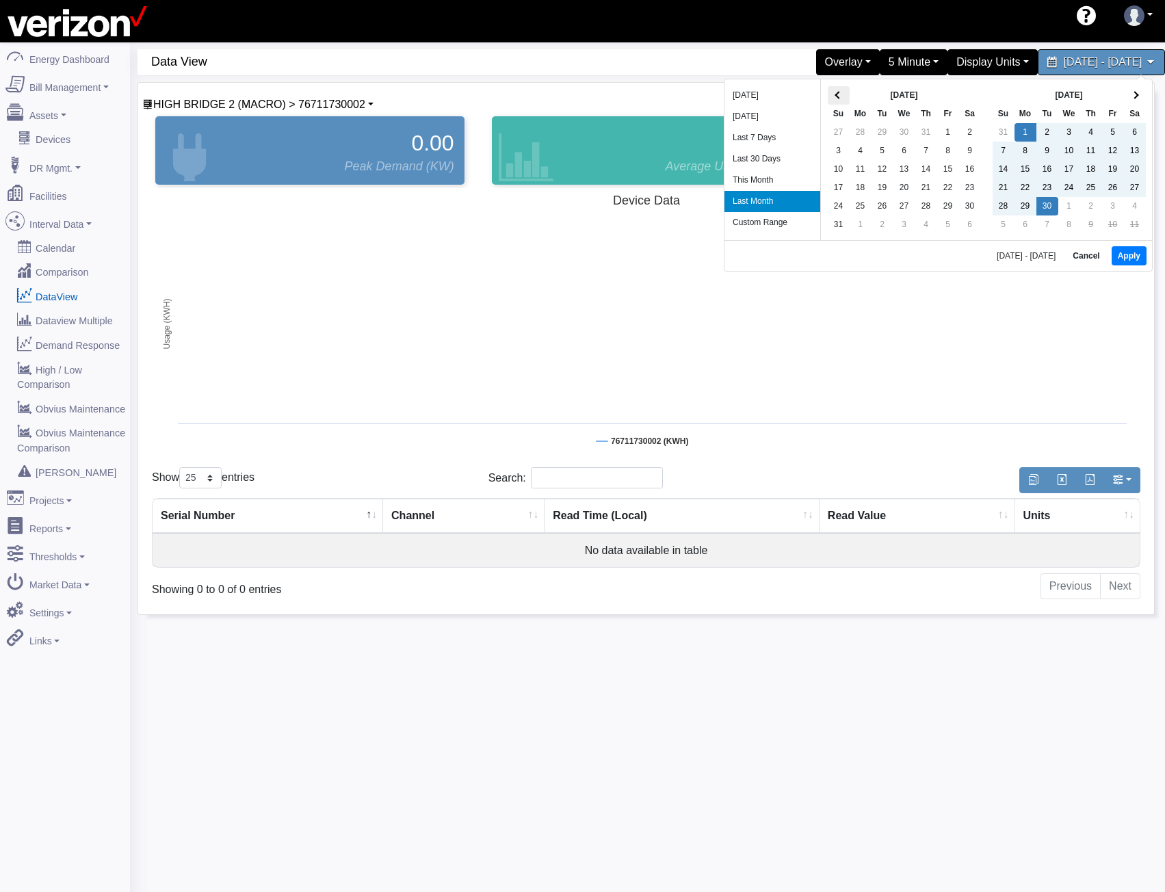
click at [845, 96] on th at bounding box center [839, 95] width 22 height 18
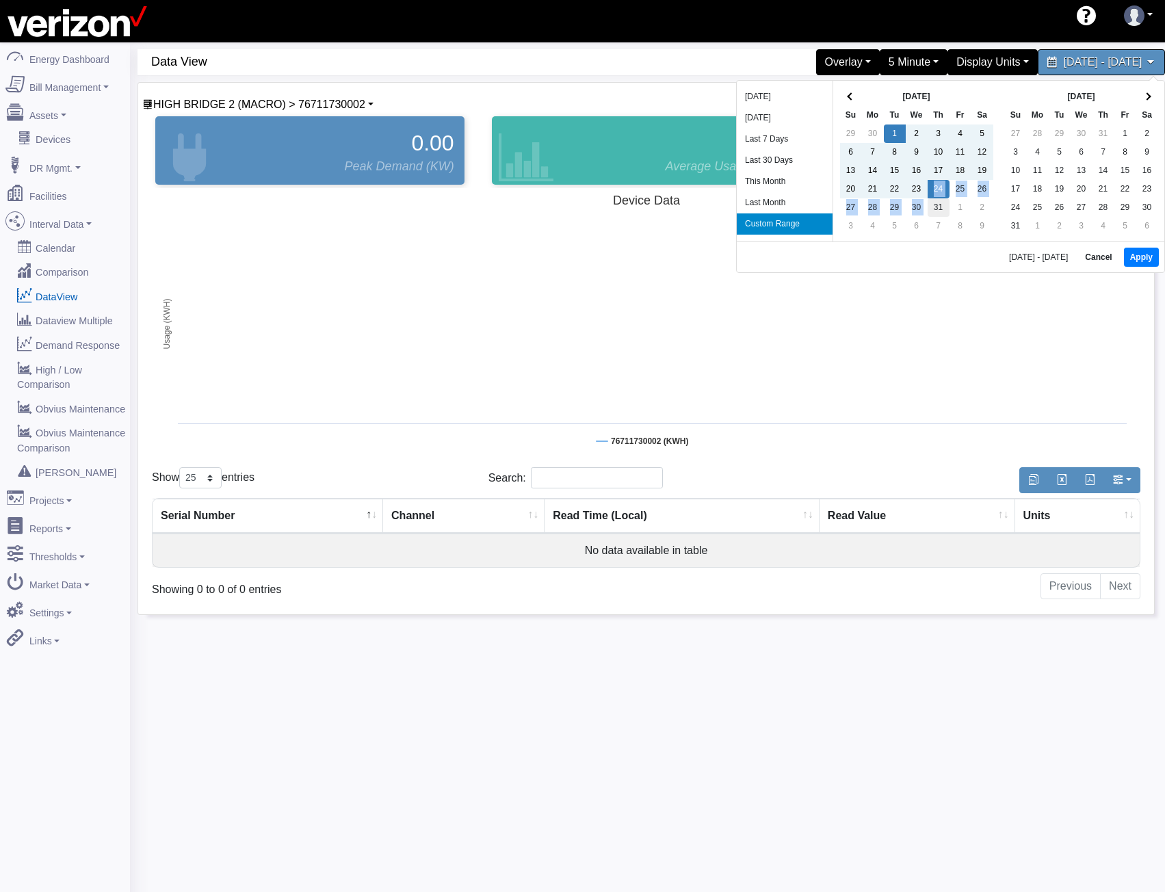
drag, startPoint x: 921, startPoint y: 192, endPoint x: 928, endPoint y: 205, distance: 14.7
click at [1133, 263] on button "Apply" at bounding box center [1141, 257] width 35 height 19
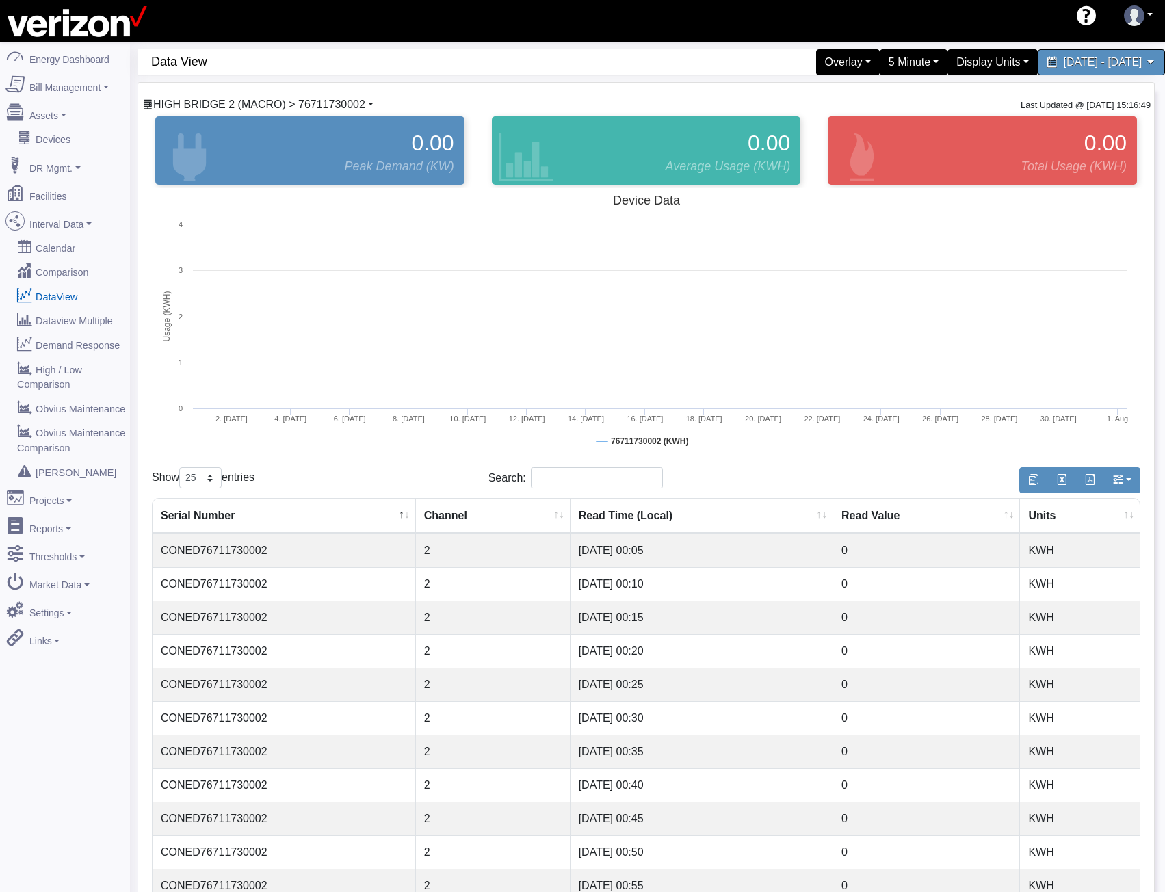
click at [203, 100] on span "HIGH BRIDGE 2 (MACRO) > 76711730002" at bounding box center [259, 105] width 212 height 12
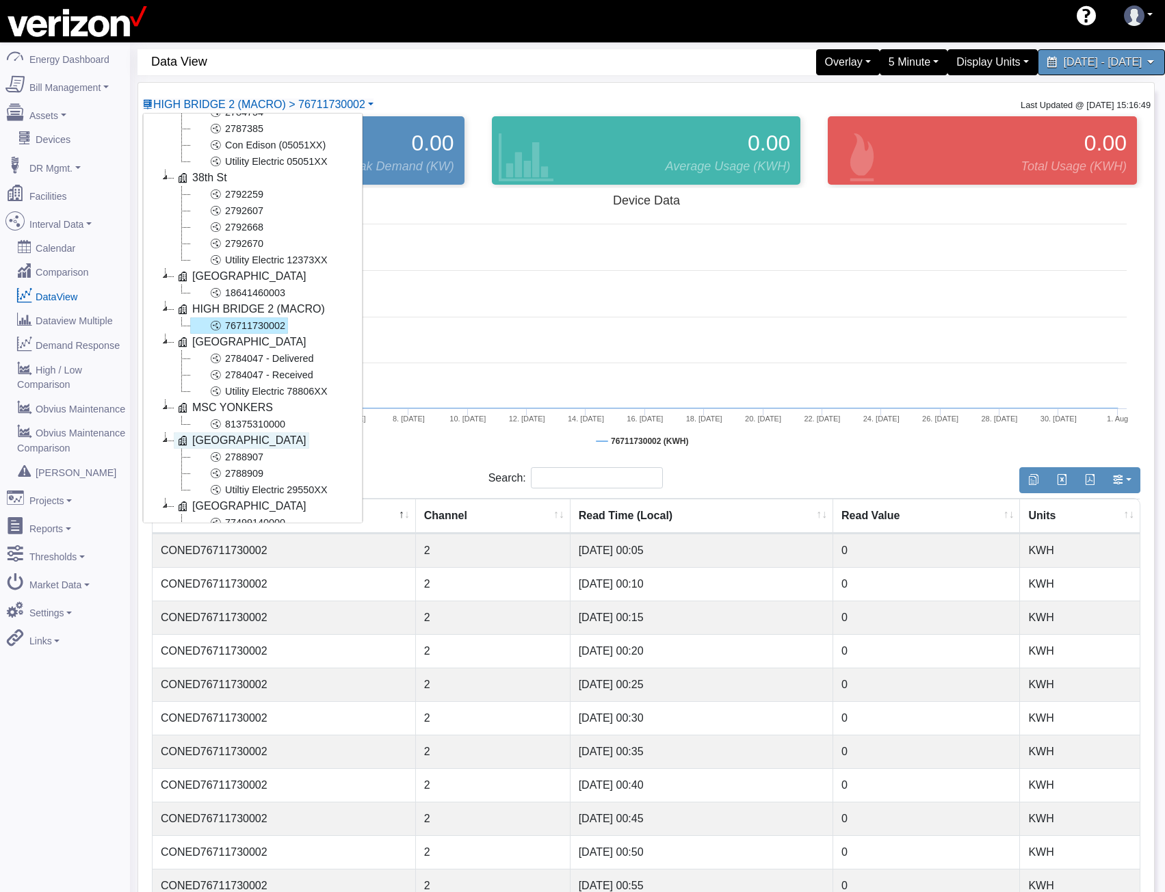
click at [237, 432] on link "Newtown" at bounding box center [241, 440] width 135 height 16
click at [240, 422] on link "81375310000" at bounding box center [239, 424] width 98 height 16
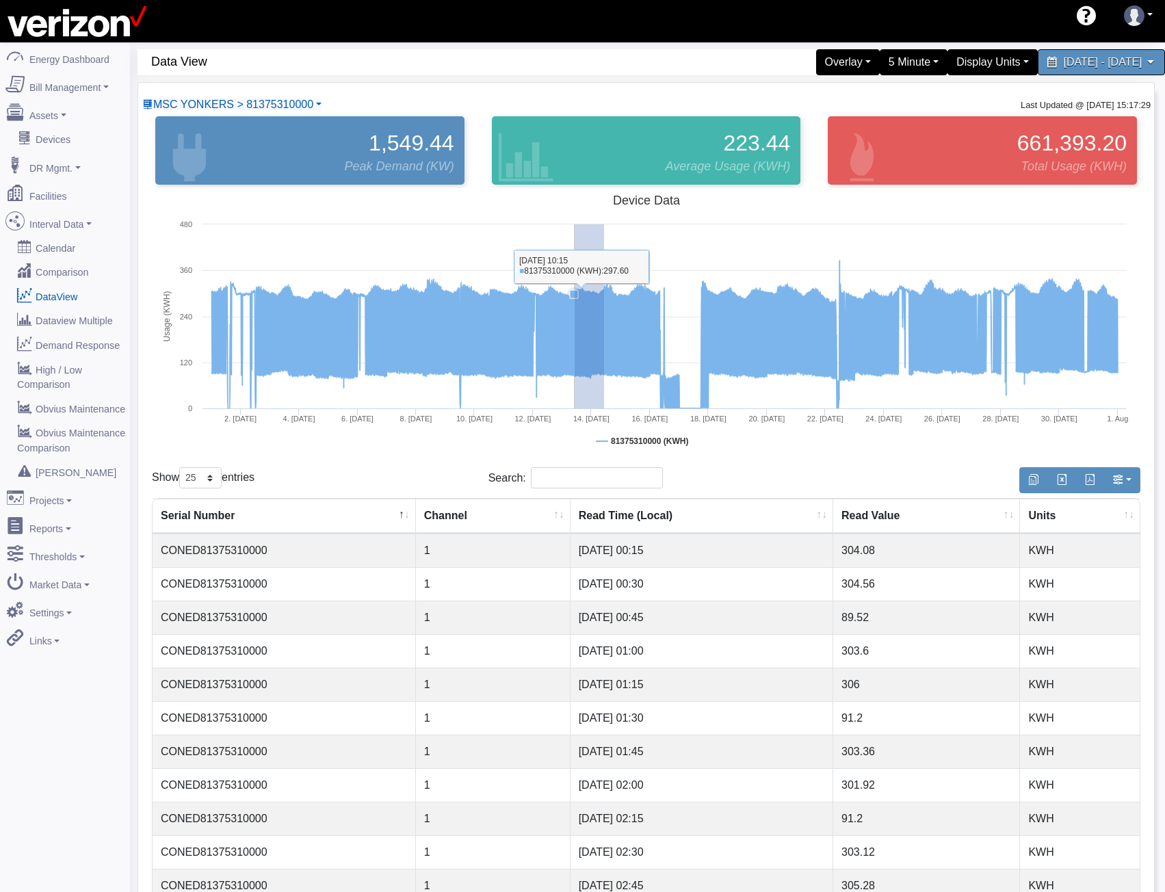
drag, startPoint x: 604, startPoint y: 322, endPoint x: 575, endPoint y: 324, distance: 29.5
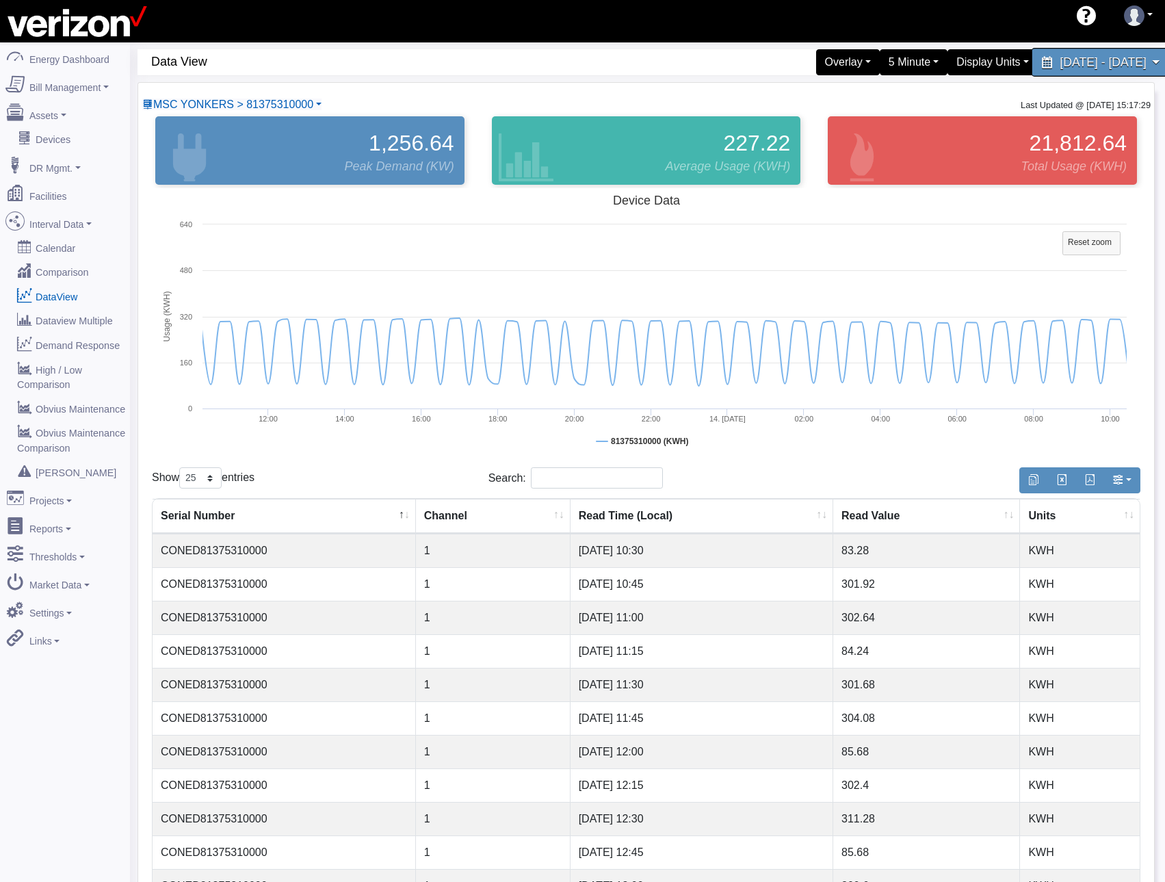
click at [1060, 61] on span "July 1, 2025 - July 31, 2025" at bounding box center [1103, 61] width 86 height 13
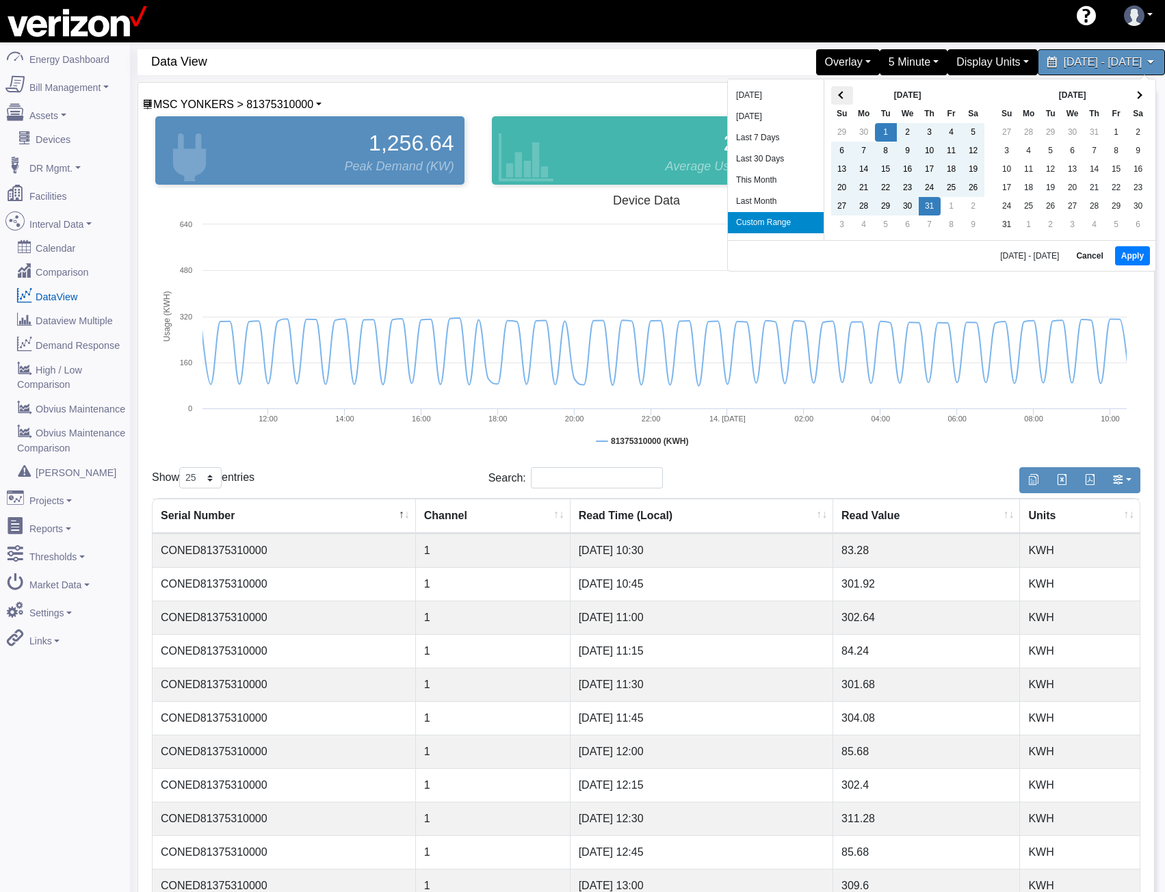
click at [848, 92] on th at bounding box center [842, 95] width 22 height 18
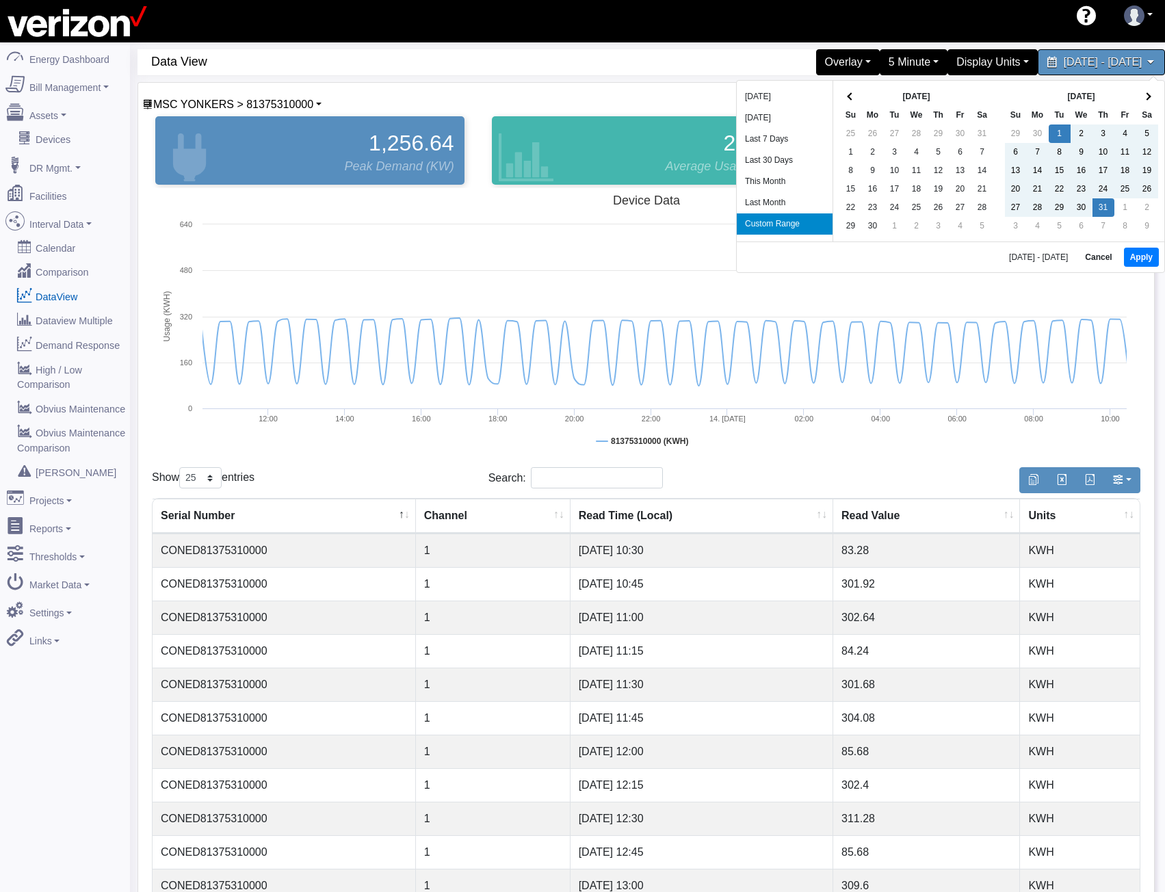
click at [846, 92] on th at bounding box center [851, 97] width 22 height 18
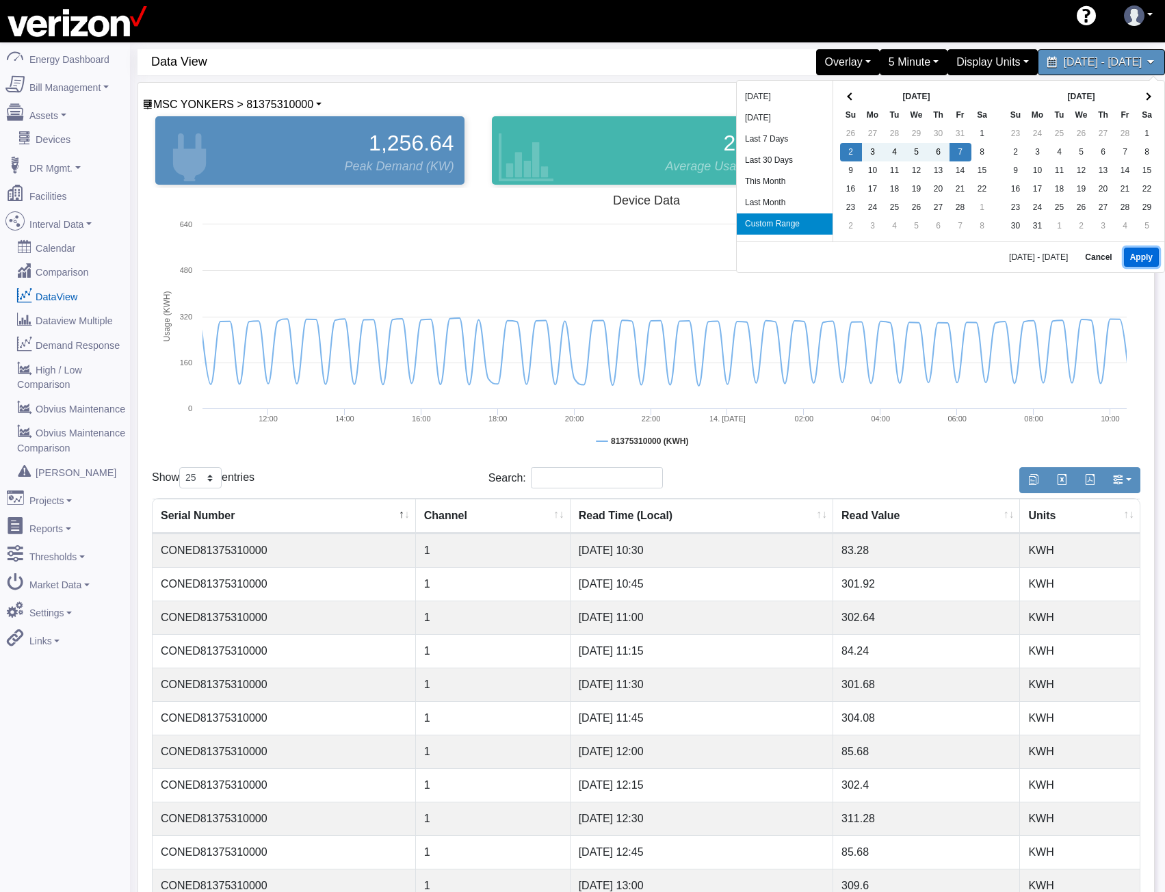
click at [1143, 261] on button "Apply" at bounding box center [1141, 257] width 35 height 19
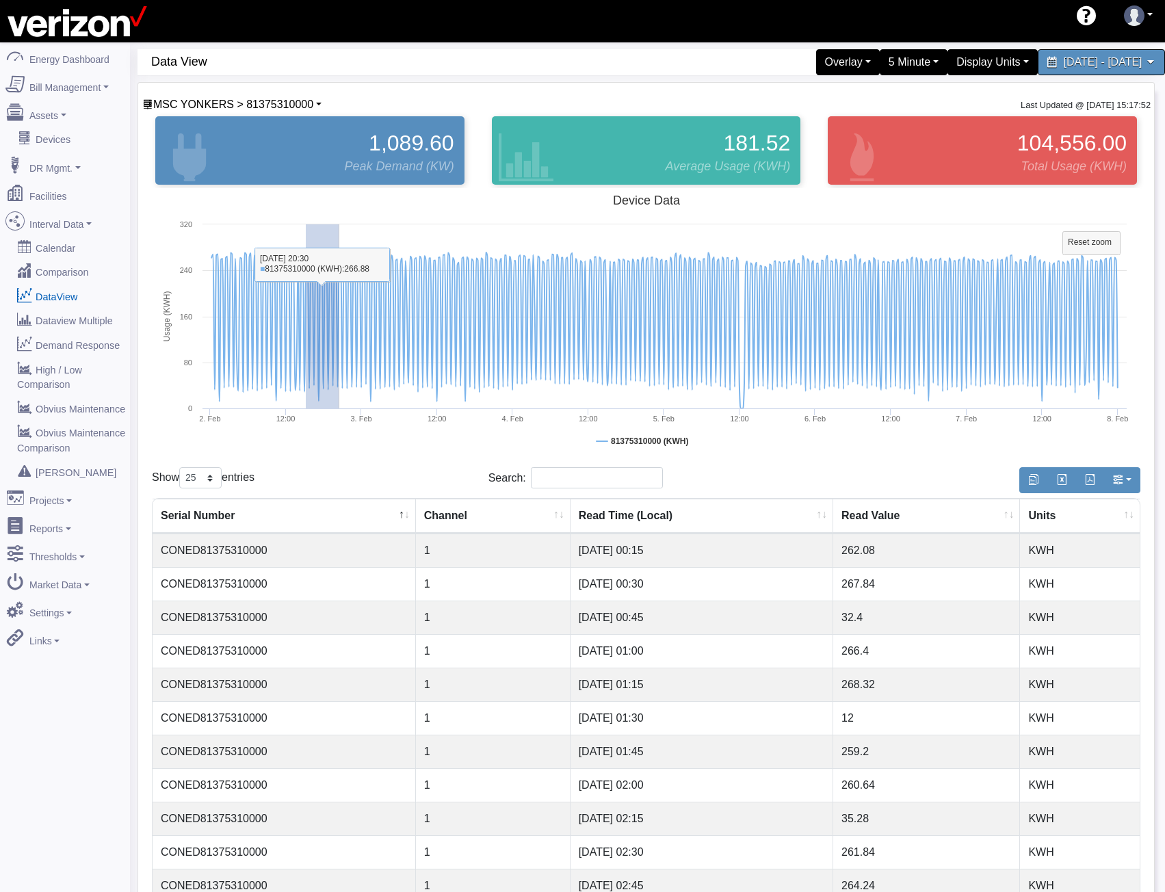
drag, startPoint x: 306, startPoint y: 333, endPoint x: 502, endPoint y: 339, distance: 195.8
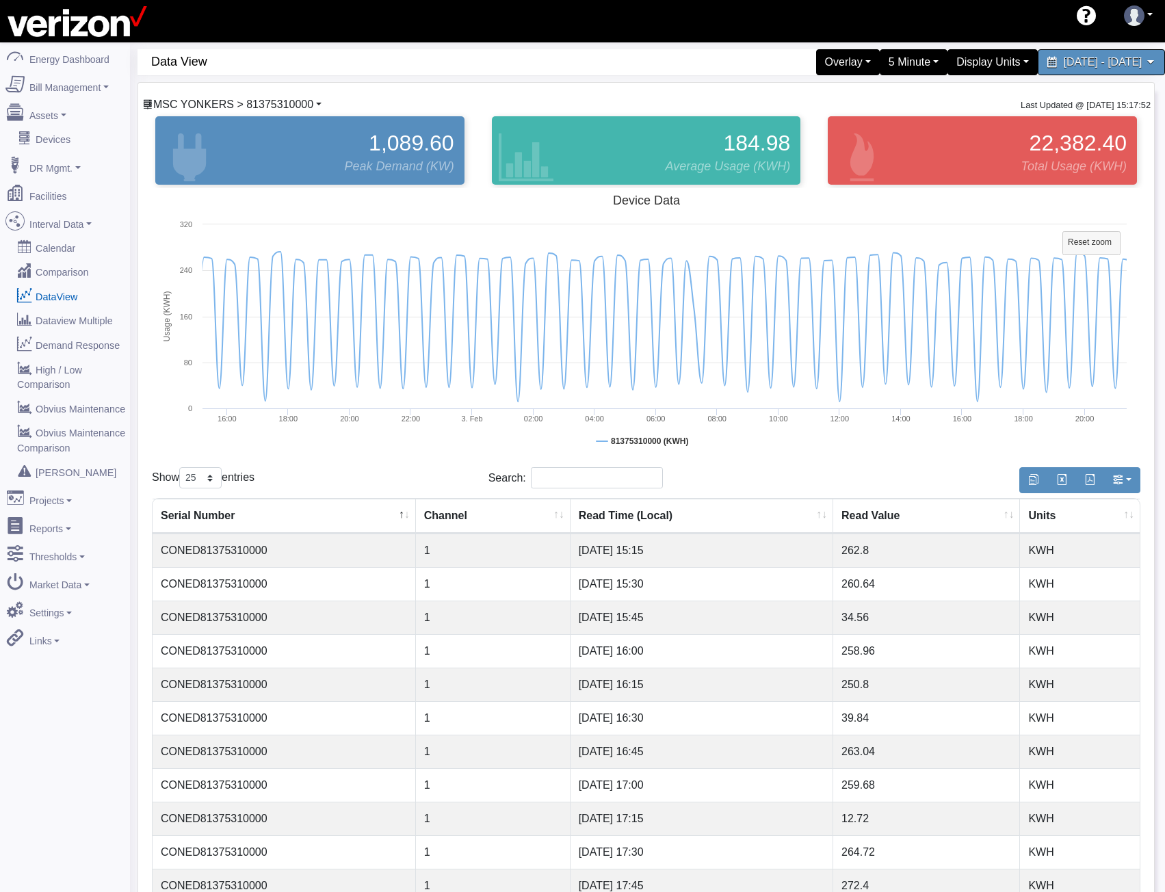
click at [231, 99] on span "MSC YONKERS > 81375310000" at bounding box center [233, 105] width 160 height 12
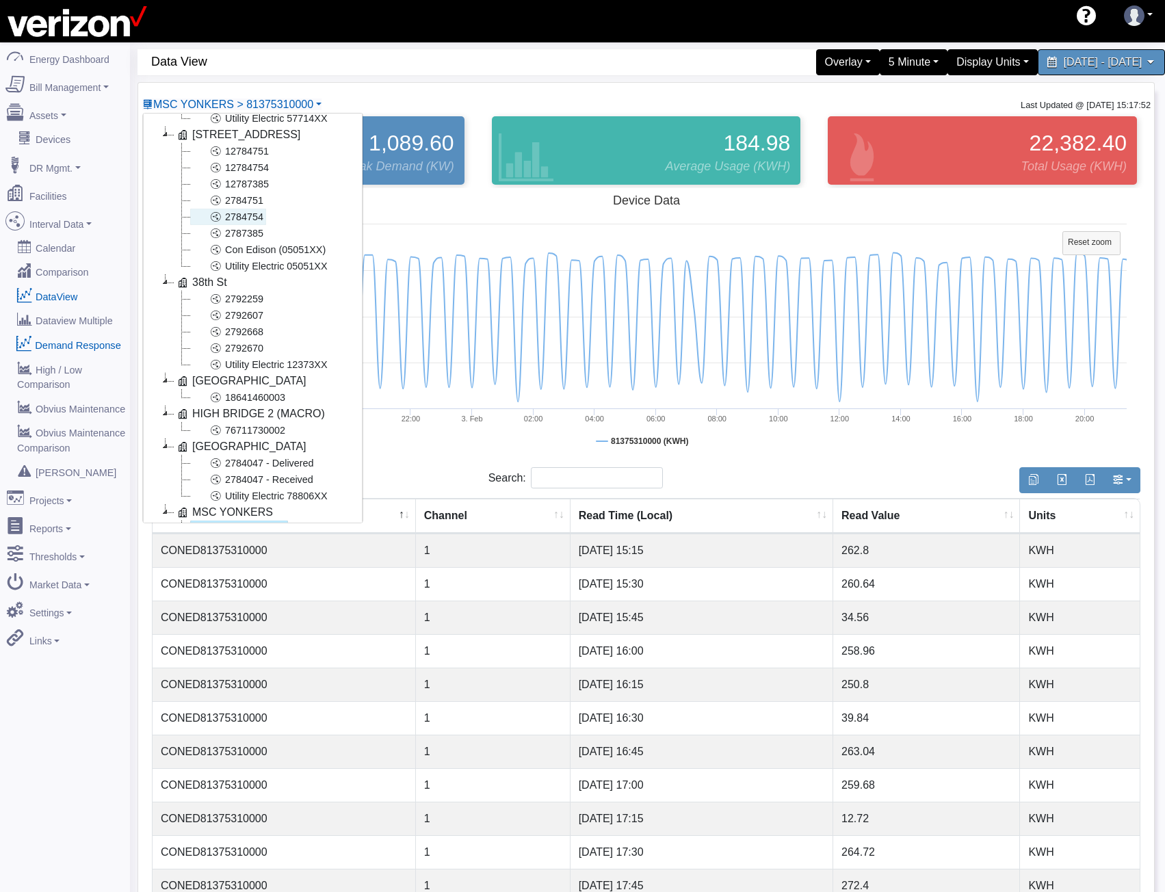
scroll to position [477, 0]
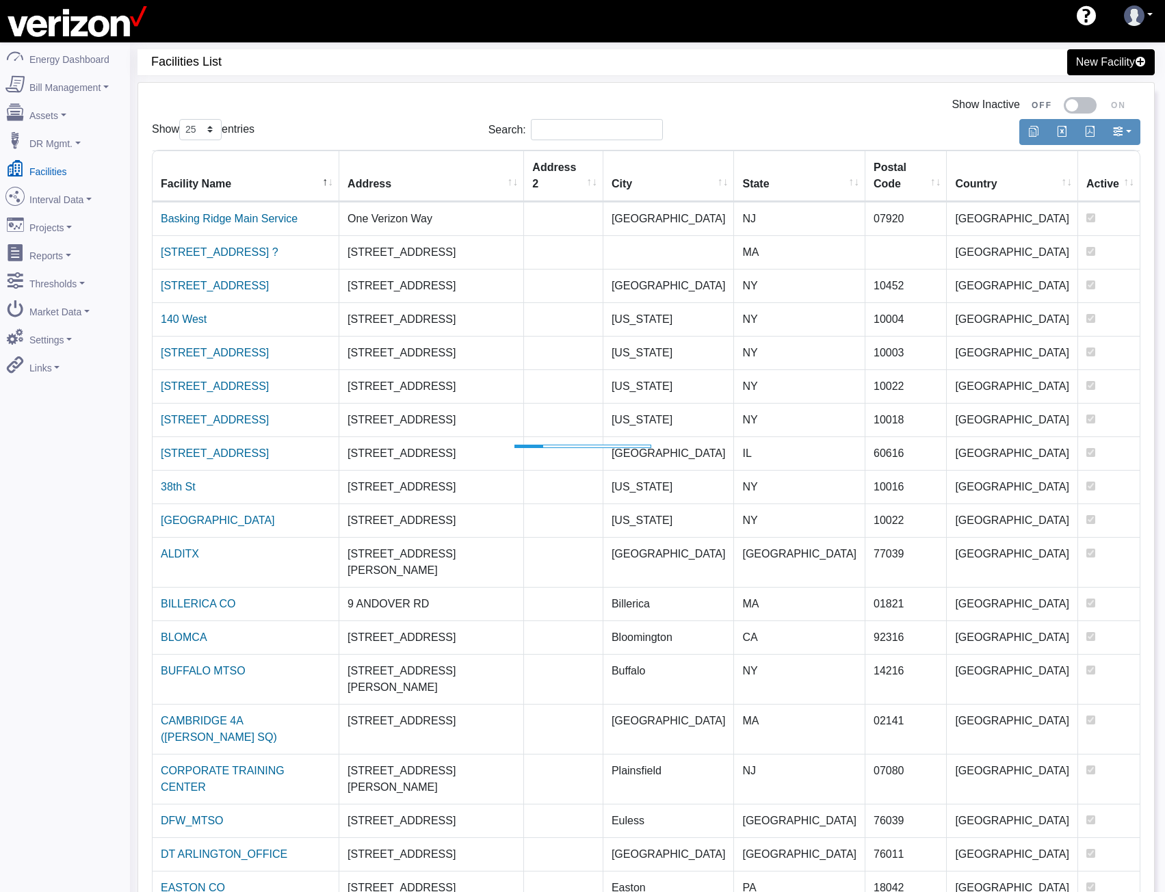
select select "25"
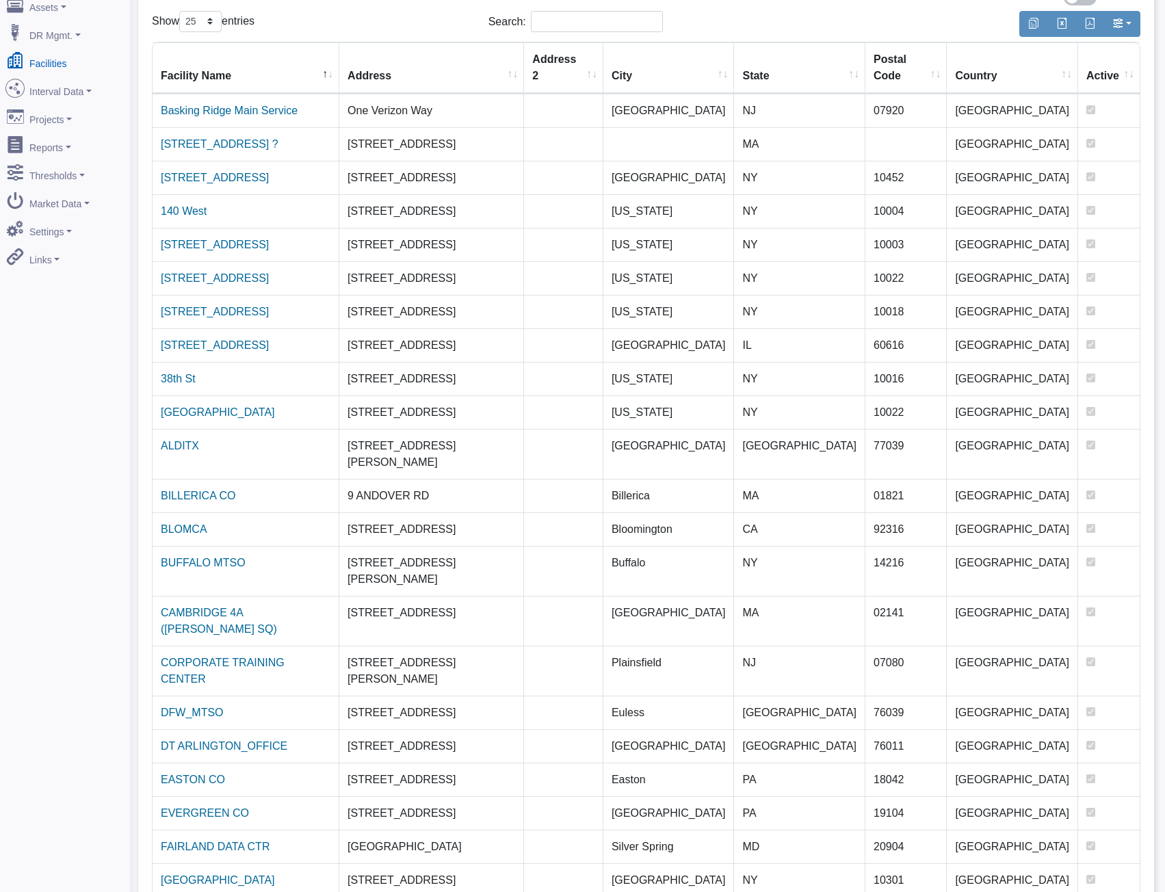
scroll to position [187, 0]
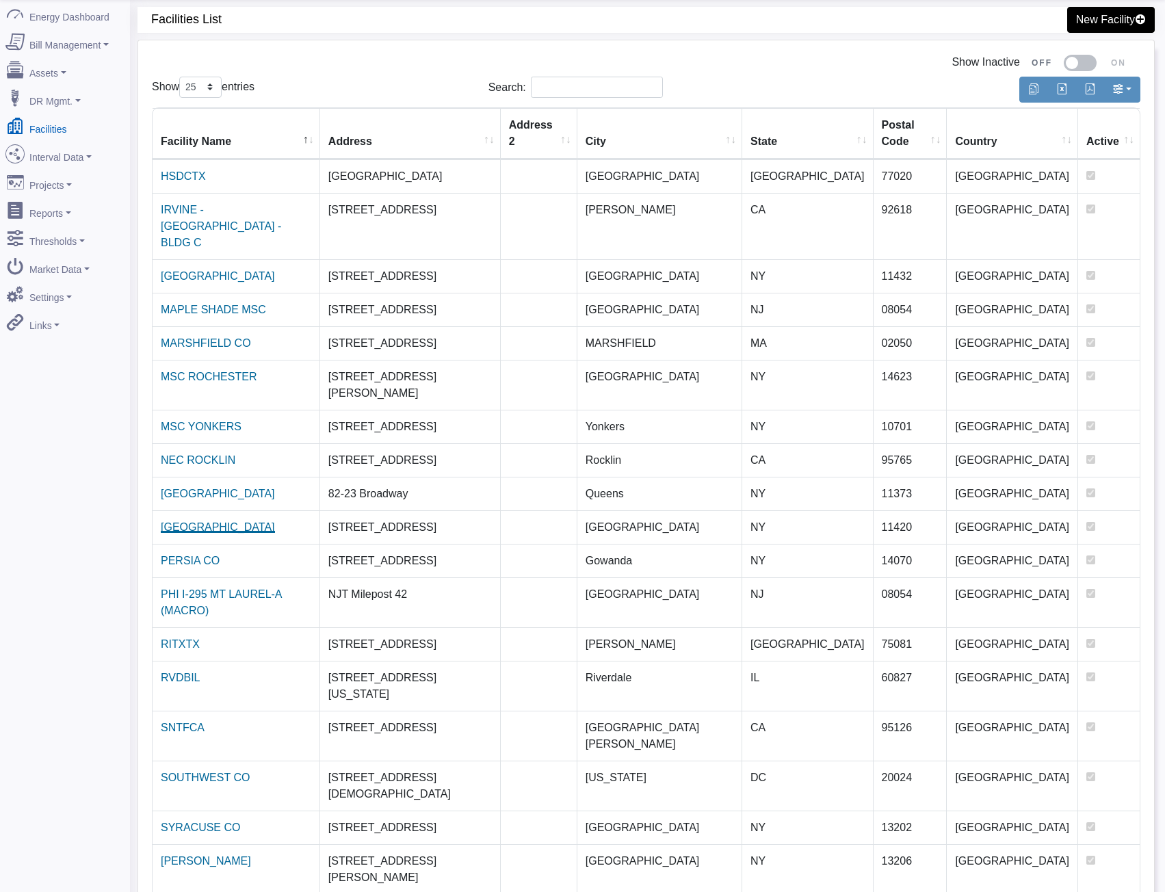
click at [191, 521] on link "Ozone Park" at bounding box center [218, 527] width 114 height 12
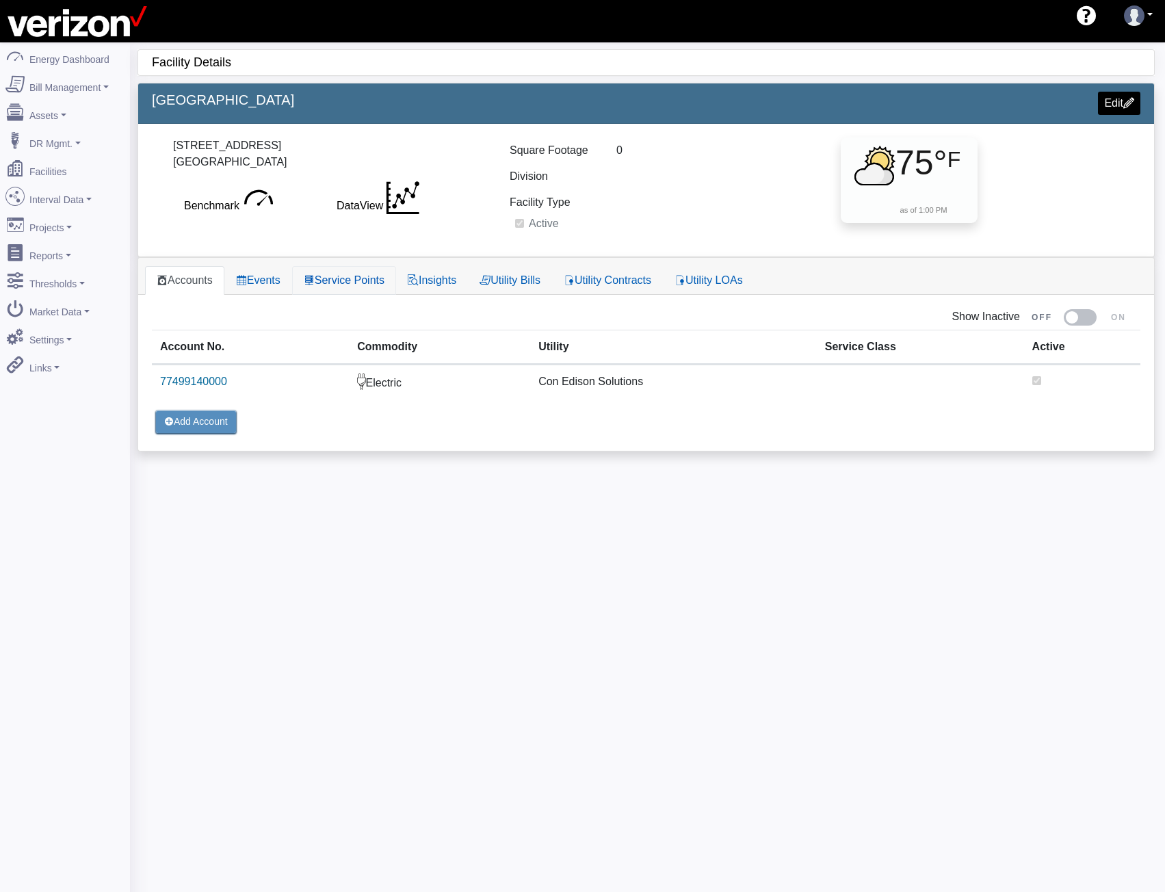
click at [353, 279] on link "Service Points" at bounding box center [344, 280] width 104 height 29
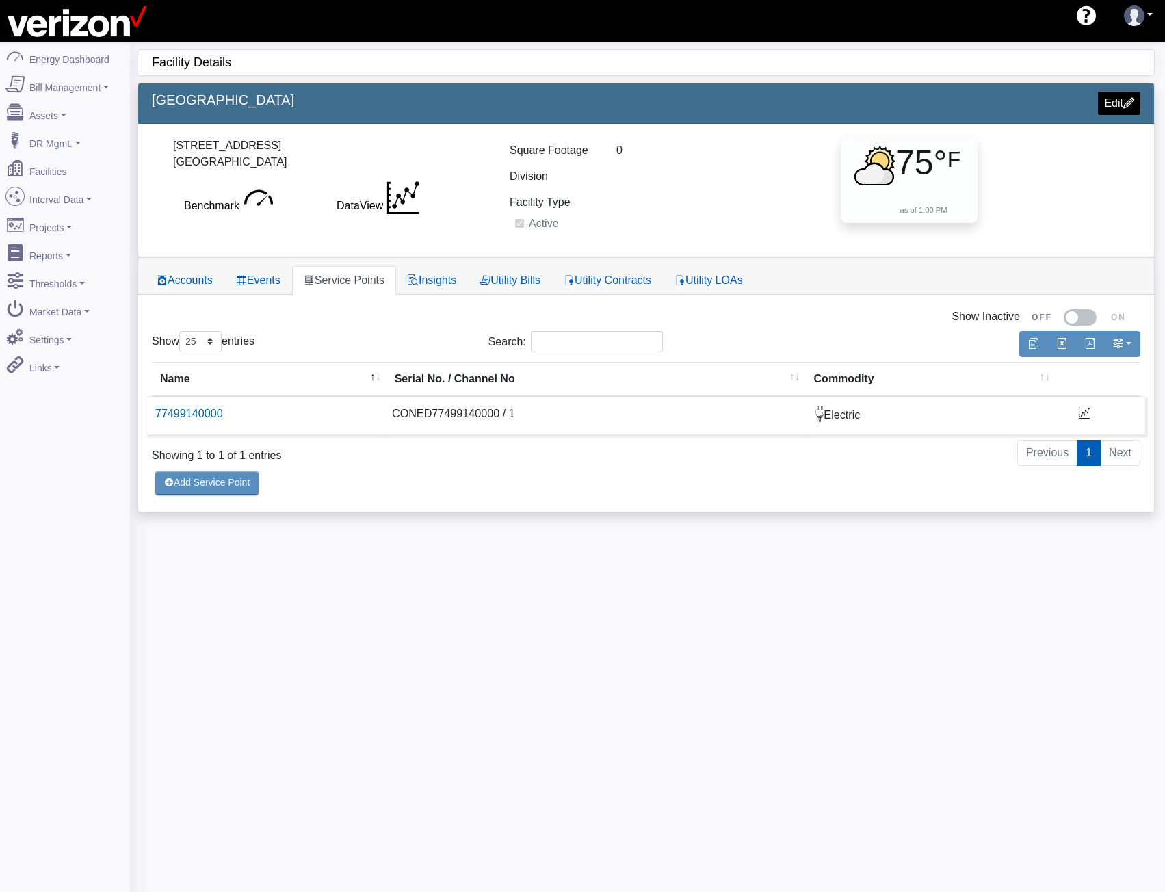
click at [458, 418] on td "CONED77499140000 / 1" at bounding box center [596, 415] width 424 height 38
copy td "CONED77499140000"
click at [446, 413] on td "CONED77499140000 / 1" at bounding box center [596, 415] width 424 height 38
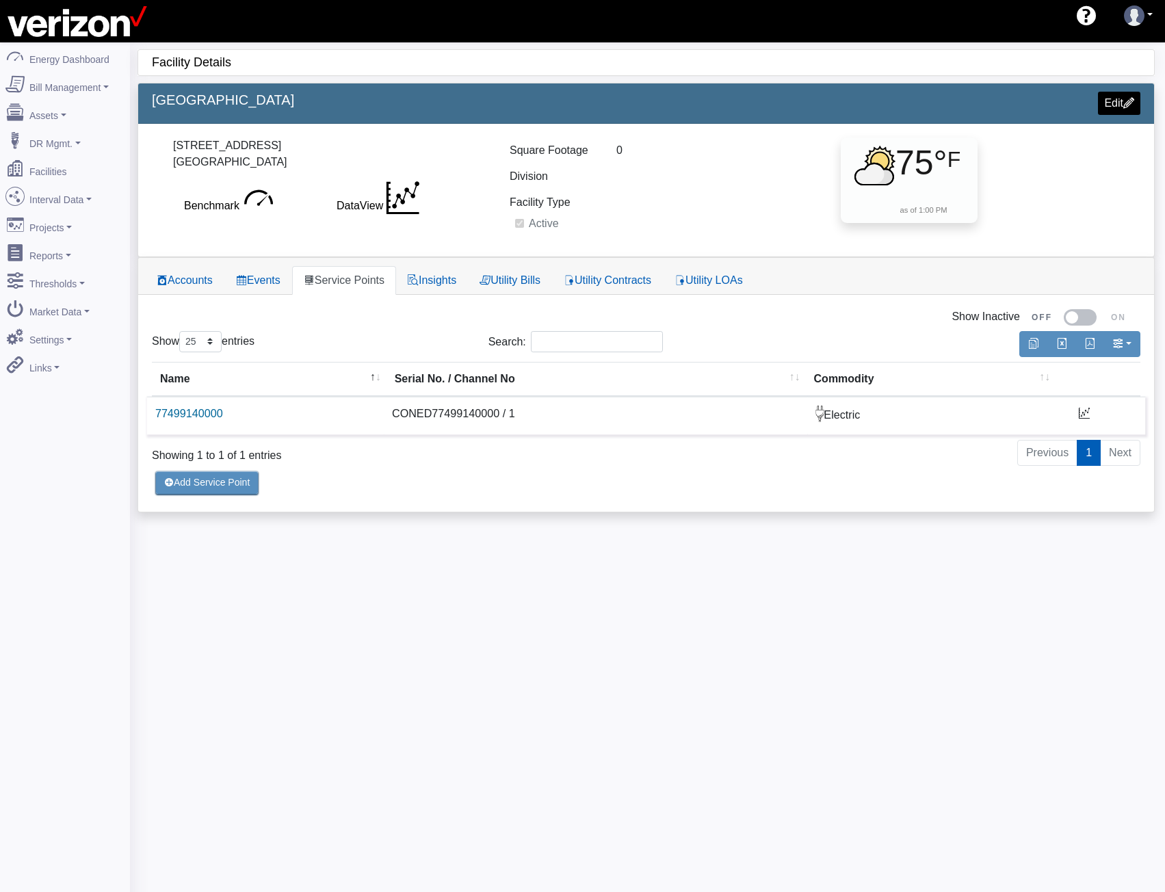
click at [446, 413] on td "CONED77499140000 / 1" at bounding box center [596, 415] width 424 height 38
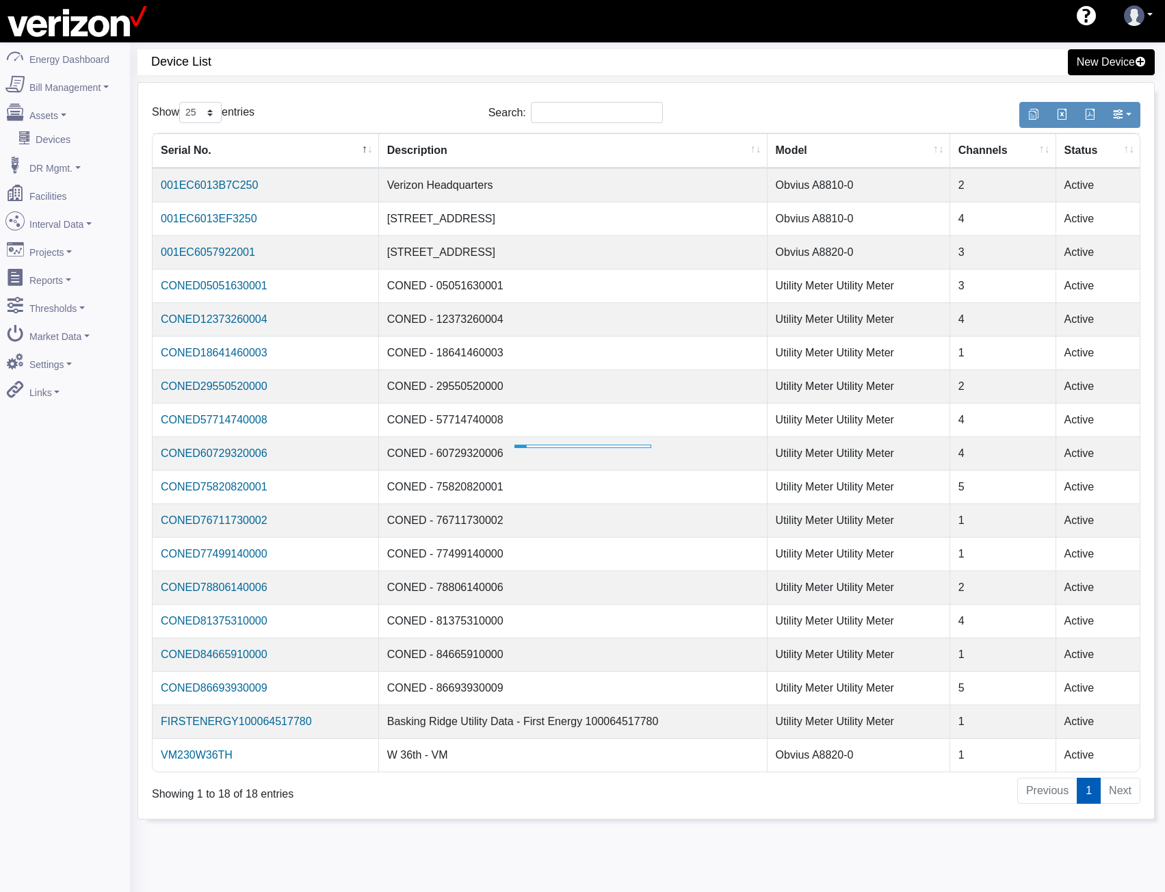
select select "25"
click at [565, 118] on input "Search:" at bounding box center [597, 112] width 132 height 21
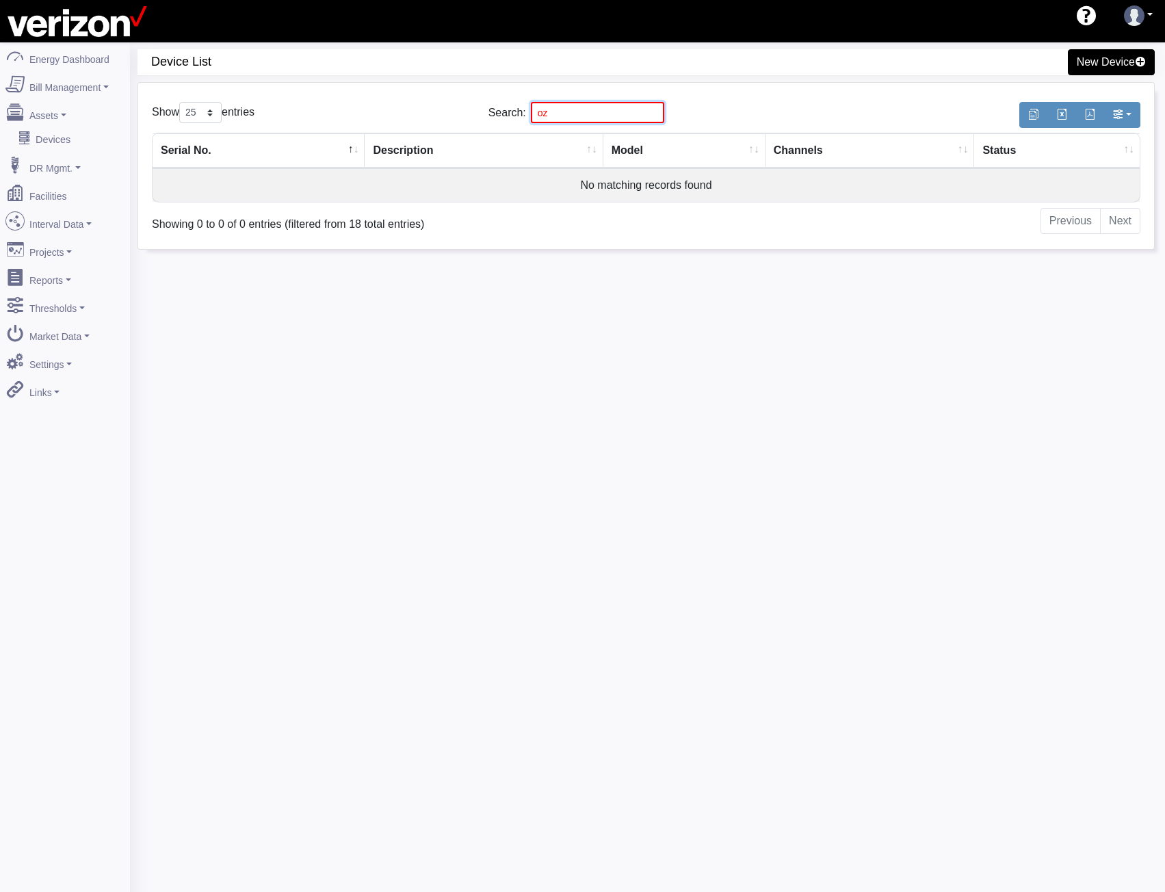
type input "o"
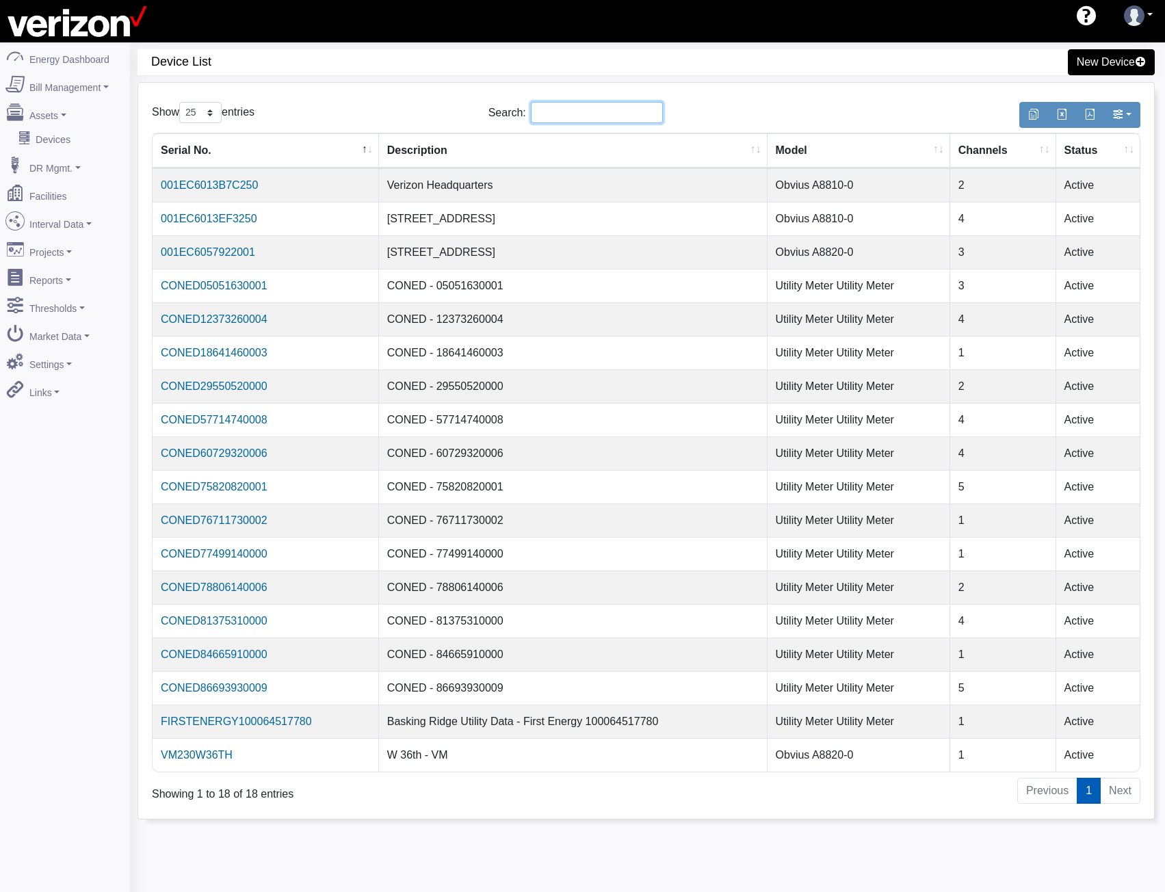
paste input "CONED77499140000"
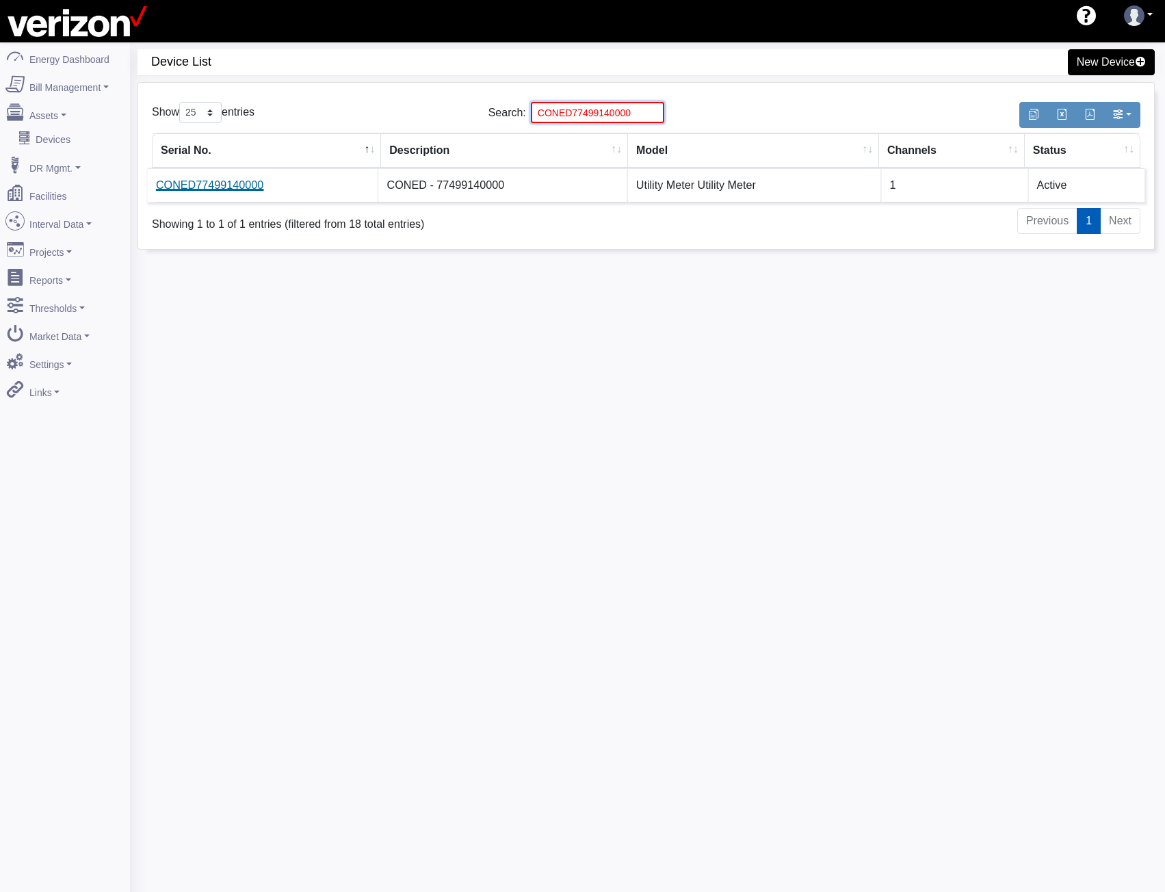
type input "CONED77499140000"
click at [224, 182] on link "CONED77499140000" at bounding box center [209, 185] width 107 height 12
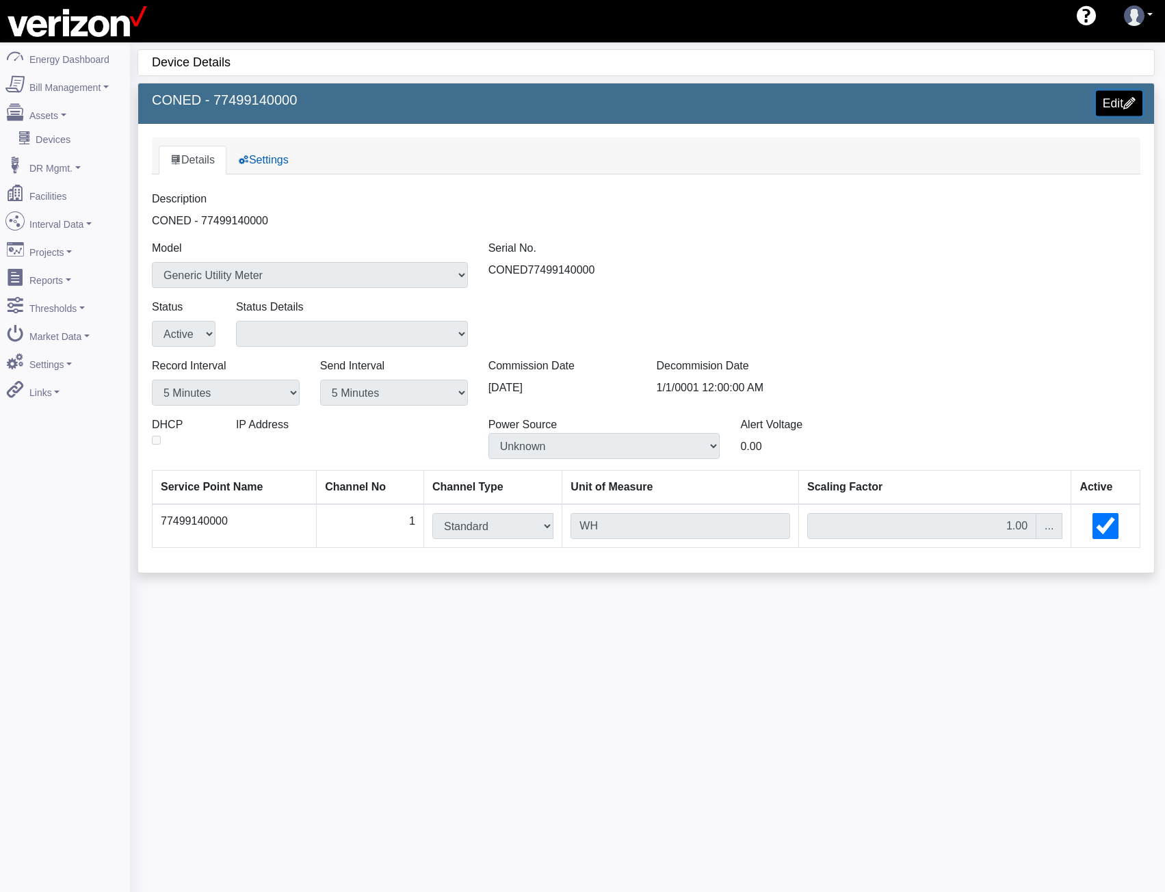
click at [1108, 100] on link "Edit" at bounding box center [1119, 102] width 47 height 25
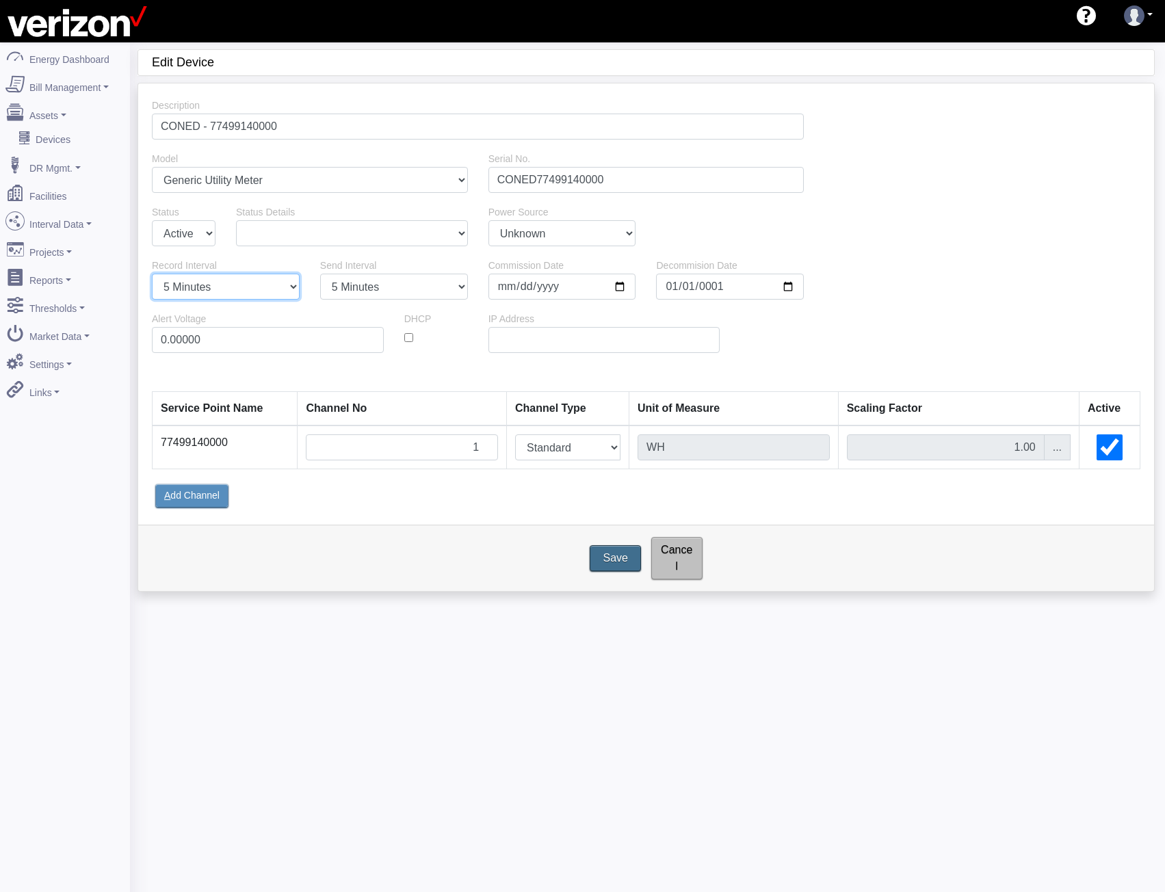
click at [247, 289] on select "1 Minute 5 Minutes 15 Minutes 30 Minutes Hourly Daily" at bounding box center [226, 287] width 148 height 26
select select "15"
click at [152, 274] on select "1 Minute 5 Minutes 15 Minutes 30 Minutes Hourly Daily" at bounding box center [226, 287] width 148 height 26
click at [357, 296] on select "1 Minute 5 Minutes 15 Minutes 30 Minutes Hourly Daily" at bounding box center [394, 287] width 148 height 26
select select "15"
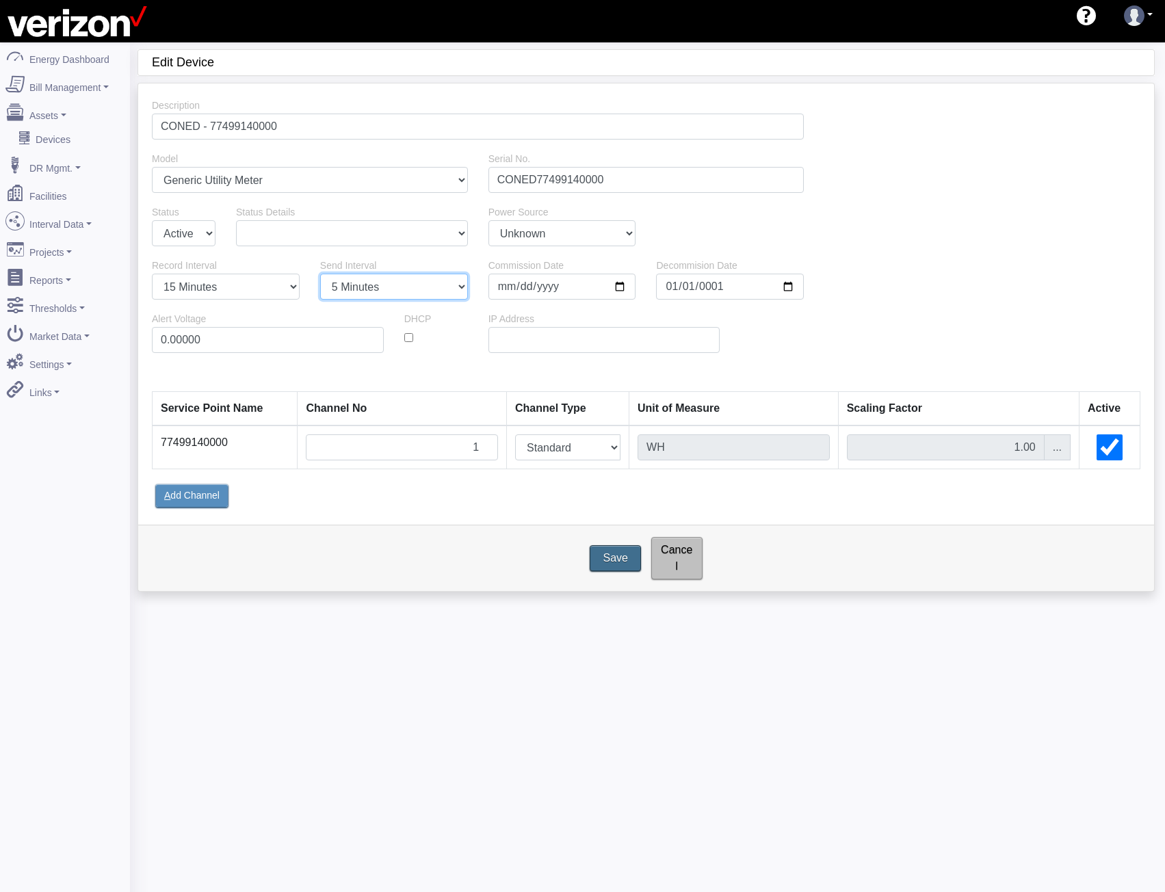
click at [320, 274] on select "1 Minute 5 Minutes 15 Minutes 30 Minutes Hourly Daily" at bounding box center [394, 287] width 148 height 26
click at [616, 556] on input "Save" at bounding box center [616, 558] width 57 height 29
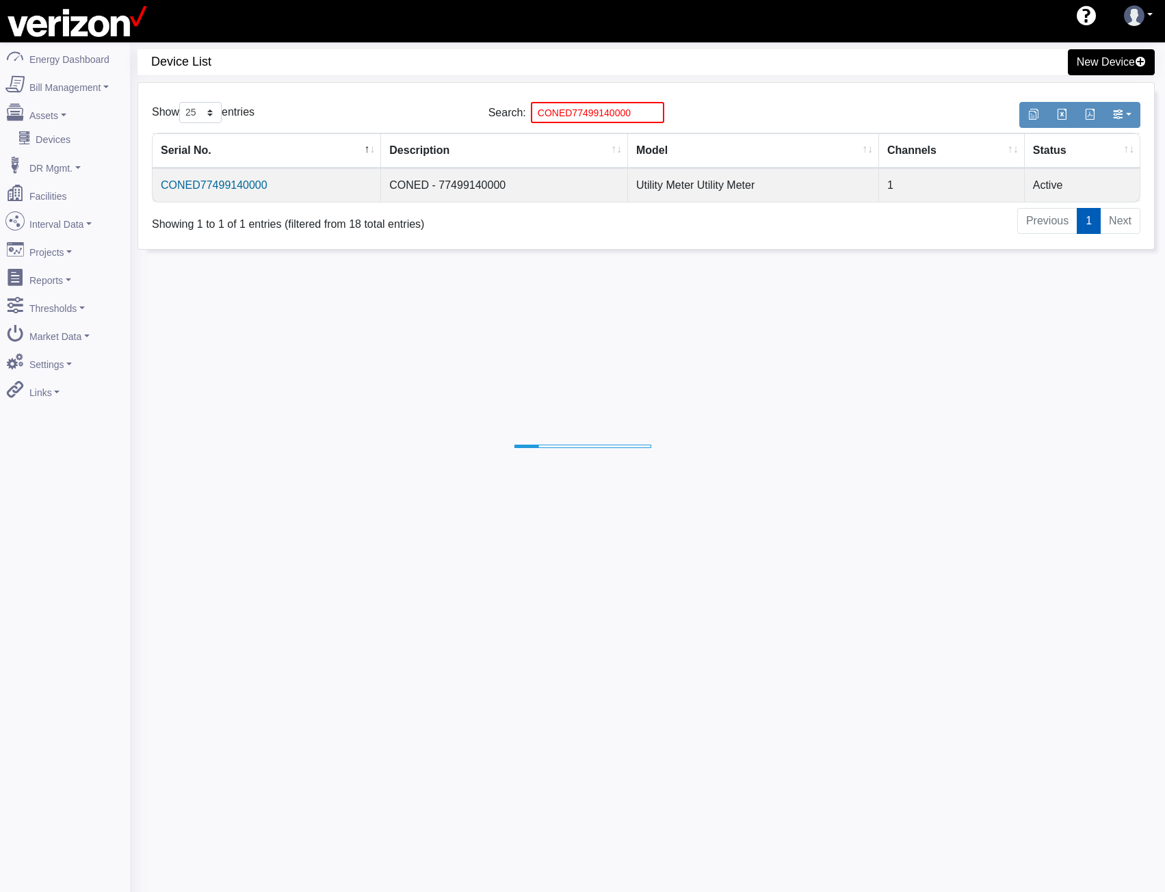
select select "25"
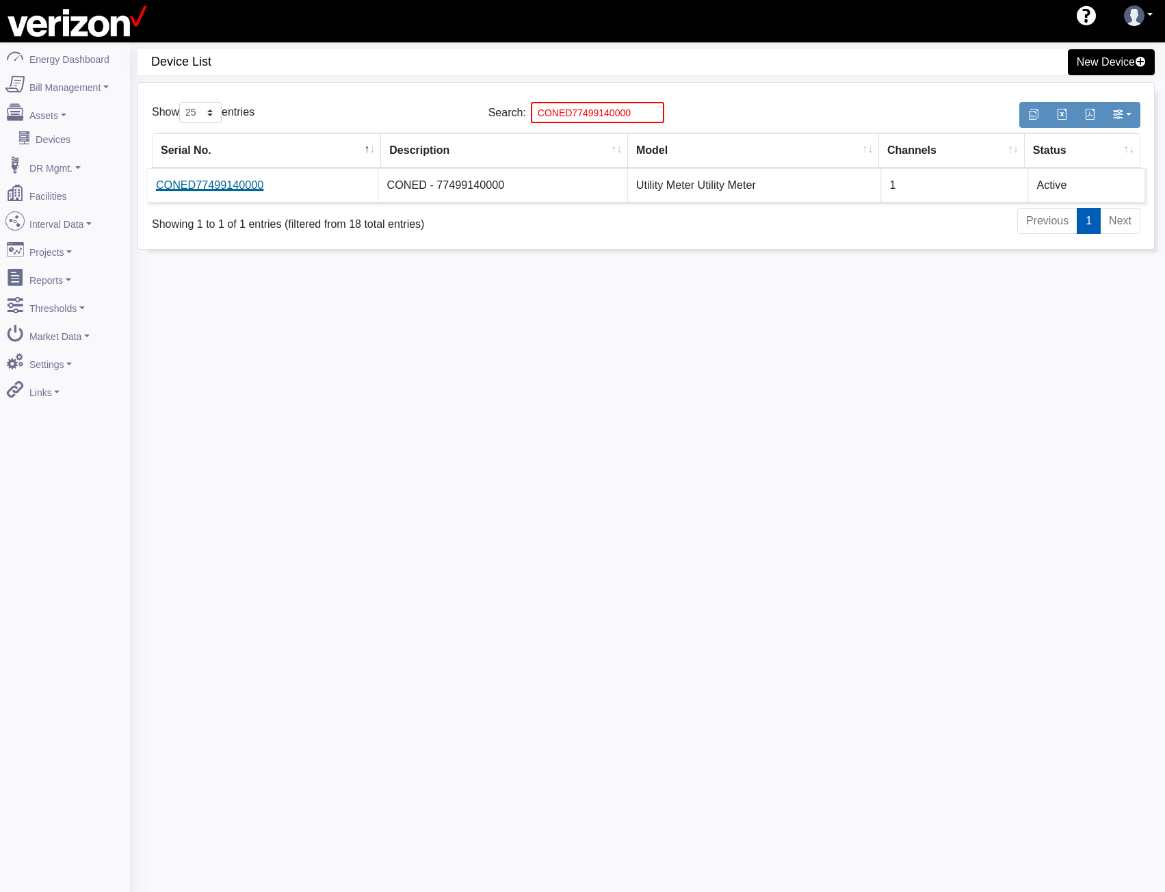
click at [190, 183] on link "CONED77499140000" at bounding box center [209, 185] width 107 height 12
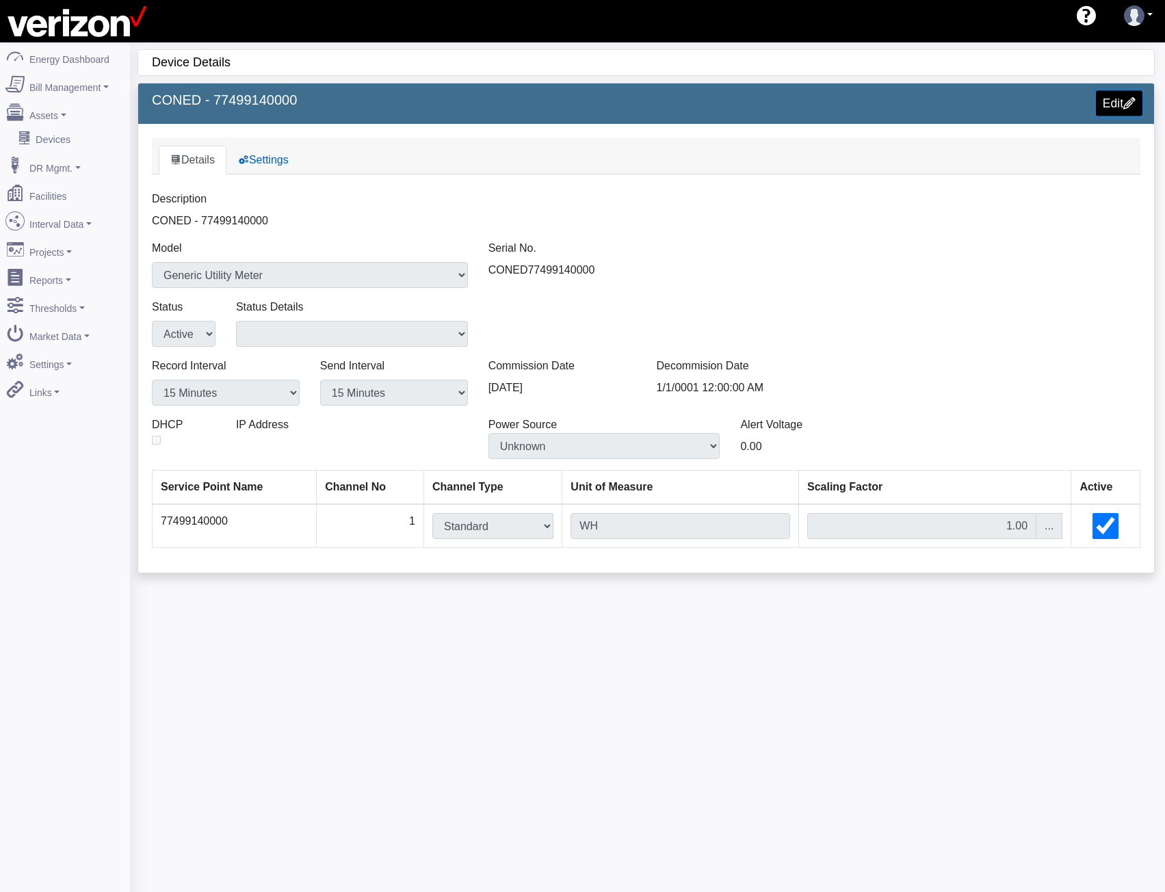
click at [1129, 104] on span at bounding box center [1130, 102] width 12 height 12
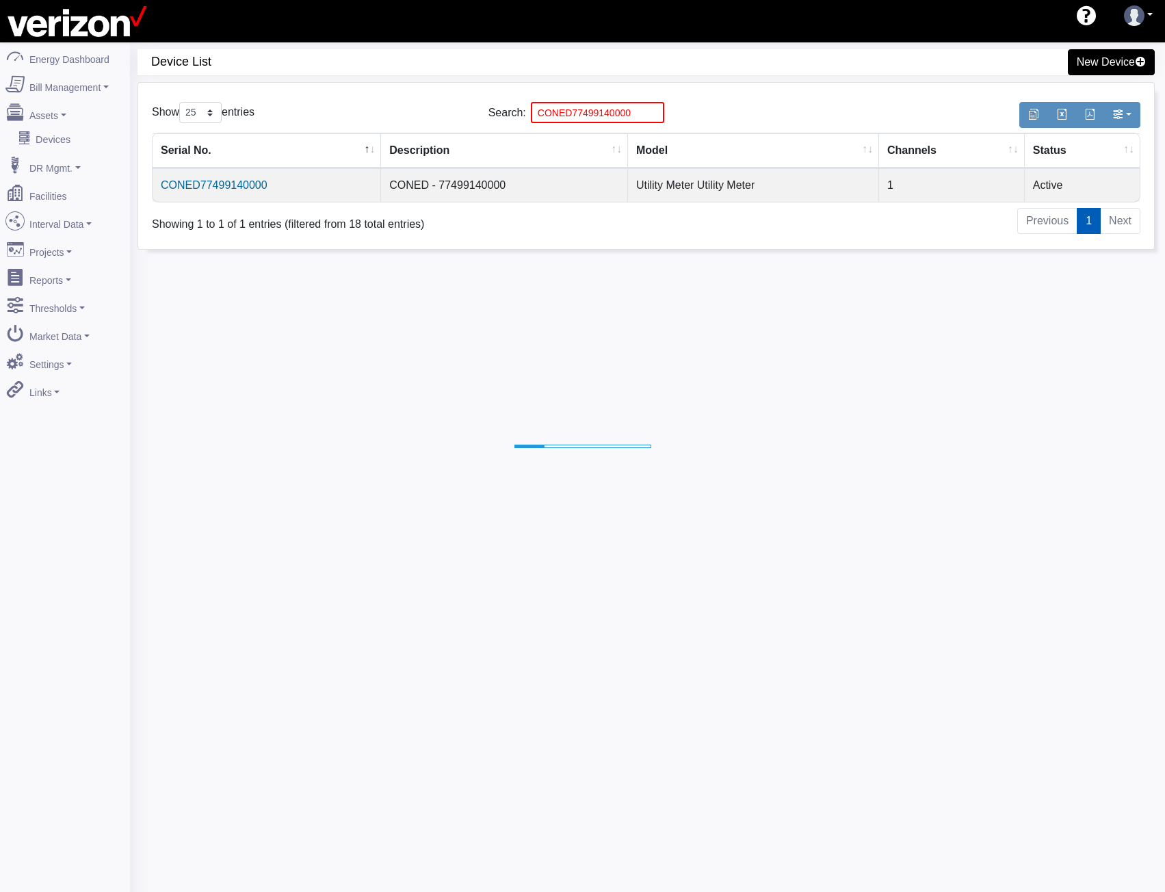
select select "25"
click at [584, 104] on input "CONED77499140000" at bounding box center [597, 112] width 133 height 21
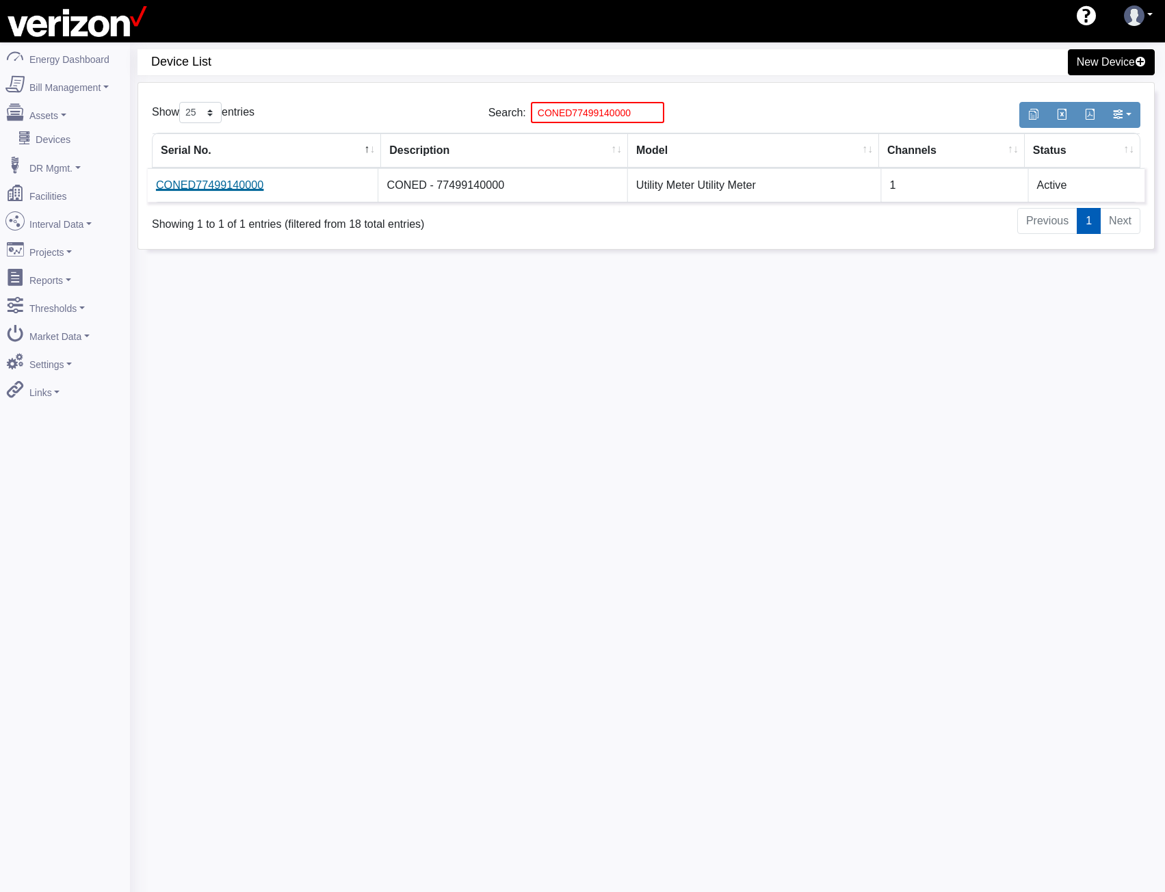
click at [240, 191] on link "CONED77499140000" at bounding box center [209, 185] width 107 height 12
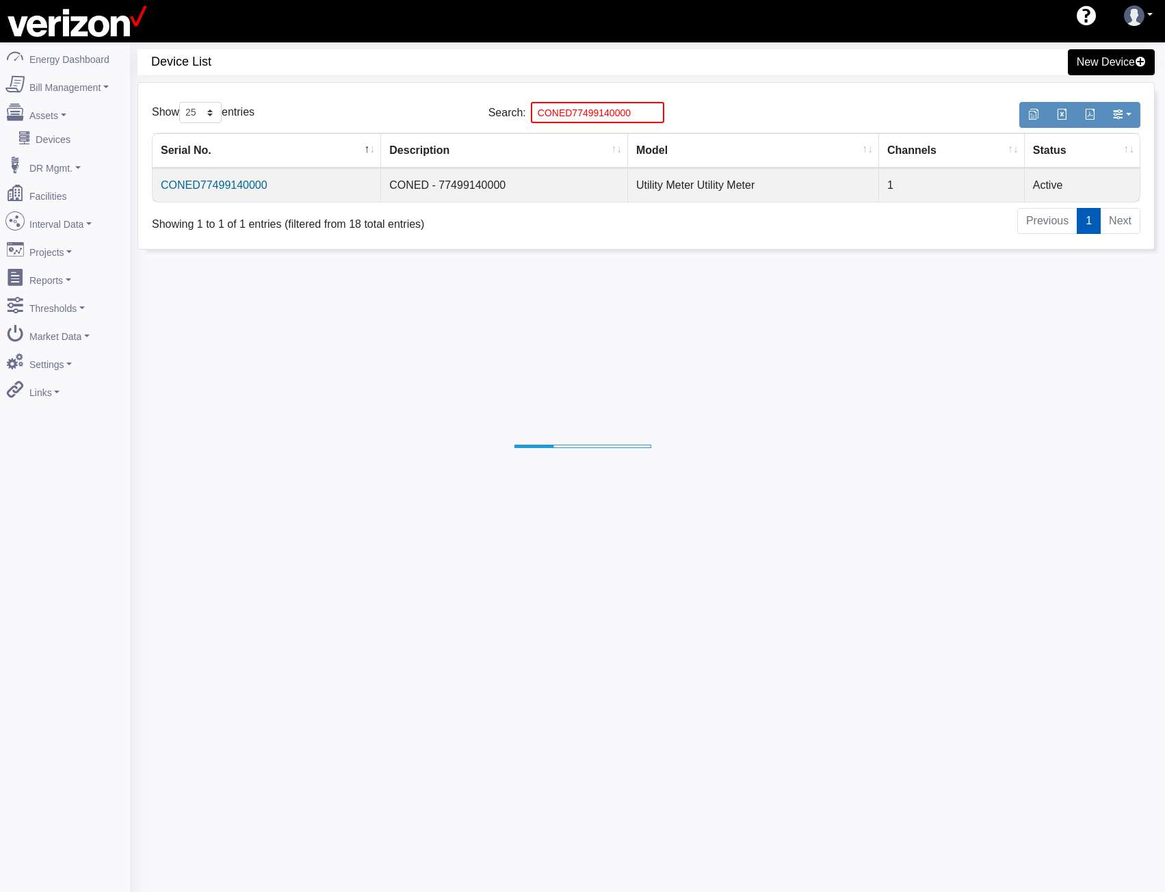
select select "25"
click at [559, 107] on input "CONED77499140000" at bounding box center [597, 112] width 133 height 21
click at [560, 107] on input "CONED77499140000" at bounding box center [597, 112] width 133 height 21
paste input "18641460003"
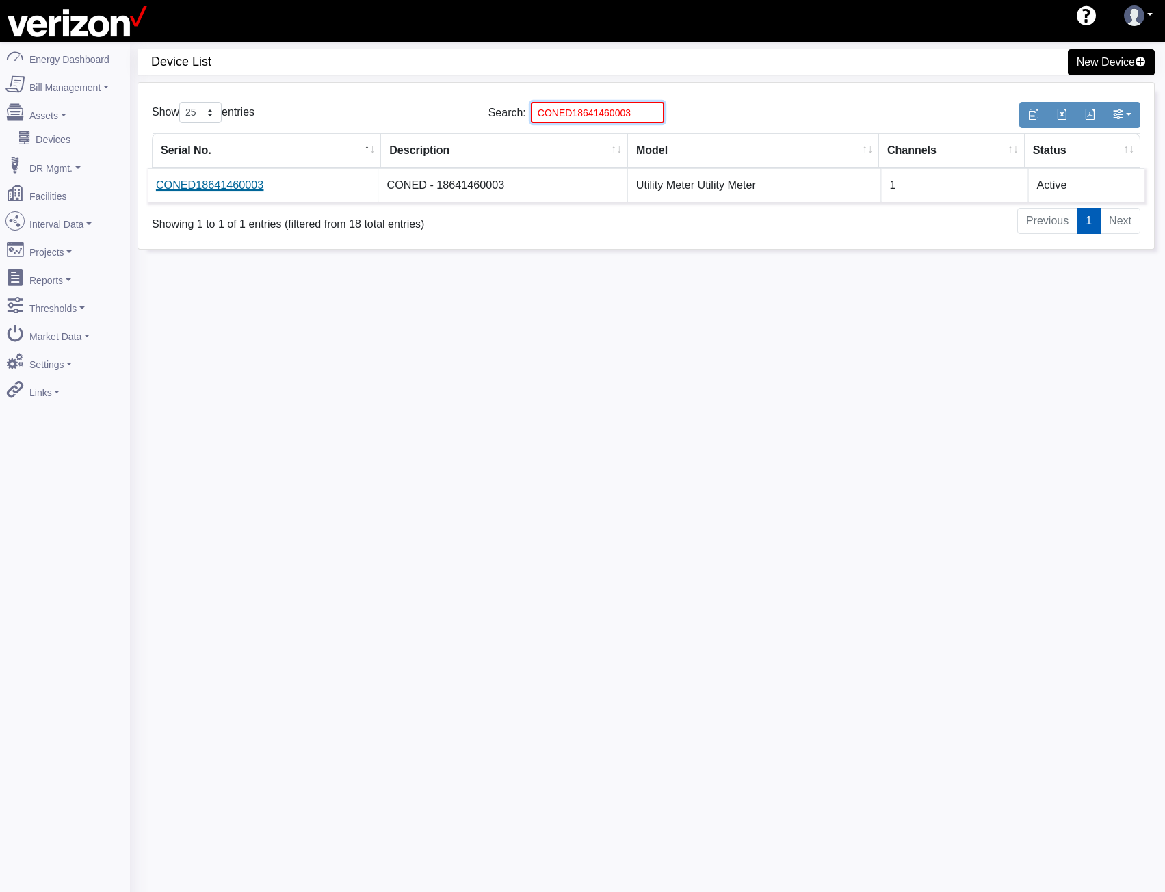
type input "CONED18641460003"
click at [203, 190] on link "CONED18641460003" at bounding box center [209, 185] width 107 height 12
click at [213, 190] on link "CONED18641460003" at bounding box center [209, 185] width 107 height 12
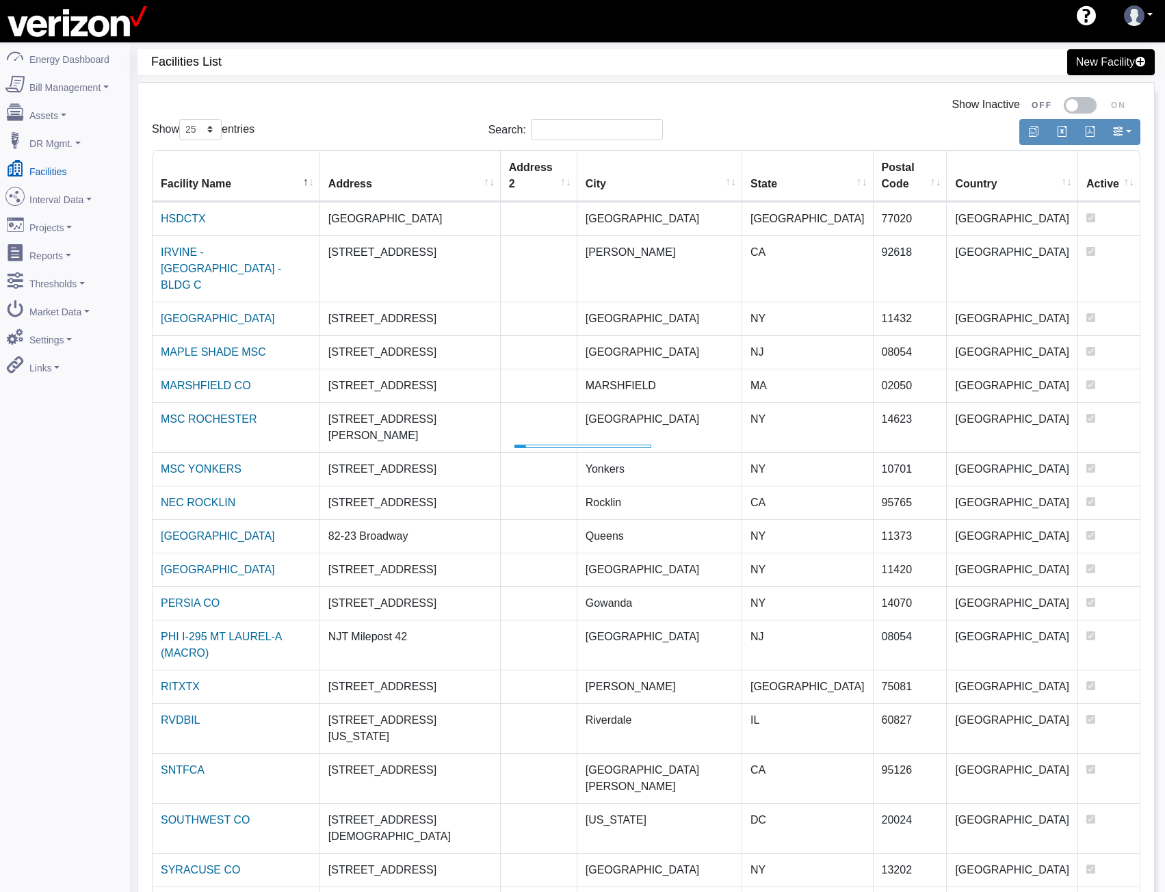
select select "25"
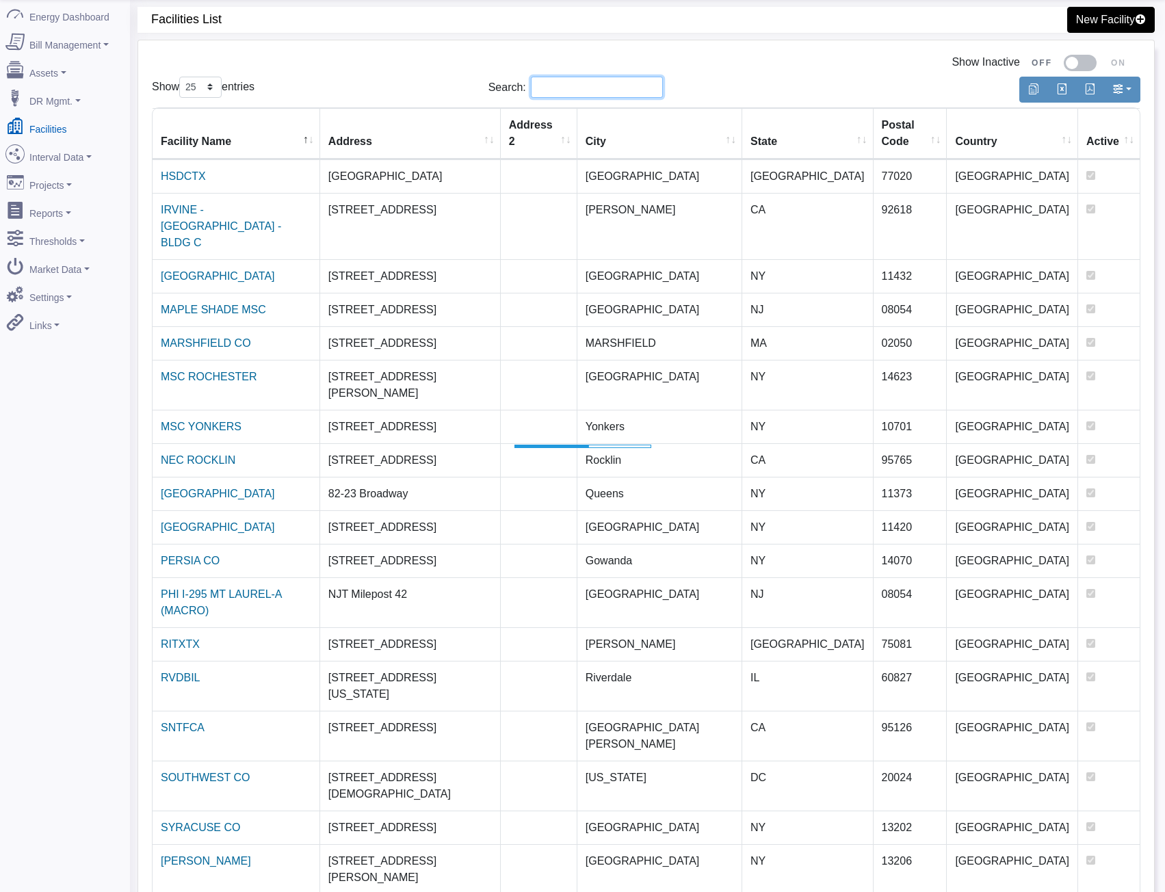
click at [551, 83] on input "Search:" at bounding box center [597, 87] width 132 height 21
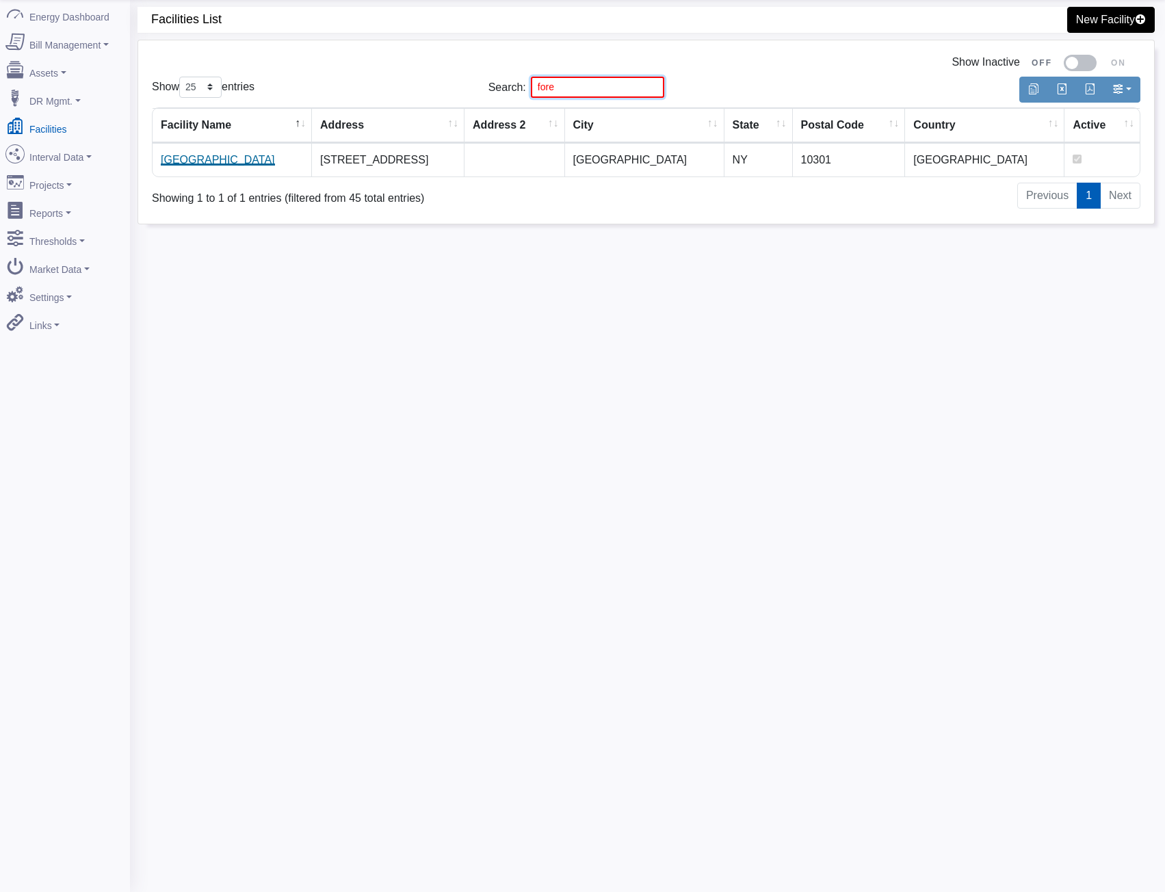
type input "fore"
click at [196, 159] on link "[GEOGRAPHIC_DATA]" at bounding box center [218, 160] width 114 height 12
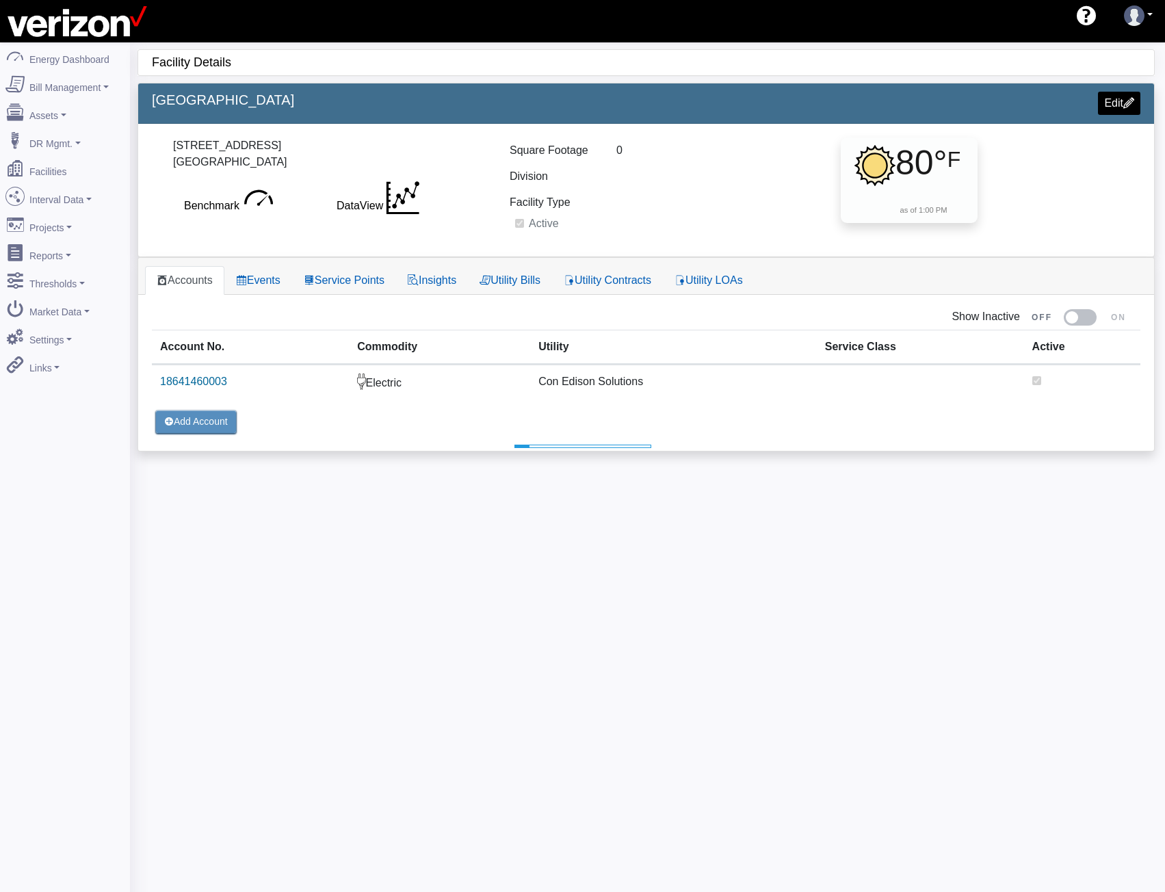
select select "25"
click at [343, 271] on link "Service Points" at bounding box center [344, 280] width 104 height 29
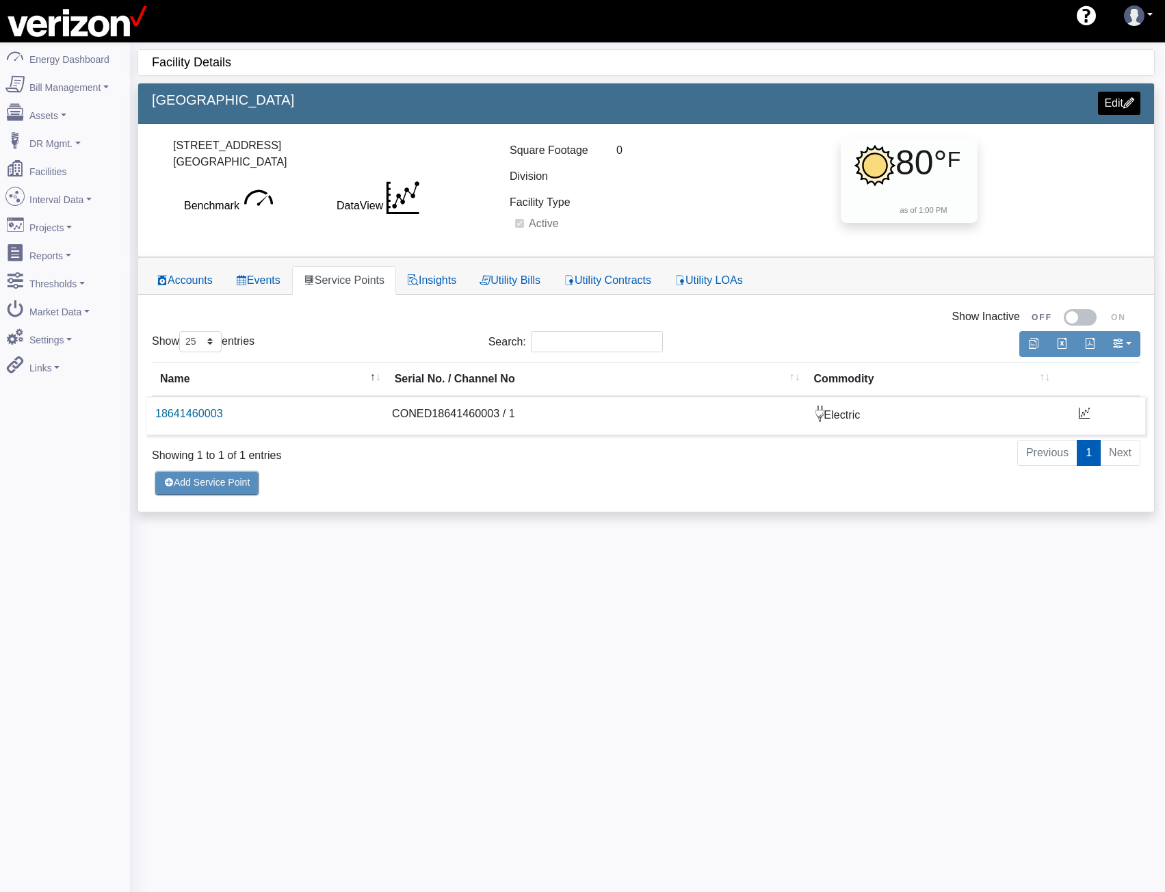
click at [448, 415] on td "CONED18641460003 / 1" at bounding box center [596, 415] width 424 height 38
copy td "CONED18641460003"
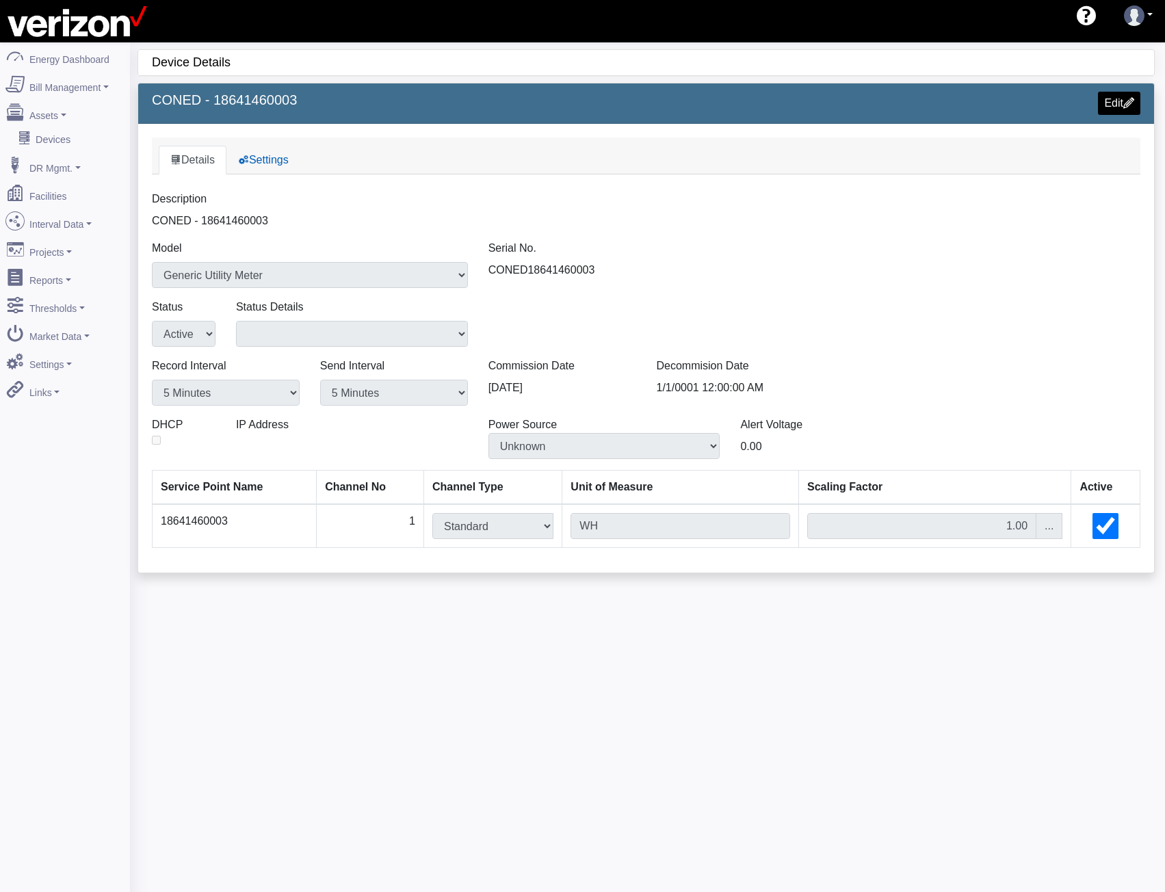
click at [285, 100] on h5 "CONED - 18641460003" at bounding box center [394, 100] width 484 height 16
click at [283, 99] on h5 "CONED - 18641460003" at bounding box center [394, 100] width 484 height 16
click at [283, 92] on h5 "CONED - 18641460003" at bounding box center [394, 100] width 484 height 16
copy h5 "18641460003"
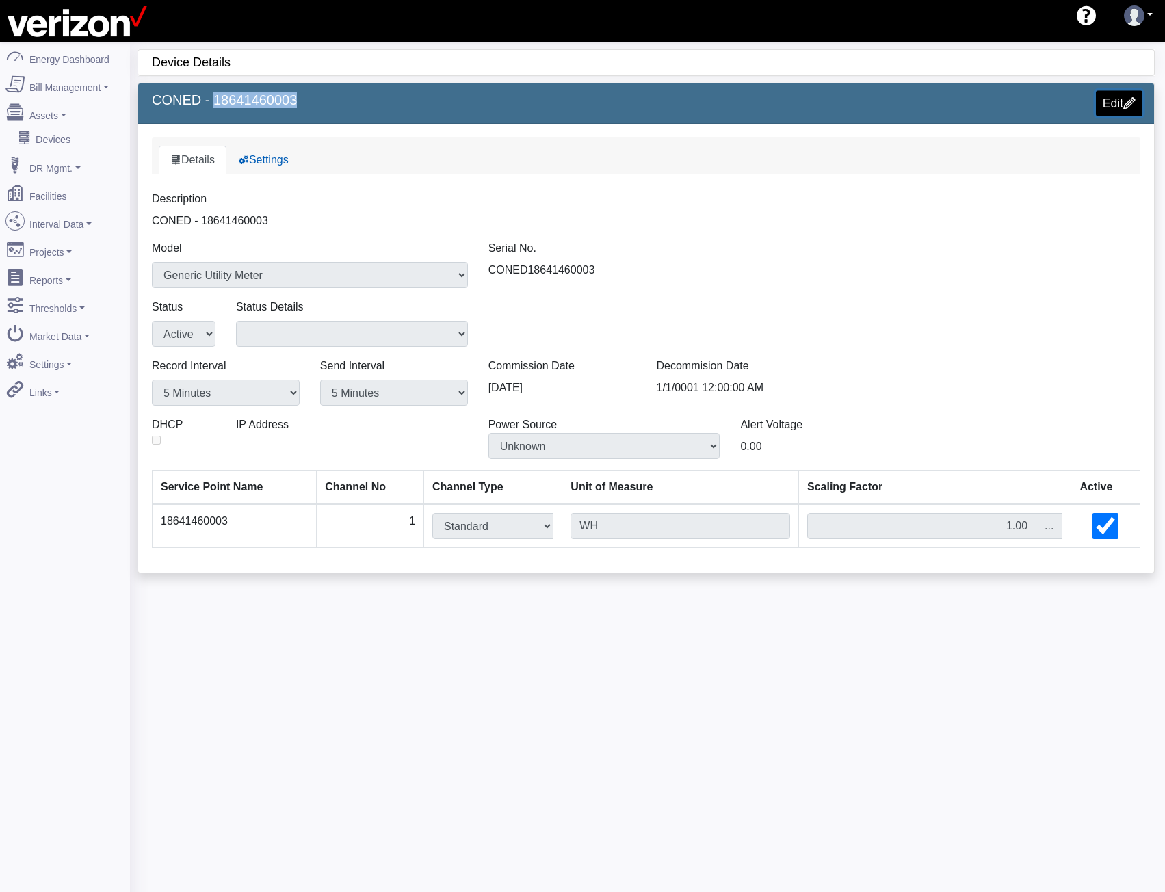
click at [1106, 96] on link "Edit" at bounding box center [1119, 102] width 47 height 25
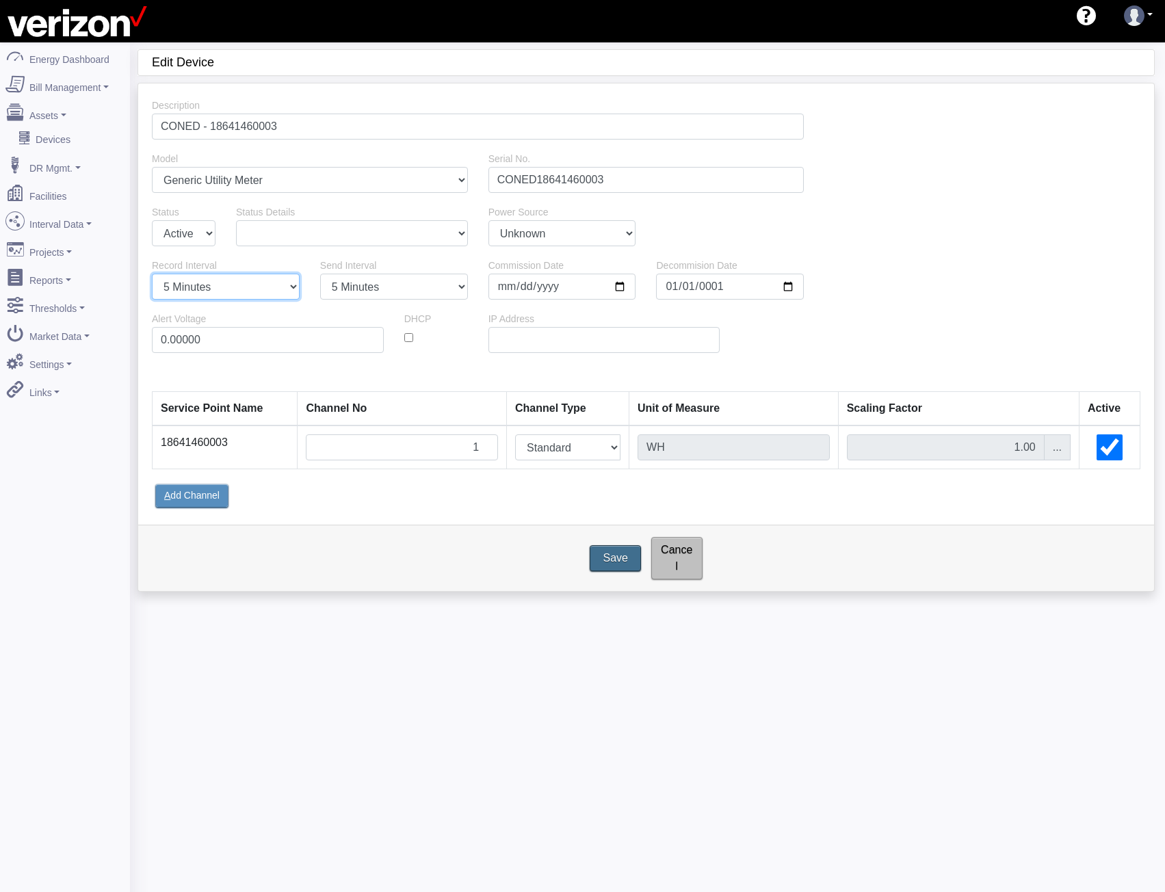
click at [244, 289] on select "1 Minute 5 Minutes 15 Minutes 30 Minutes Hourly Daily" at bounding box center [226, 287] width 148 height 26
select select "15"
click at [152, 274] on select "1 Minute 5 Minutes 15 Minutes 30 Minutes Hourly Daily" at bounding box center [226, 287] width 148 height 26
click at [340, 281] on select "1 Minute 5 Minutes 15 Minutes 30 Minutes Hourly Daily" at bounding box center [394, 287] width 148 height 26
select select "15"
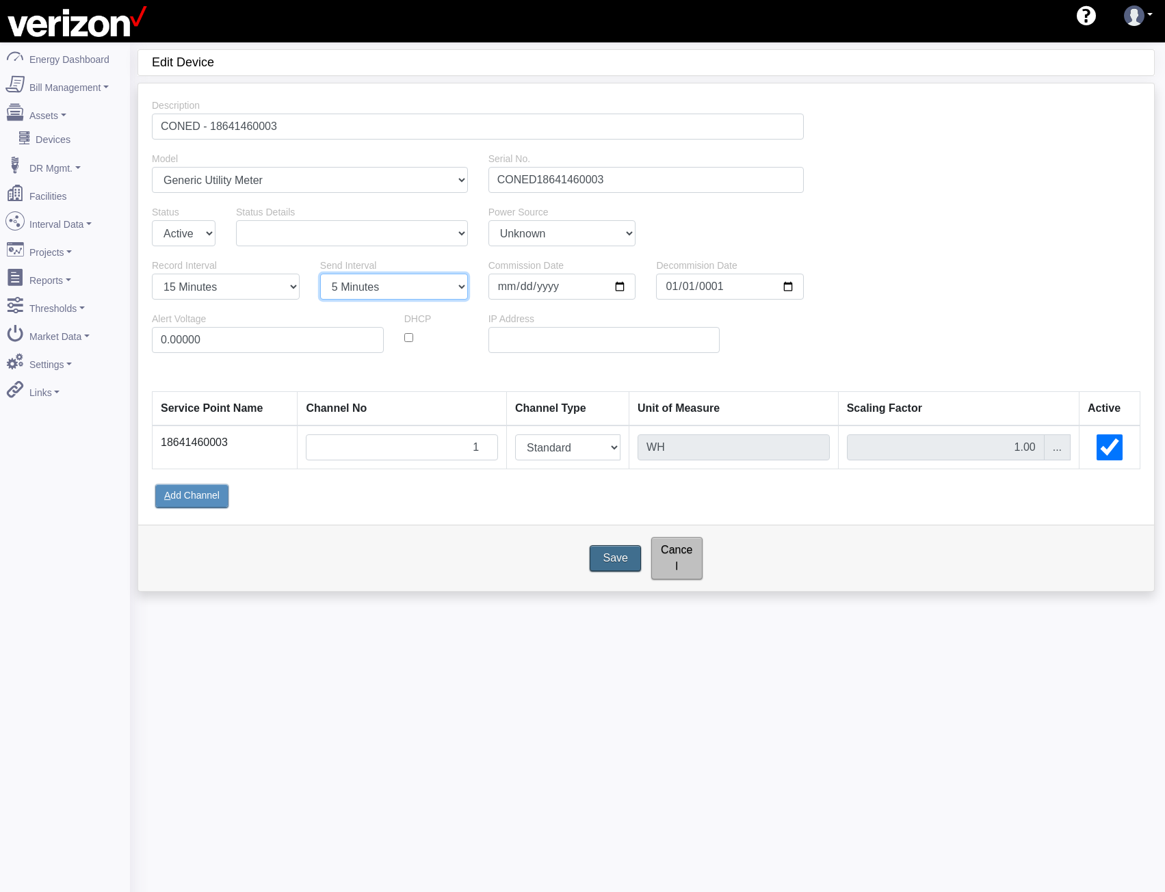
click at [320, 274] on select "1 Minute 5 Minutes 15 Minutes 30 Minutes Hourly Daily" at bounding box center [394, 287] width 148 height 26
click at [612, 549] on input "Save" at bounding box center [616, 558] width 57 height 29
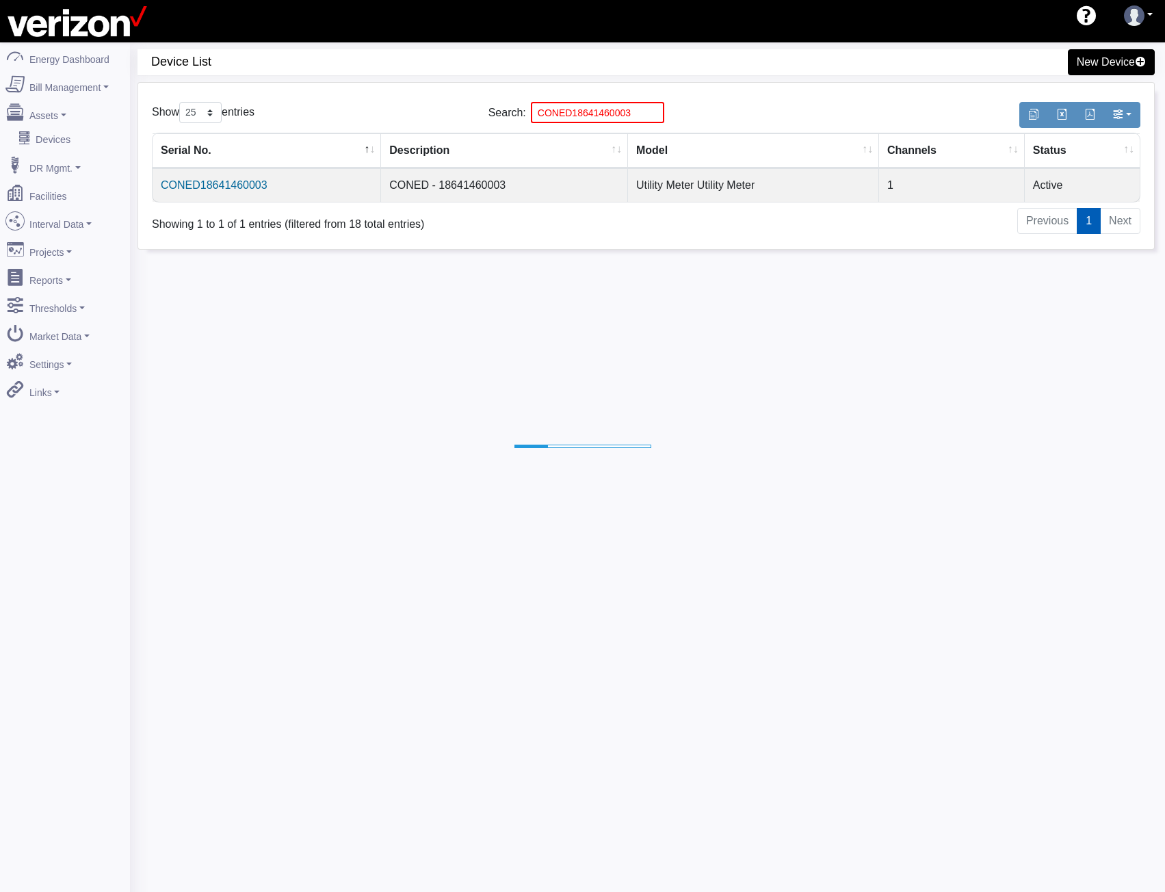
select select "25"
click at [604, 113] on input "CONED18641460003" at bounding box center [597, 112] width 133 height 21
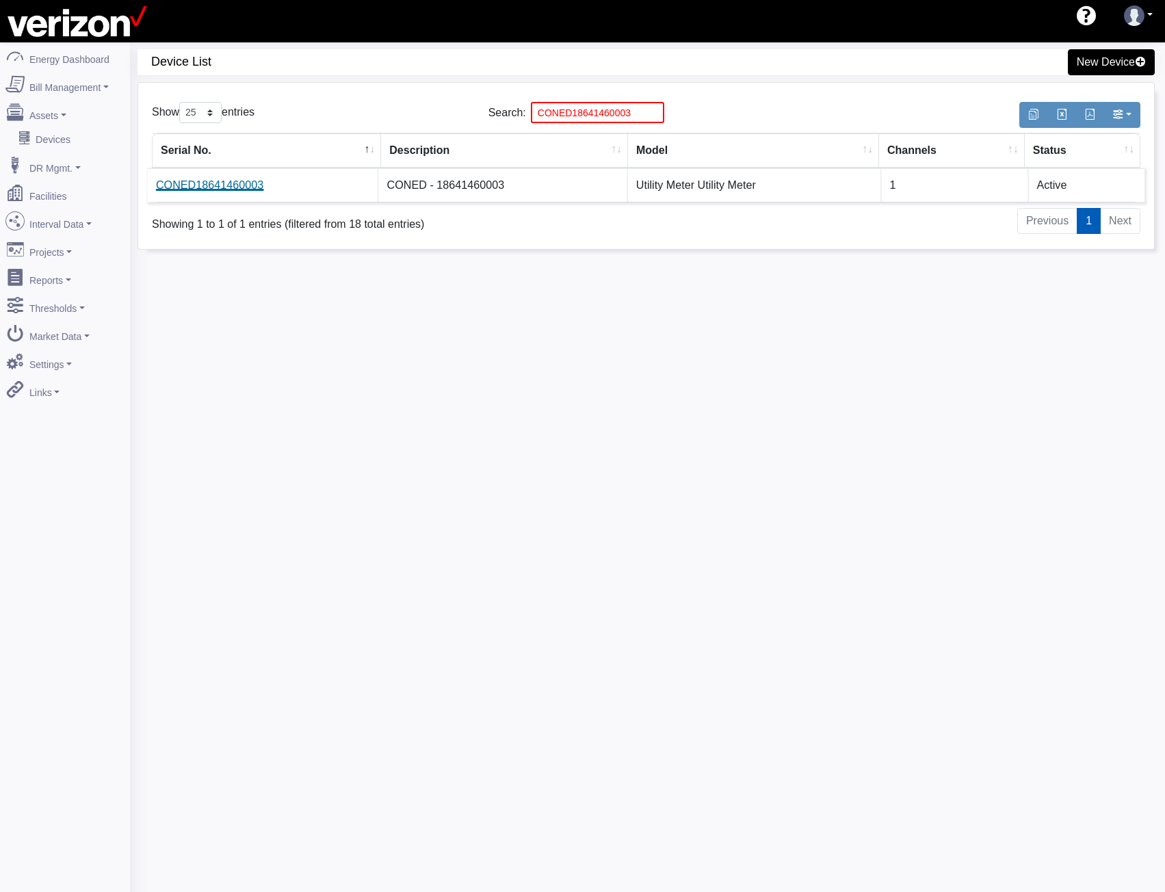
click at [237, 187] on link "CONED18641460003" at bounding box center [209, 185] width 107 height 12
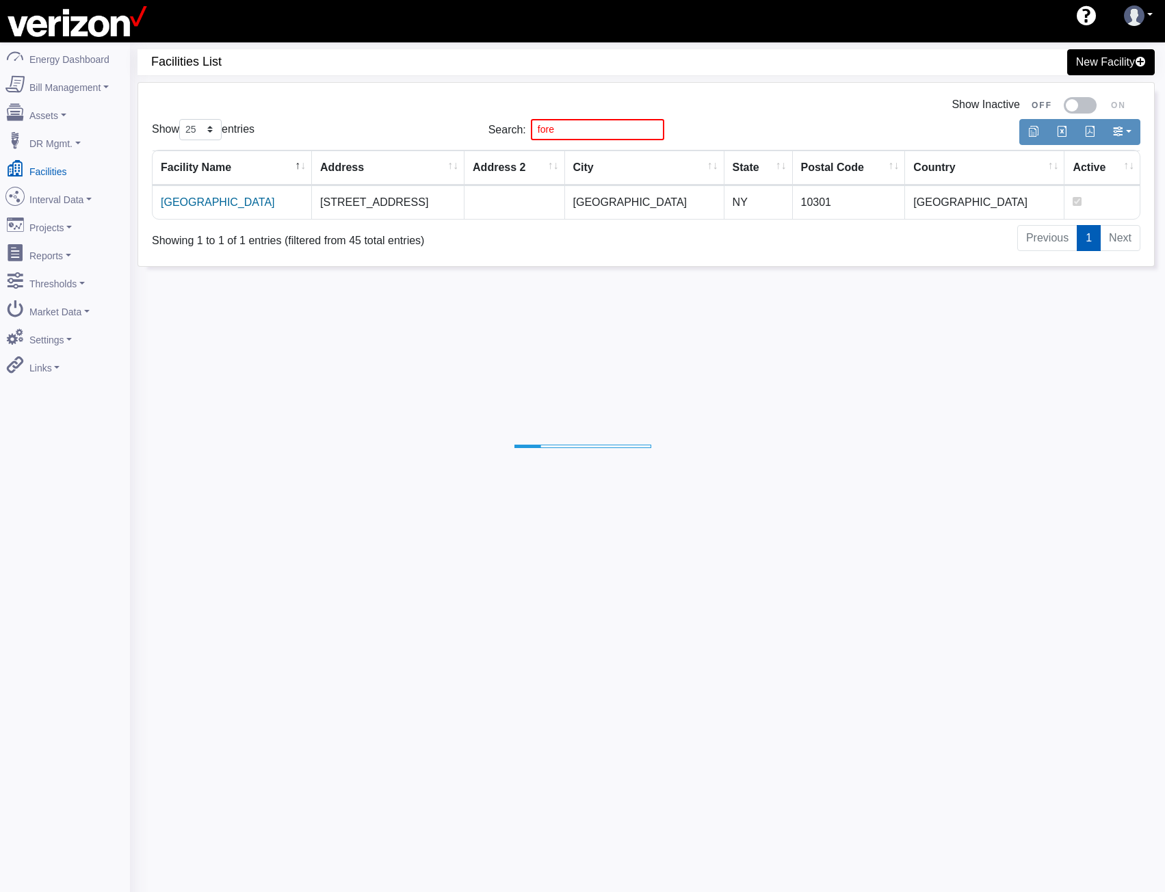
select select "25"
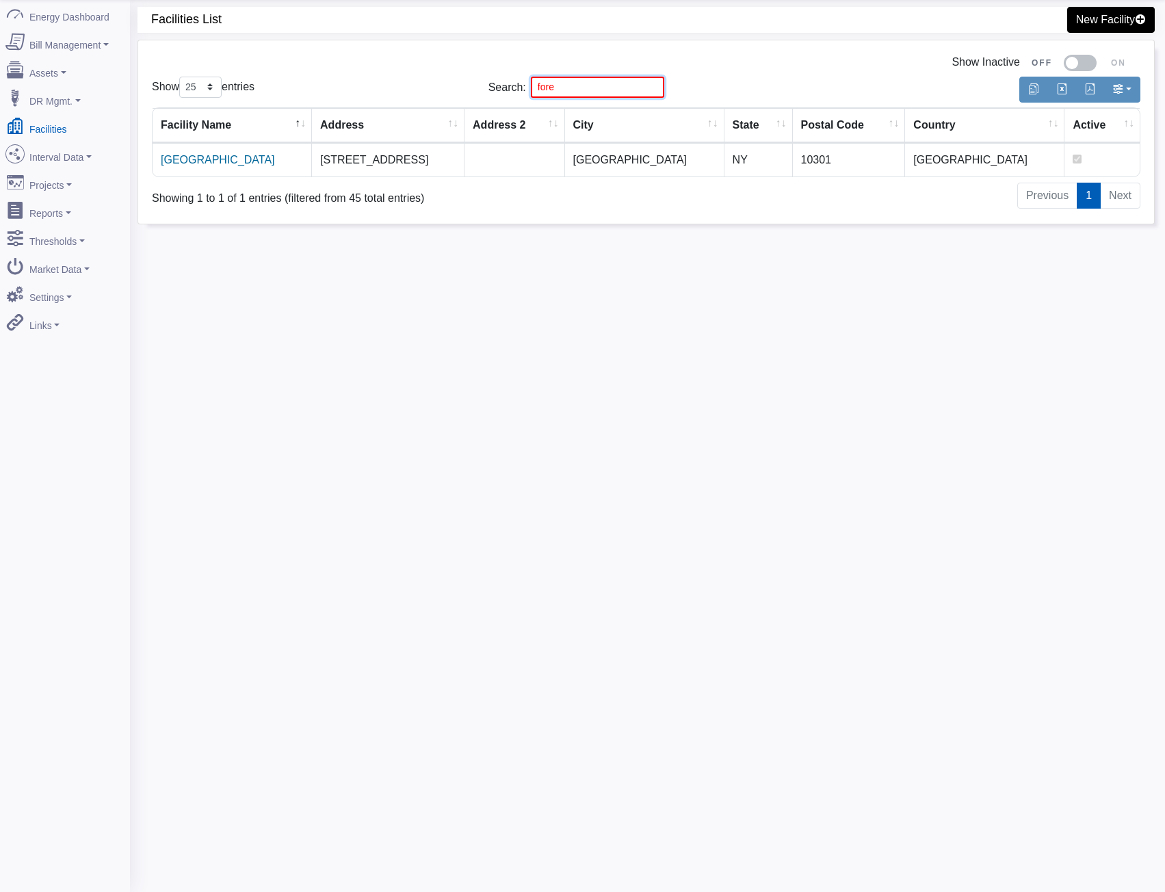
drag, startPoint x: 569, startPoint y: 86, endPoint x: 373, endPoint y: 85, distance: 195.7
click at [401, 84] on div "Show 10 25 50 100 entries Search: fore" at bounding box center [646, 87] width 1009 height 32
click at [166, 161] on link "Ozone Park" at bounding box center [218, 160] width 114 height 12
drag, startPoint x: 568, startPoint y: 86, endPoint x: 333, endPoint y: 66, distance: 235.6
click at [374, 68] on div "Show Inactive Show 10 25 50 100 entries Search: ozo Facility Name Address Addre…" at bounding box center [646, 131] width 1016 height 183
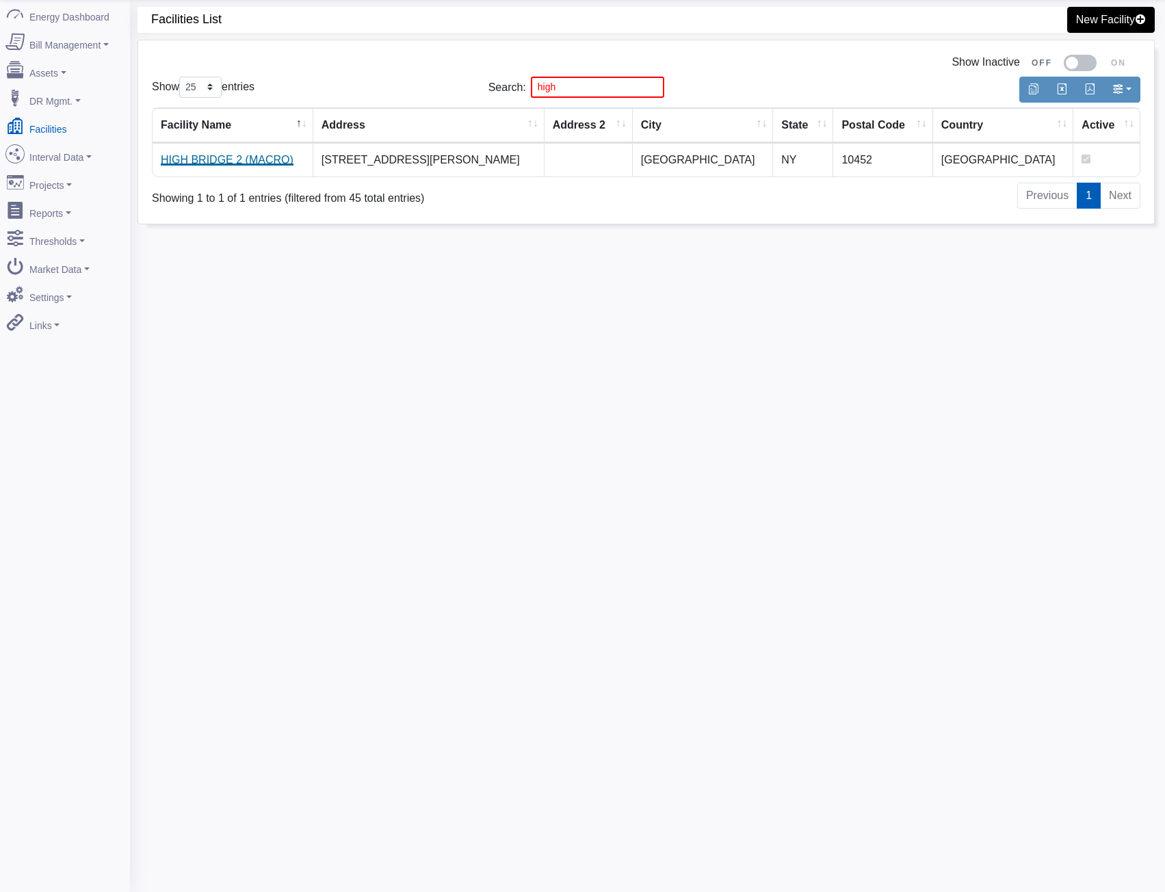
click at [242, 158] on link "HIGH BRIDGE 2 (MACRO)" at bounding box center [227, 160] width 133 height 12
drag, startPoint x: 580, startPoint y: 94, endPoint x: 401, endPoint y: 94, distance: 179.3
click at [402, 93] on div "Show 10 25 50 100 entries Search: high" at bounding box center [646, 87] width 1009 height 32
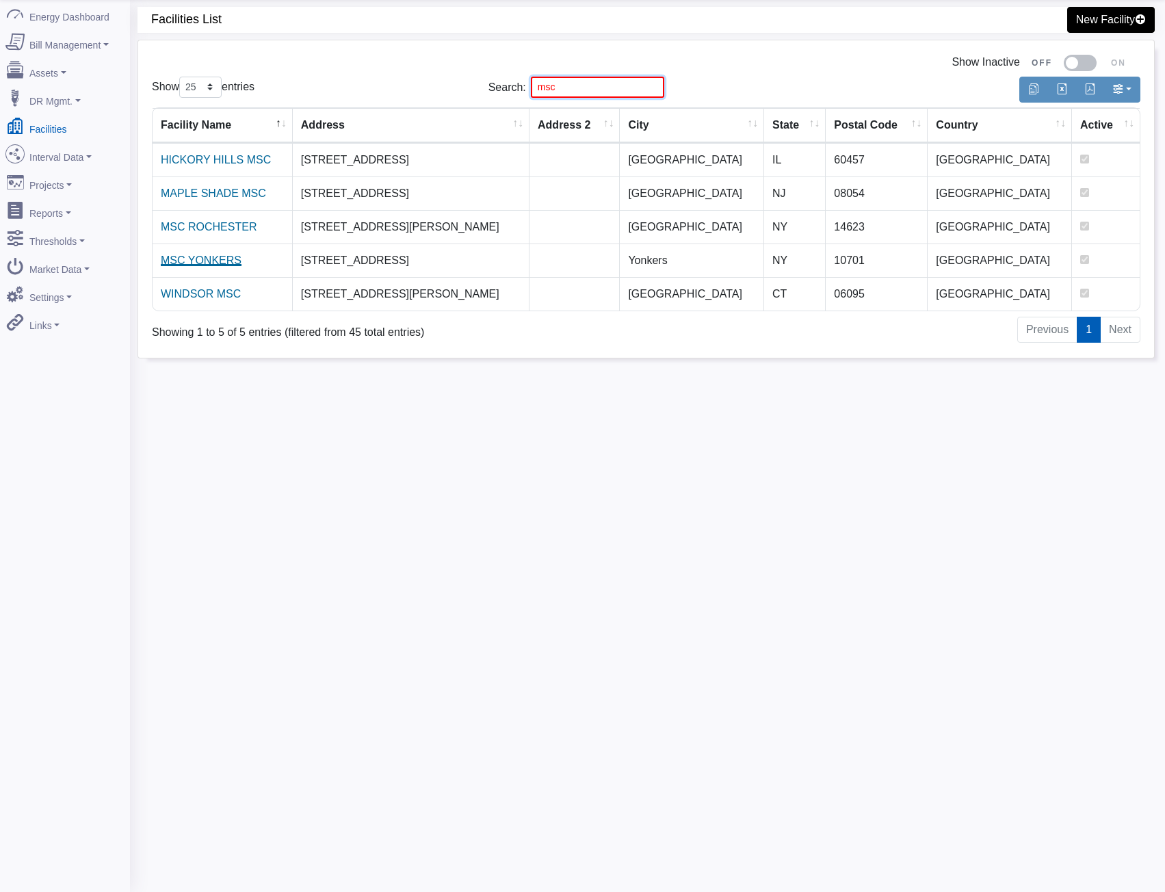
type input "msc"
click at [222, 266] on link "MSC YONKERS" at bounding box center [201, 261] width 81 height 12
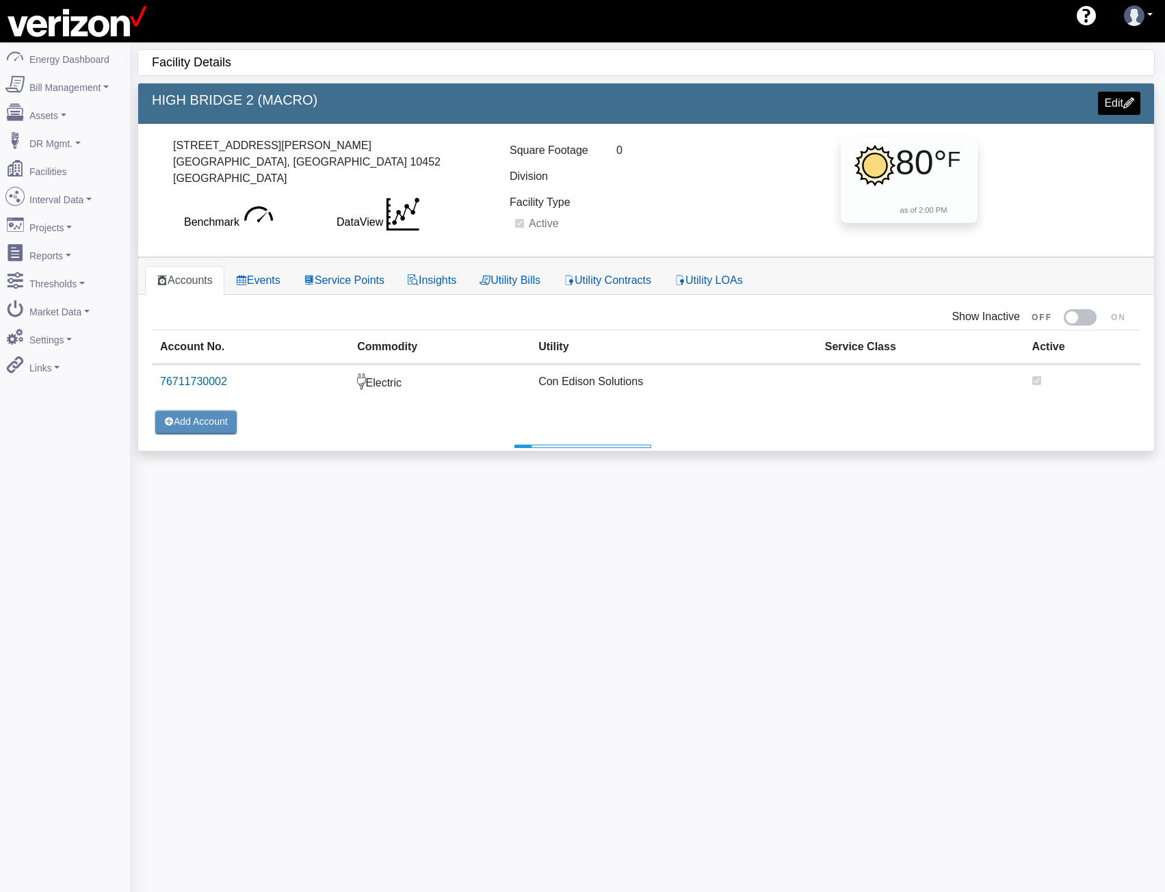
select select "25"
click at [348, 275] on link "Service Points" at bounding box center [344, 280] width 104 height 29
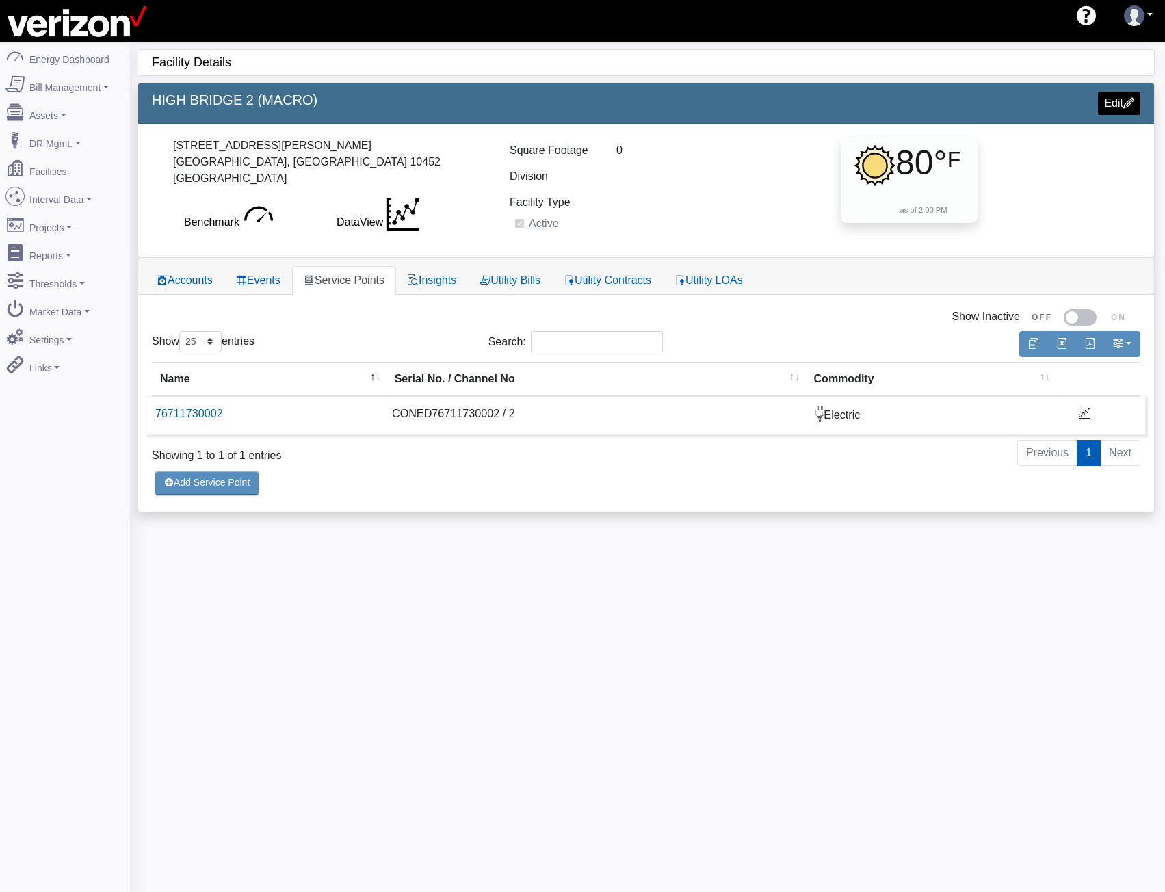
click at [416, 421] on td "CONED76711730002 / 2" at bounding box center [596, 415] width 424 height 38
copy td "CONED76711730002"
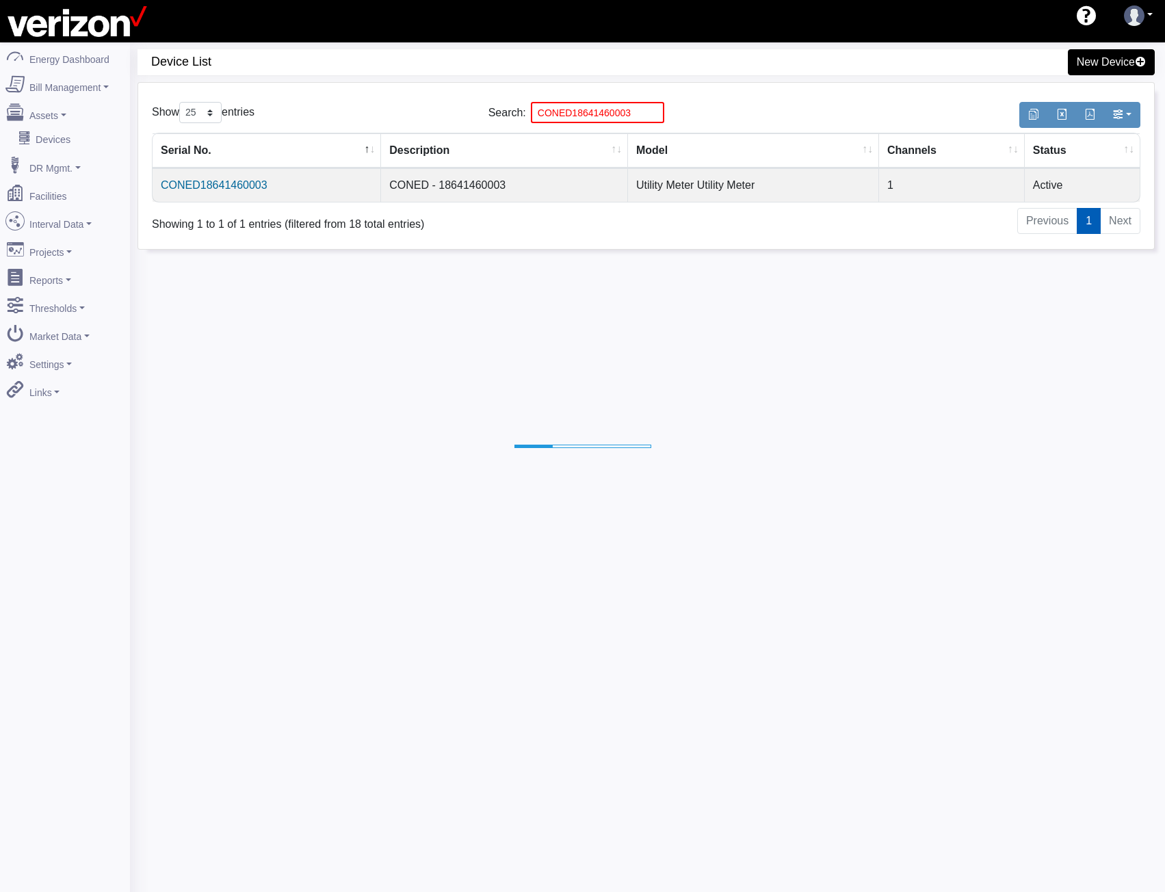
select select "25"
click at [591, 117] on input "CONED18641460003" at bounding box center [597, 112] width 133 height 21
paste input "76711730002"
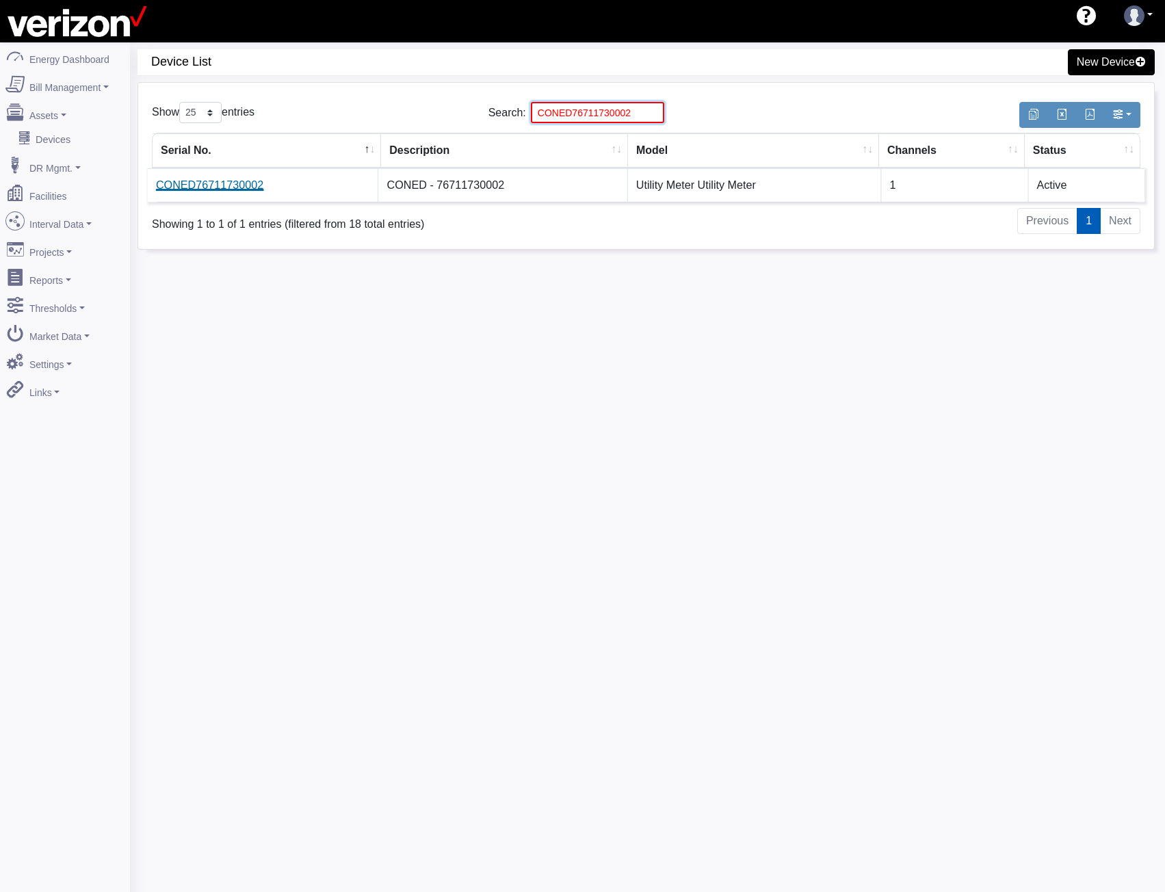
type input "CONED76711730002"
click at [221, 179] on link "CONED76711730002" at bounding box center [209, 185] width 107 height 12
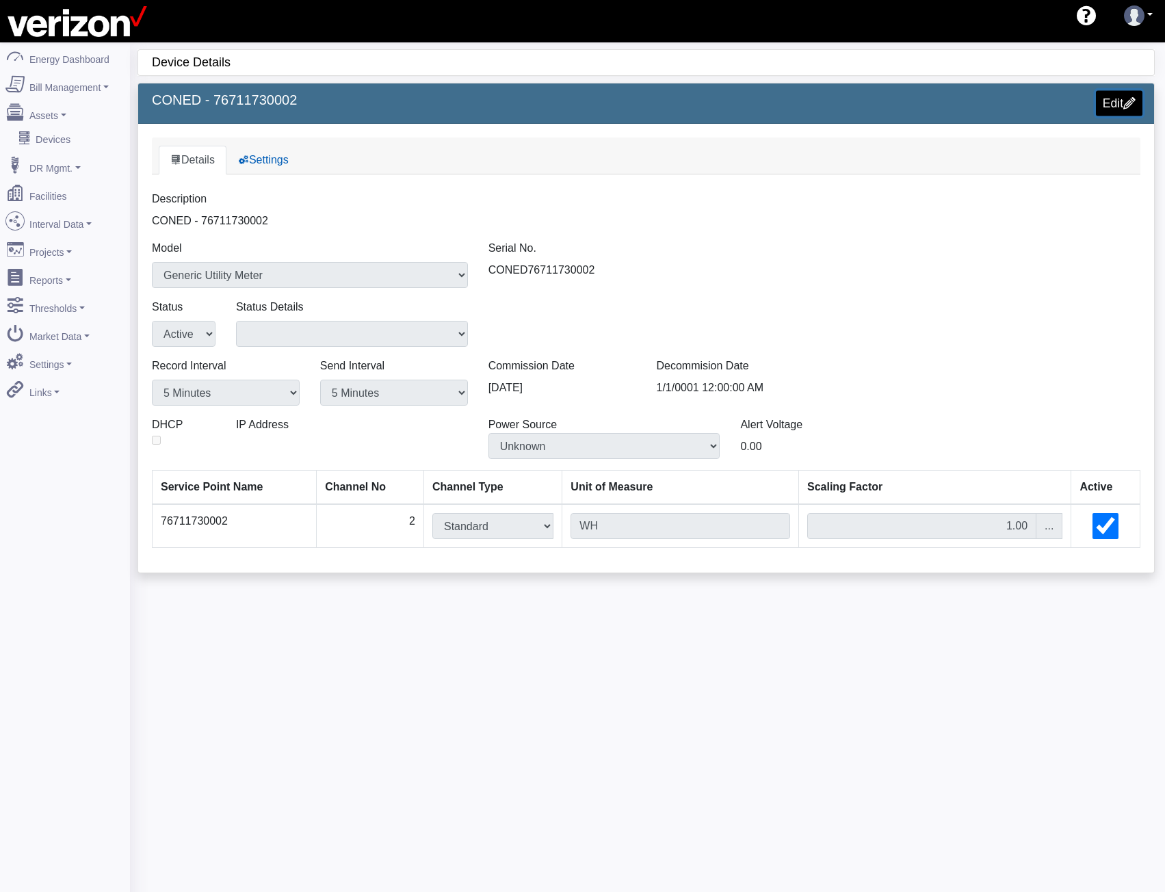
click at [1129, 103] on span at bounding box center [1130, 102] width 12 height 12
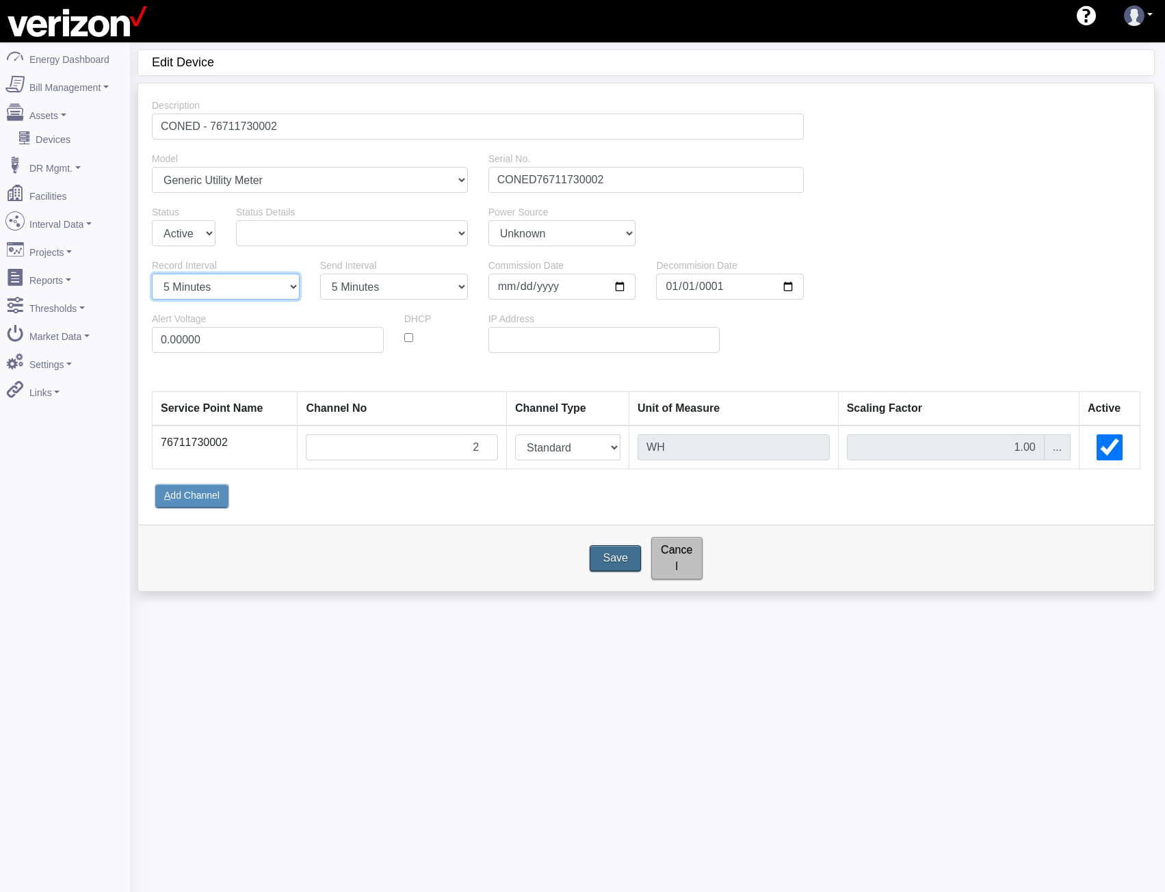
click at [231, 285] on select "1 Minute 5 Minutes 15 Minutes 30 Minutes Hourly Daily" at bounding box center [226, 287] width 148 height 26
select select "15"
click at [152, 274] on select "1 Minute 5 Minutes 15 Minutes 30 Minutes Hourly Daily" at bounding box center [226, 287] width 148 height 26
click at [360, 283] on select "1 Minute 5 Minutes 15 Minutes 30 Minutes Hourly Daily" at bounding box center [394, 287] width 148 height 26
select select "15"
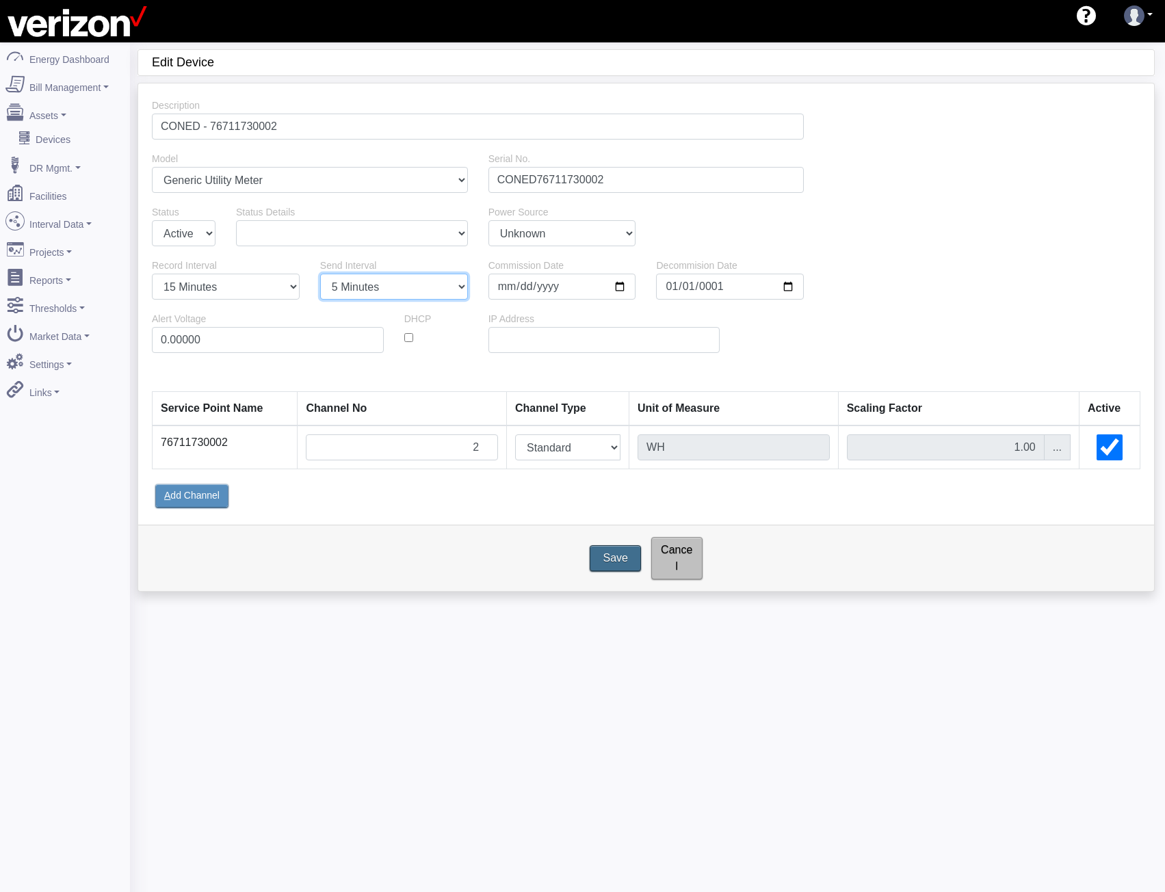
click at [320, 274] on select "1 Minute 5 Minutes 15 Minutes 30 Minutes Hourly Daily" at bounding box center [394, 287] width 148 height 26
click at [606, 547] on input "Save" at bounding box center [616, 558] width 57 height 29
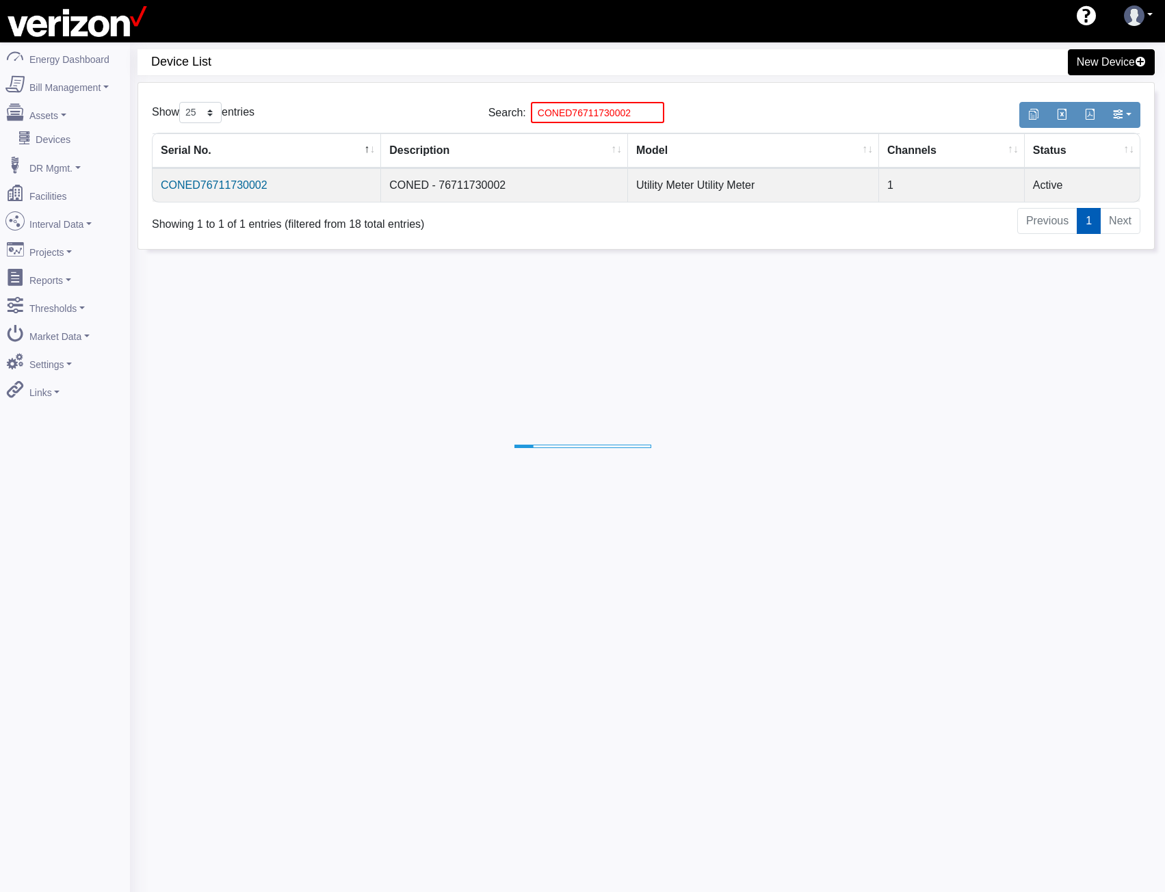
select select "25"
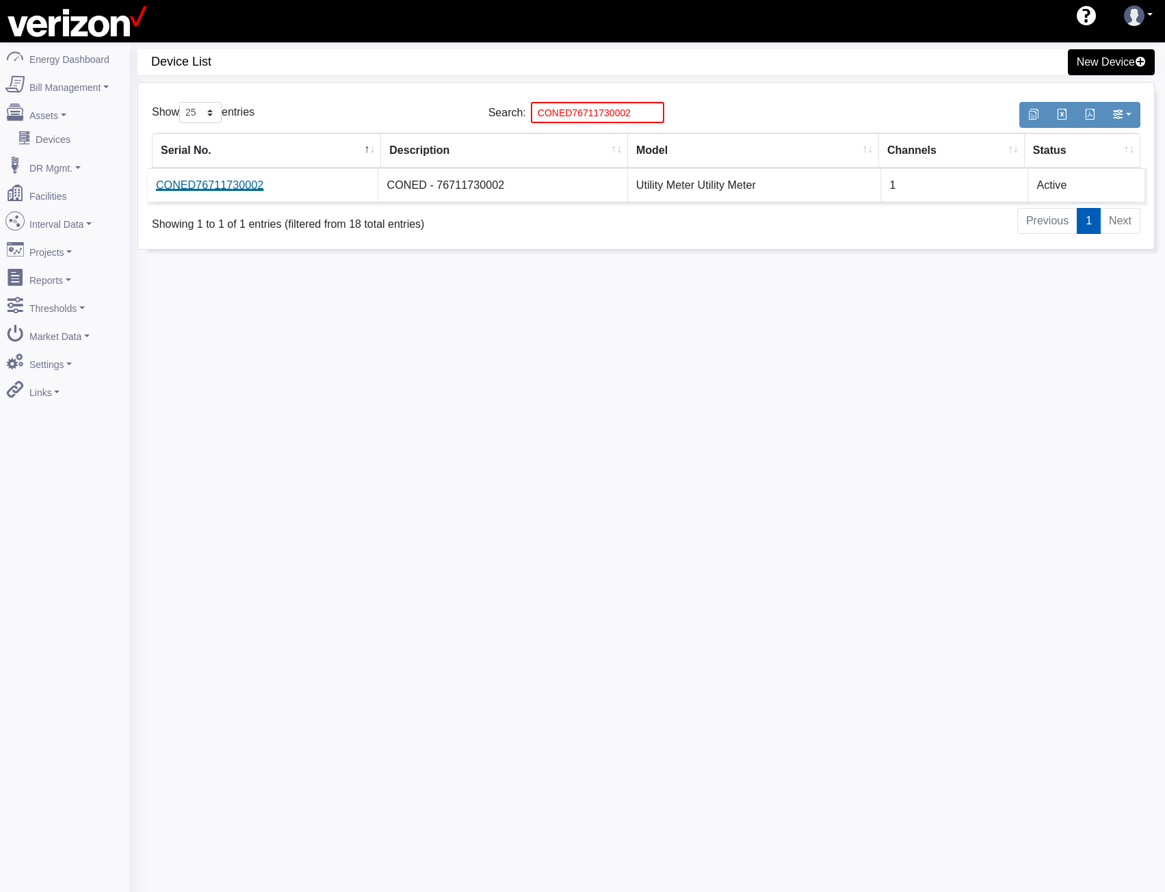
click at [222, 187] on link "CONED76711730002" at bounding box center [209, 185] width 107 height 12
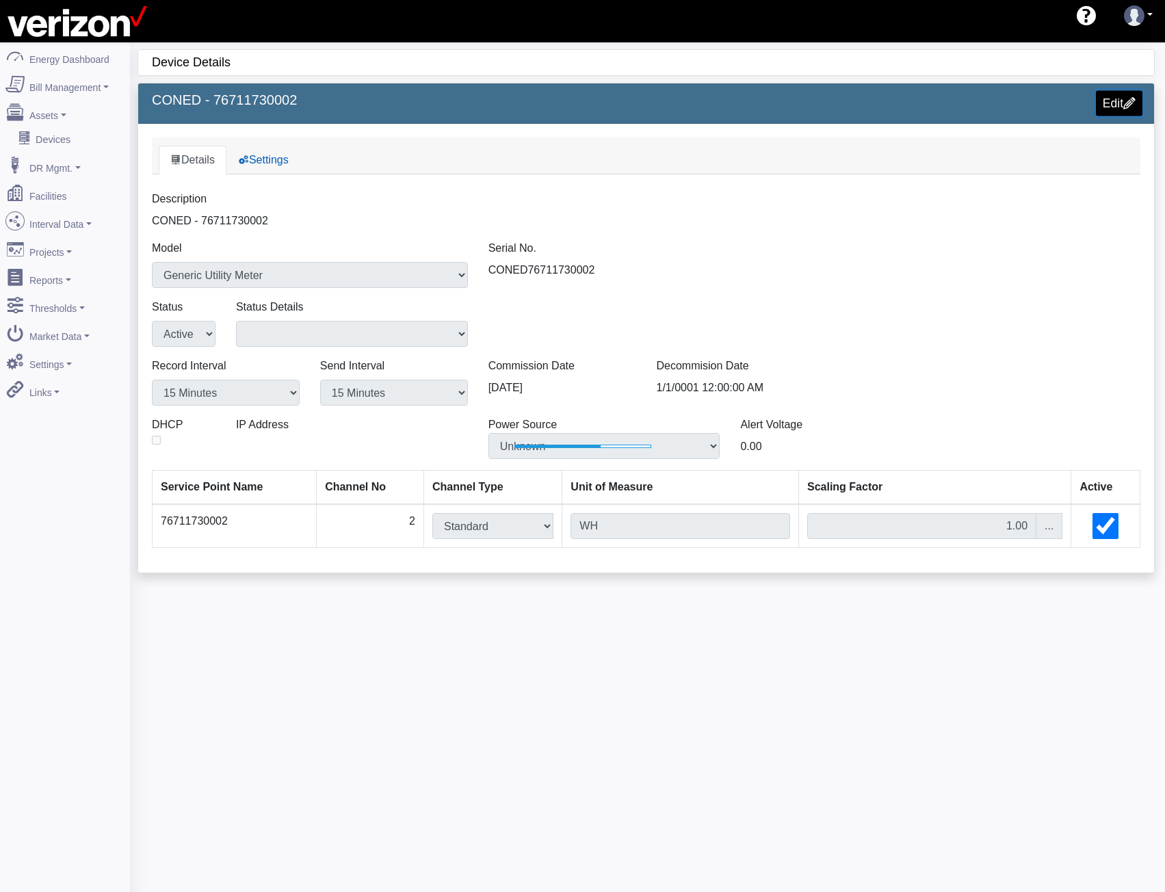
click at [1126, 93] on link "Edit" at bounding box center [1119, 102] width 47 height 25
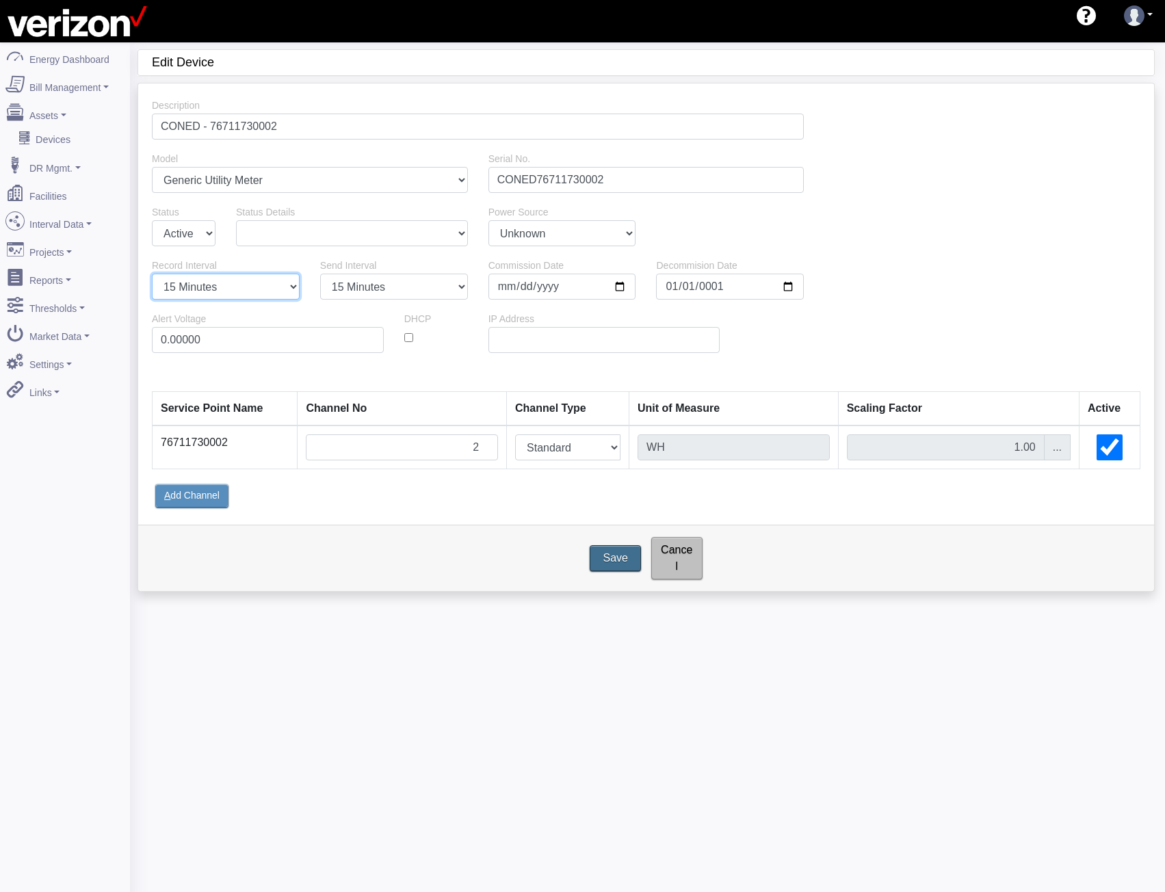
drag, startPoint x: 203, startPoint y: 286, endPoint x: 199, endPoint y: 293, distance: 8.0
click at [203, 286] on select "1 Minute 5 Minutes 15 Minutes 30 Minutes Hourly Daily" at bounding box center [226, 287] width 148 height 26
select select "5"
click at [152, 274] on select "1 Minute 5 Minutes 15 Minutes 30 Minutes Hourly Daily" at bounding box center [226, 287] width 148 height 26
click at [363, 292] on select "1 Minute 5 Minutes 15 Minutes 30 Minutes Hourly Daily" at bounding box center [394, 287] width 148 height 26
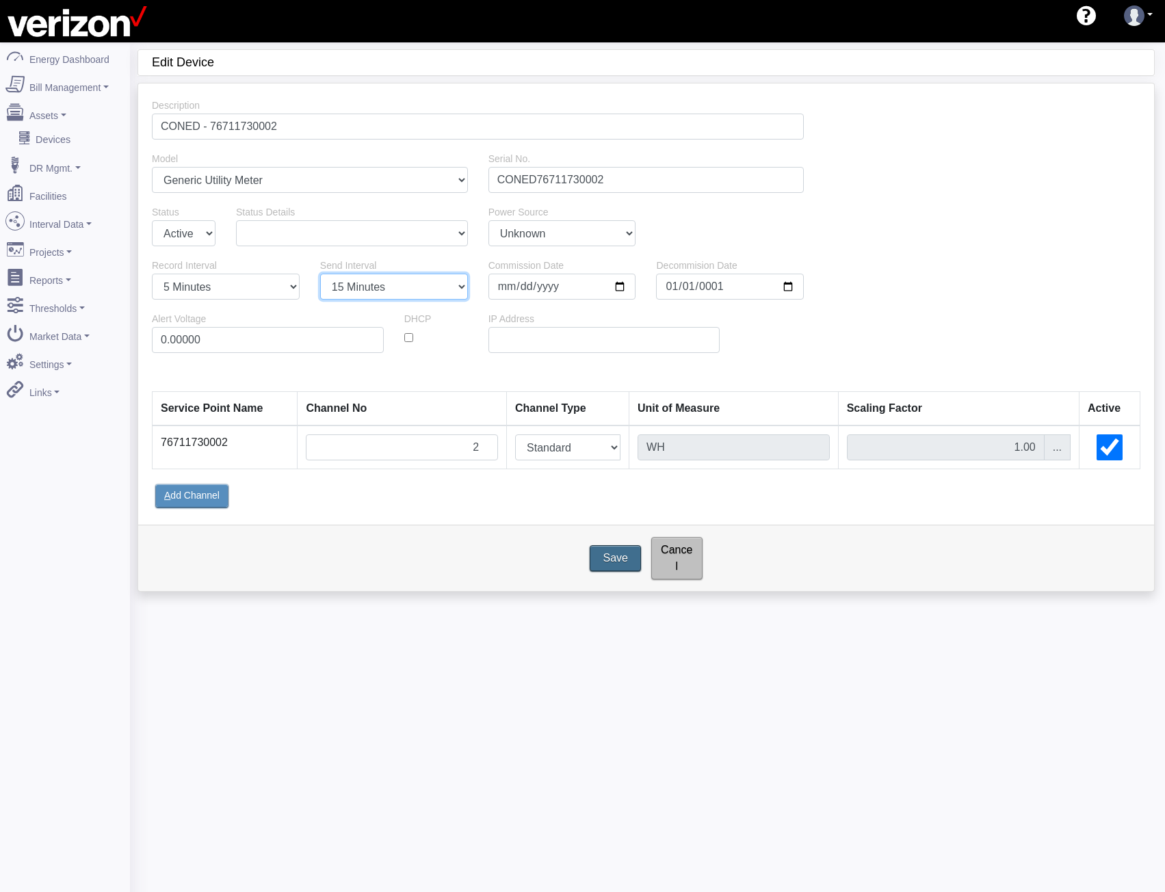
select select "5"
click at [320, 274] on select "1 Minute 5 Minutes 15 Minutes 30 Minutes Hourly Daily" at bounding box center [394, 287] width 148 height 26
click at [619, 546] on input "Save" at bounding box center [616, 558] width 57 height 29
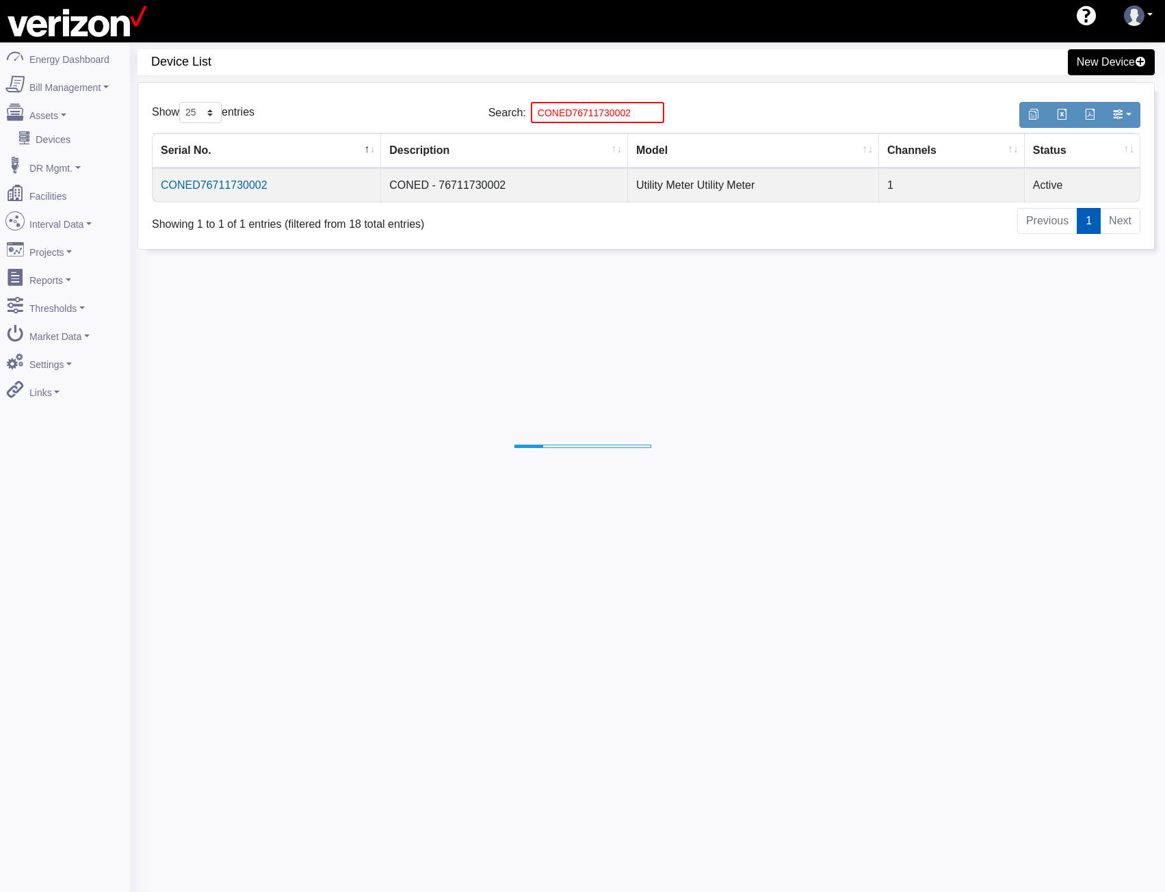
select select "25"
click at [554, 113] on input "CONED76711730002" at bounding box center [597, 112] width 133 height 21
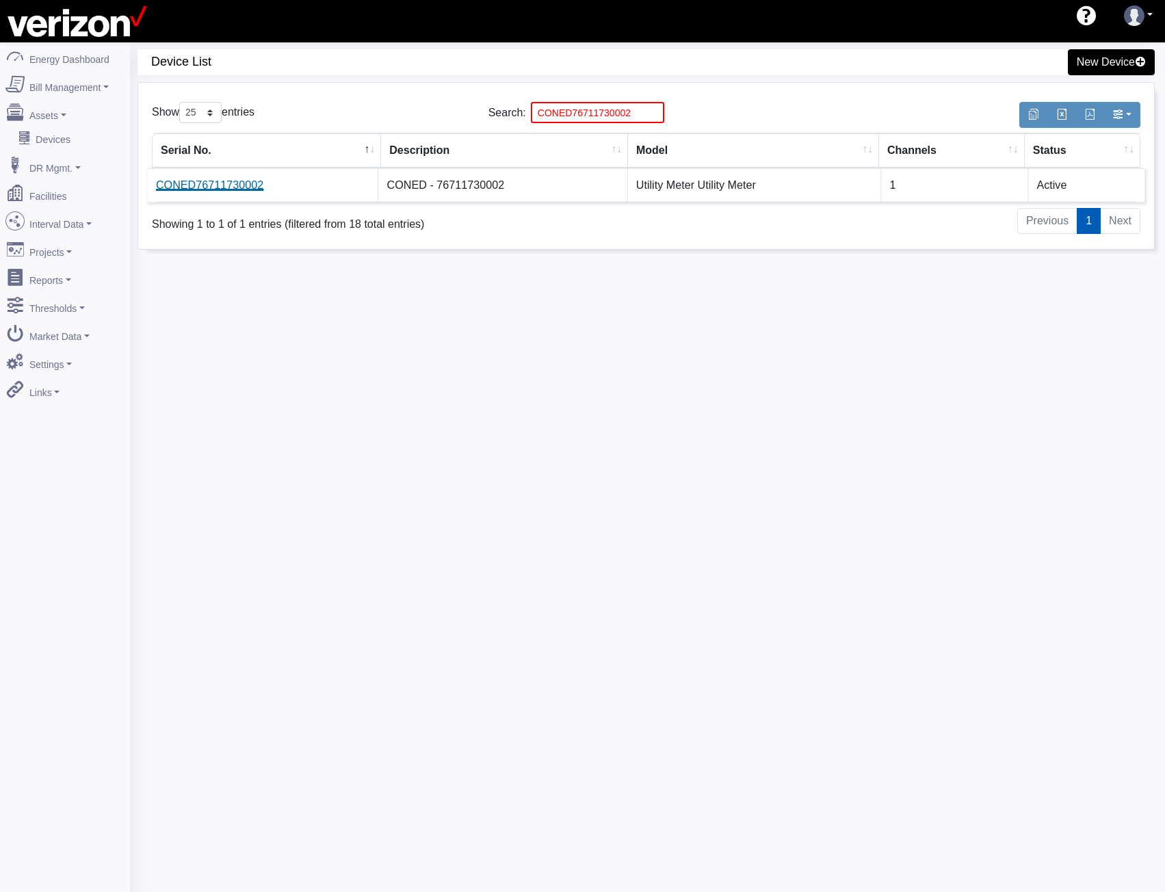
click at [218, 188] on link "CONED76711730002" at bounding box center [209, 185] width 107 height 12
